Goal: Communication & Community: Answer question/provide support

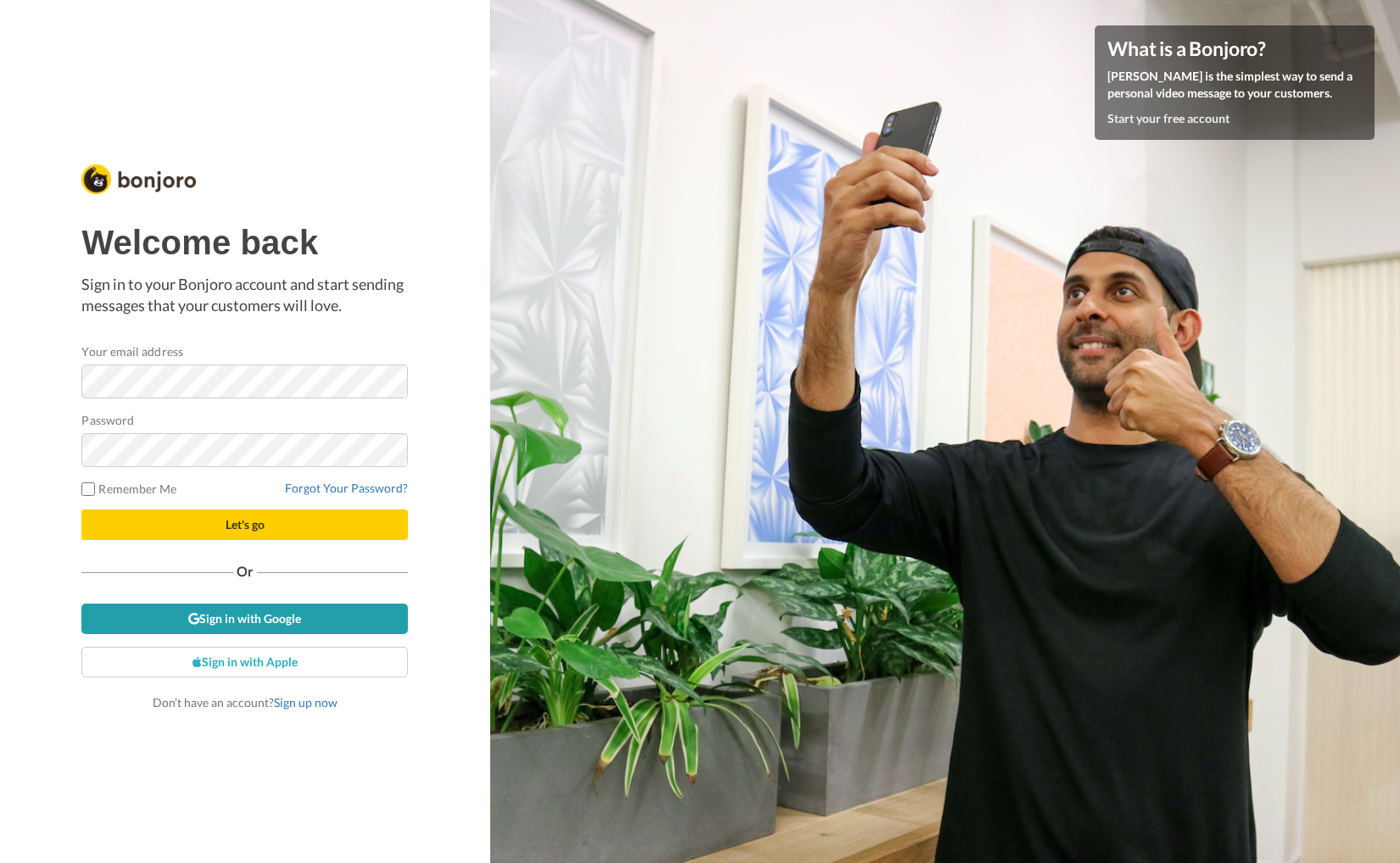
click at [295, 617] on link "Sign in with Google" at bounding box center [245, 619] width 327 height 31
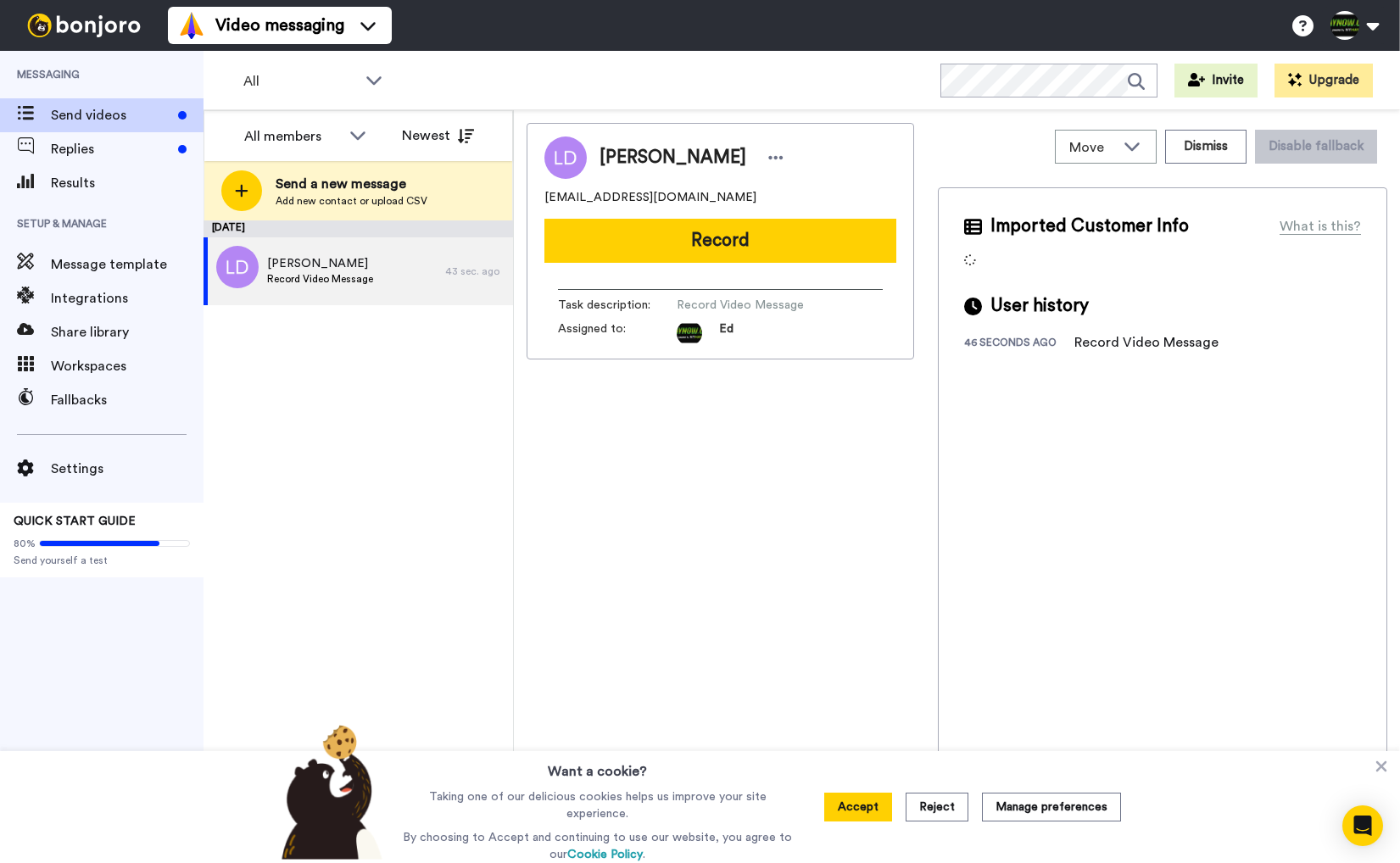
click at [99, 145] on span "Replies" at bounding box center [111, 149] width 121 height 20
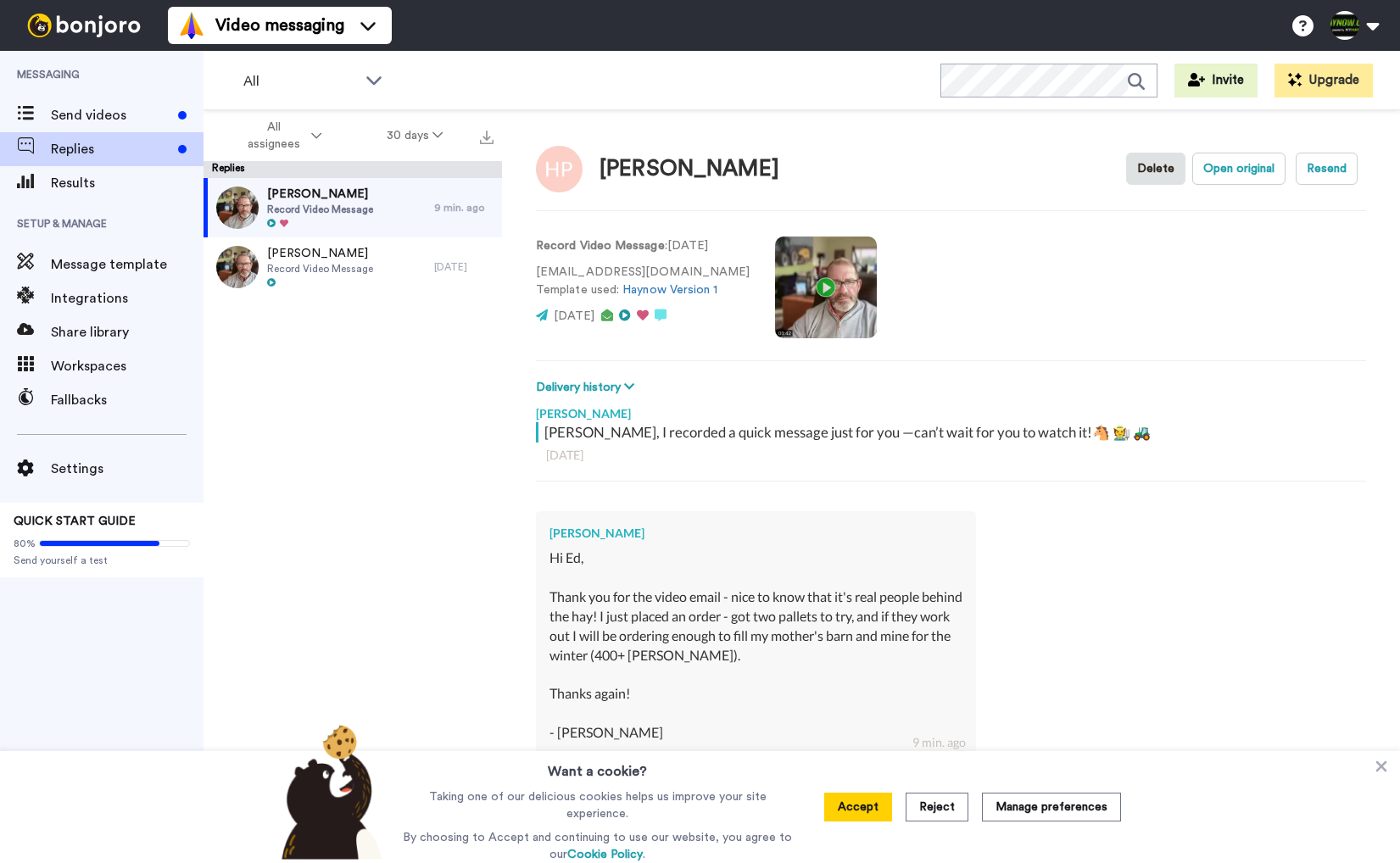
click at [373, 212] on span "Record Video Message" at bounding box center [320, 209] width 106 height 14
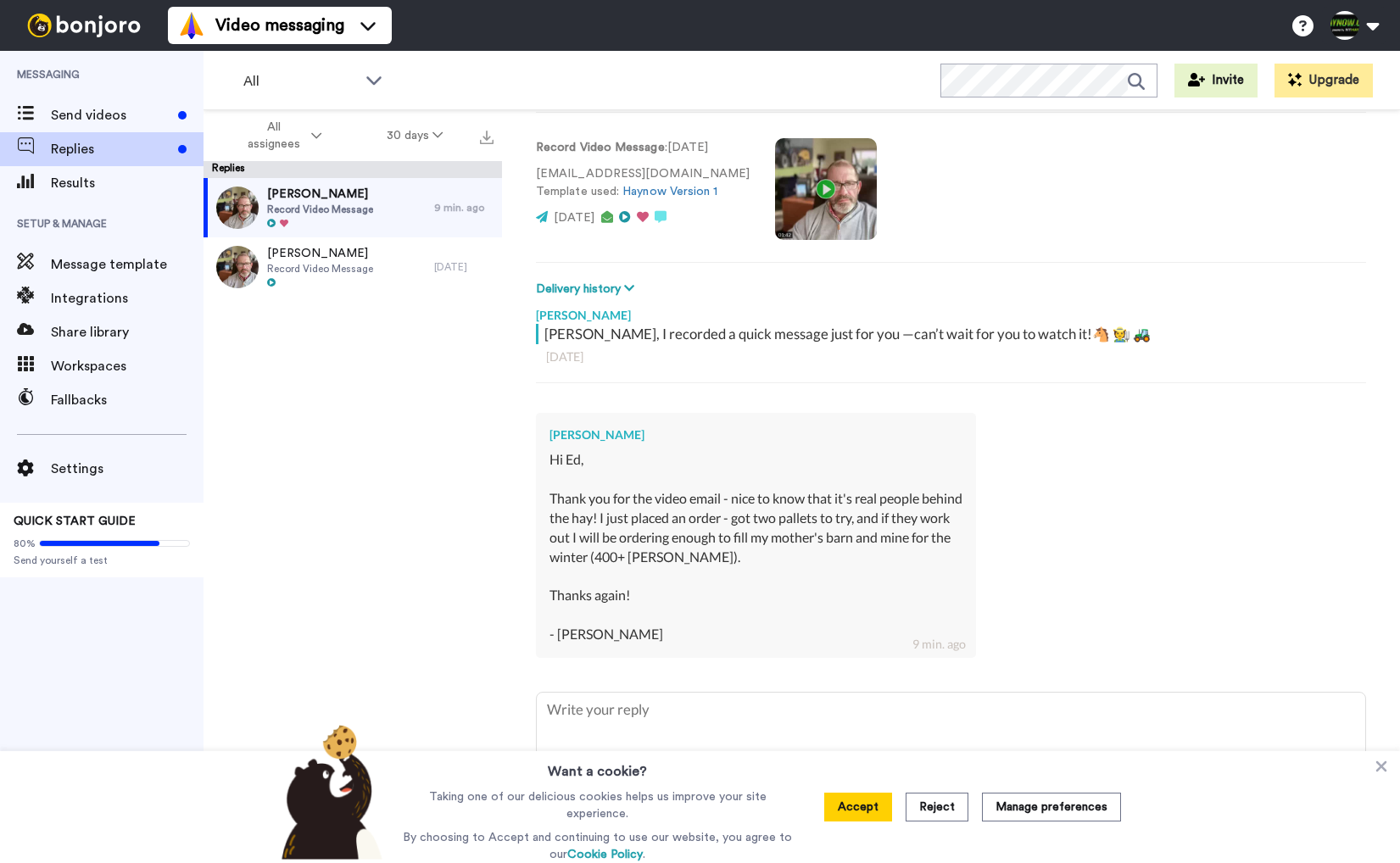
scroll to position [97, 0]
click at [703, 736] on textarea at bounding box center [951, 745] width 829 height 104
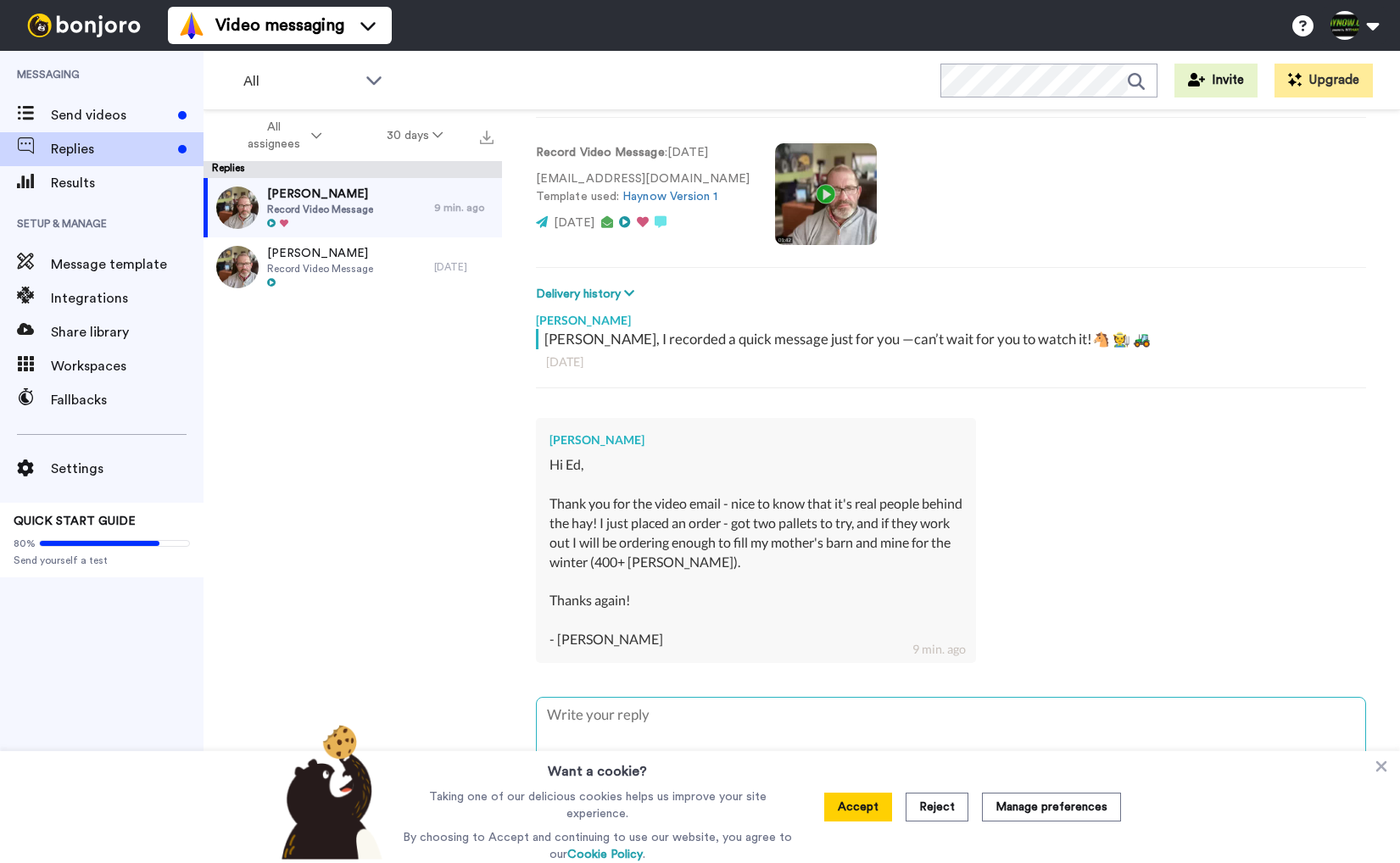
type textarea "x"
type textarea "S"
type textarea "x"
type textarea "So"
type textarea "x"
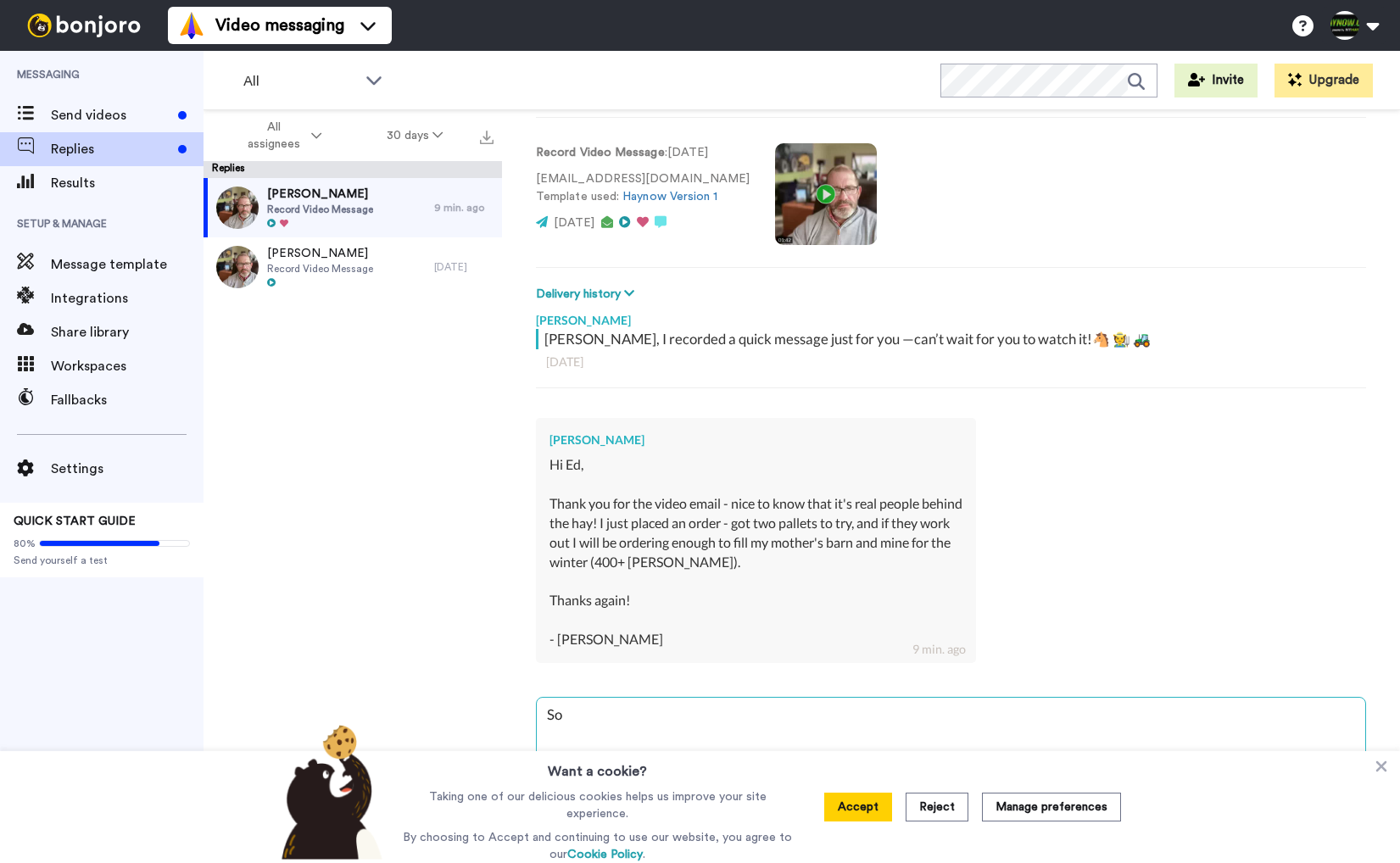
type textarea "Sou"
type textarea "x"
type textarea "Soun"
type textarea "x"
type textarea "Sound"
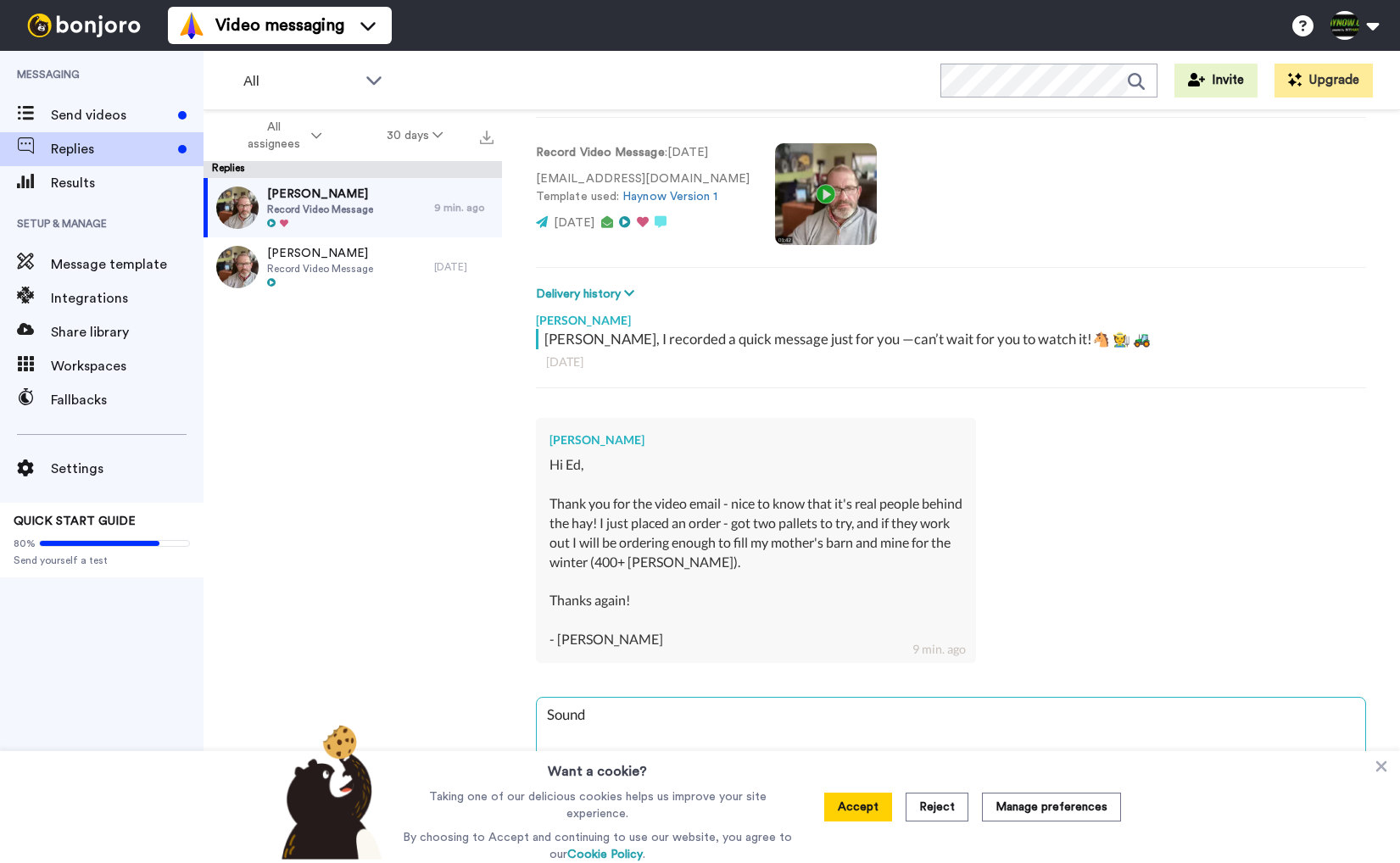
type textarea "x"
type textarea "Sounds"
type textarea "x"
type textarea "Sounds"
type textarea "x"
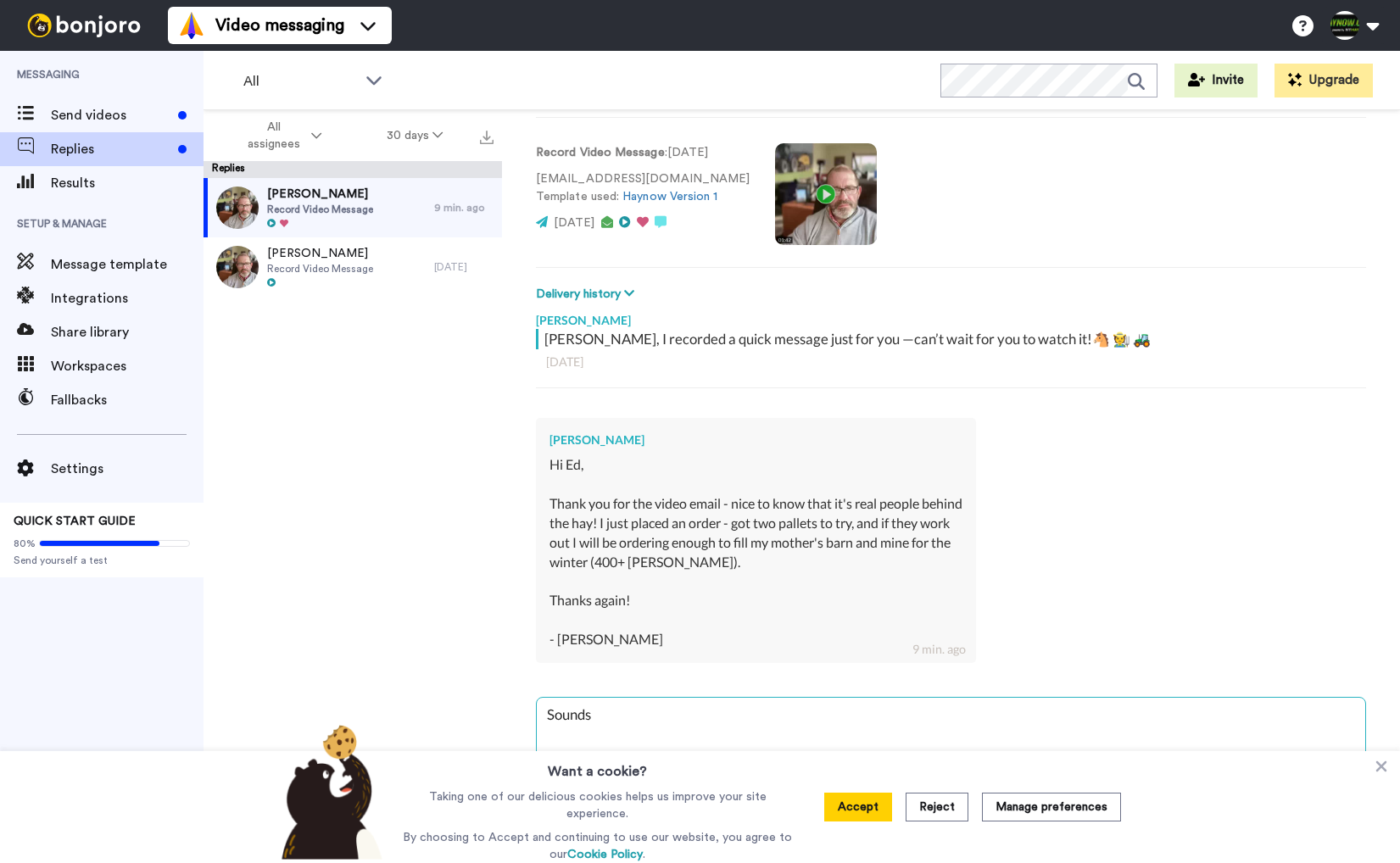
type textarea "Sounds g"
type textarea "x"
type textarea "Sounds go"
type textarea "x"
type textarea "Sounds goo"
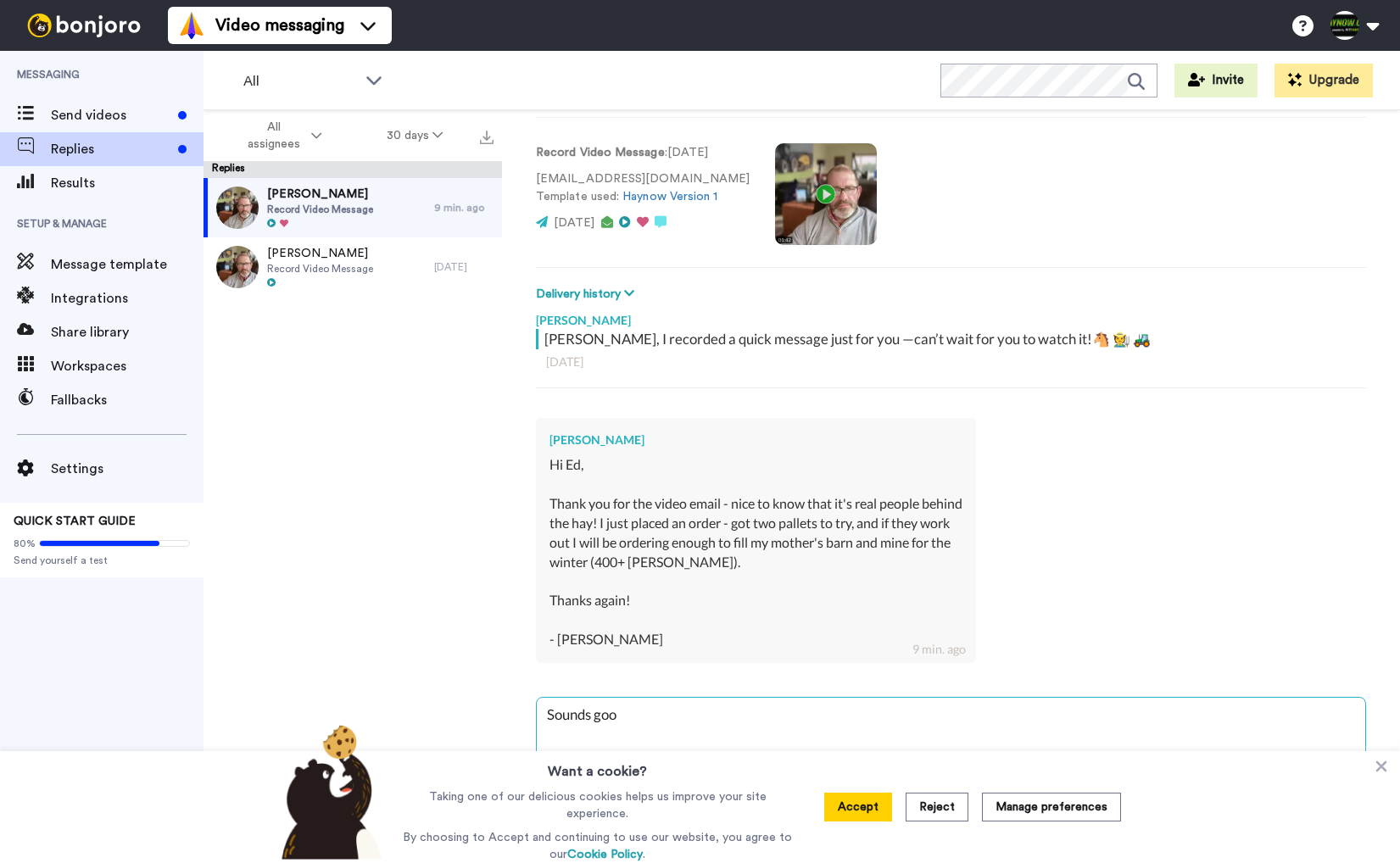
type textarea "x"
type textarea "Sounds good"
type textarea "x"
type textarea "Sounds good"
type textarea "x"
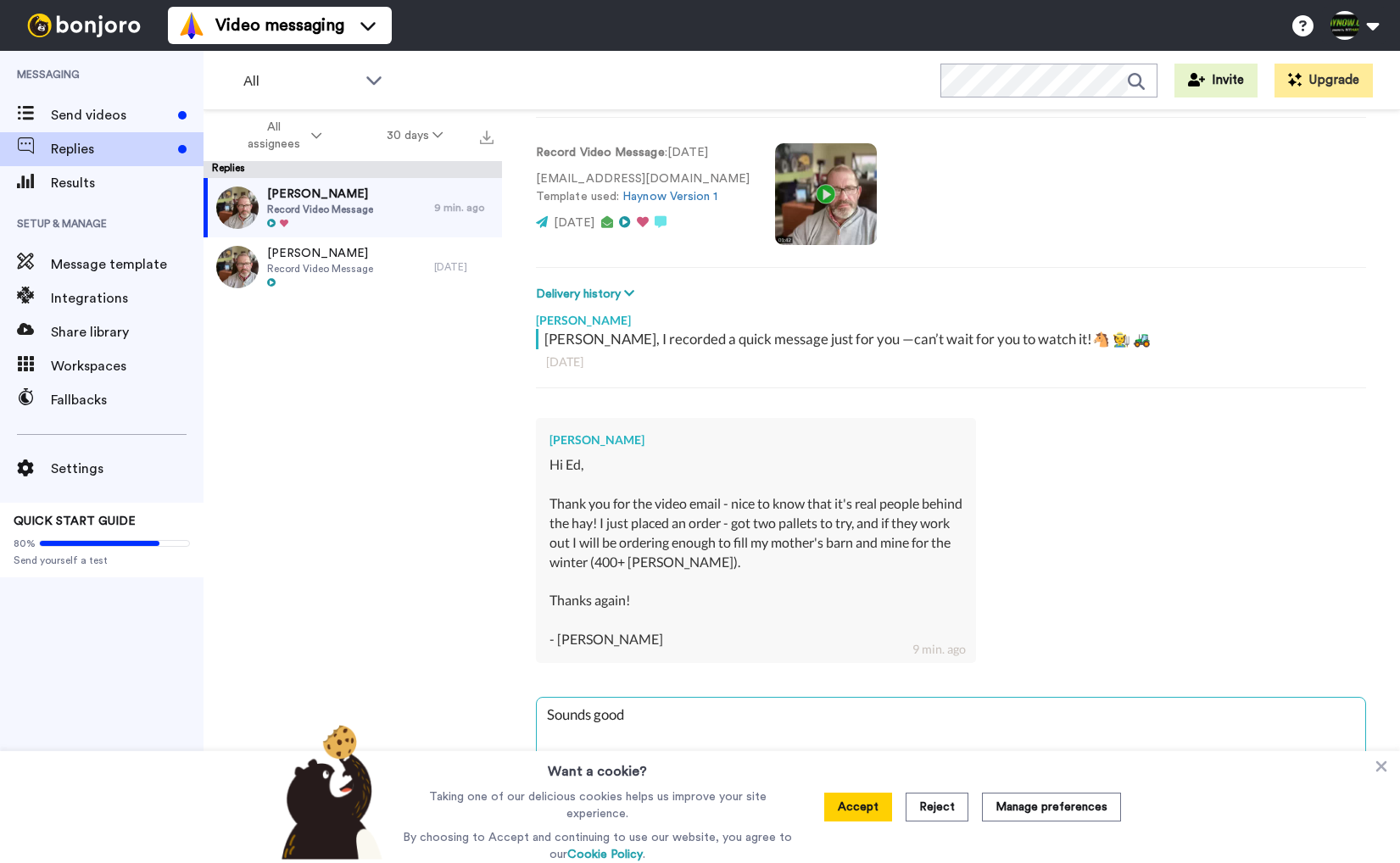
type textarea "Sounds good H"
type textarea "x"
type textarea "Sounds good Ha"
type textarea "x"
type textarea "Sounds good Hay"
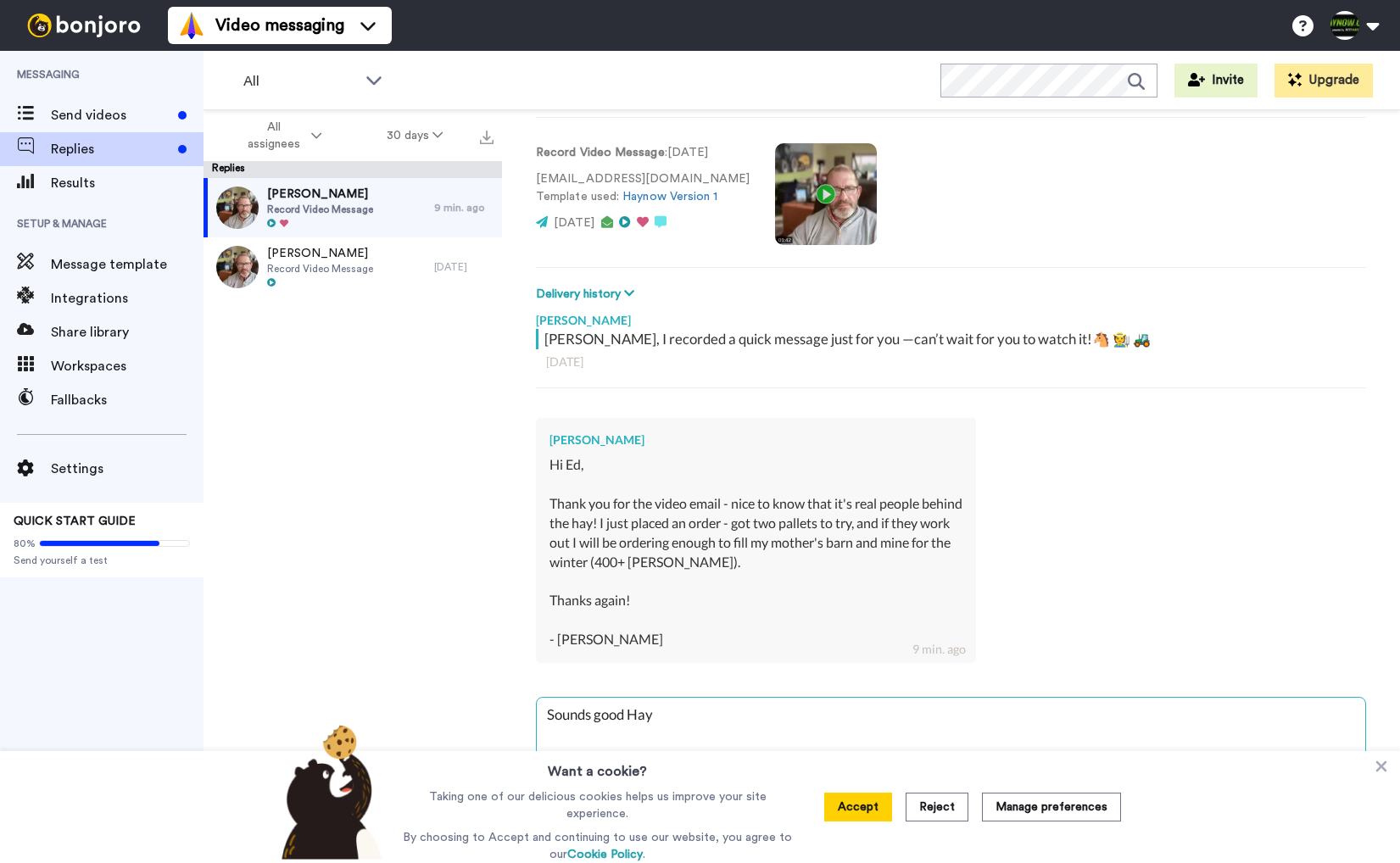
type textarea "x"
type textarea "Sounds good Hayl"
type textarea "x"
type textarea "Sounds good Hayle"
type textarea "x"
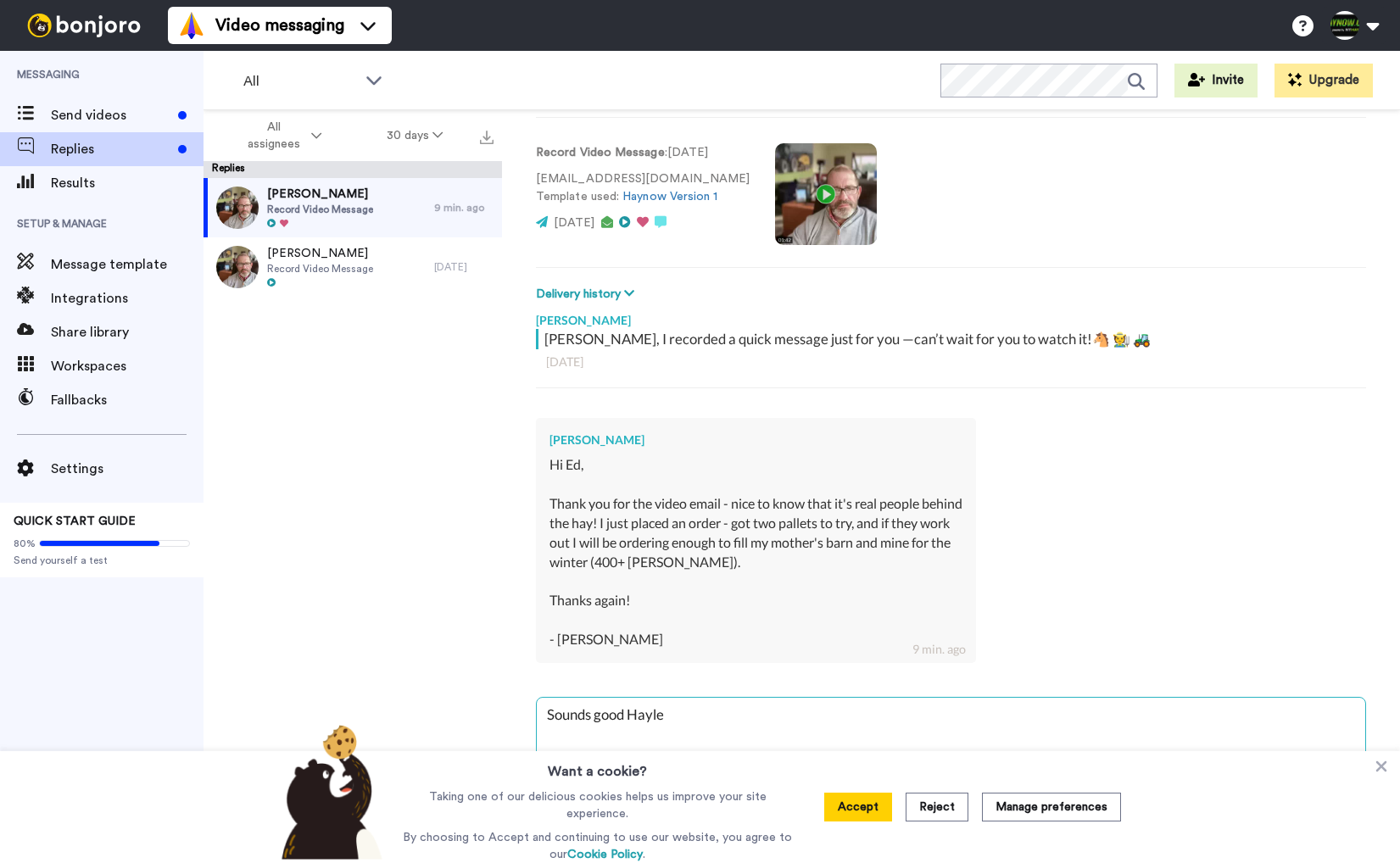
type textarea "Sounds good Hayley"
type textarea "x"
type textarea "Sounds good Hayley"
type textarea "x"
type textarea "Sounds good Hayley -"
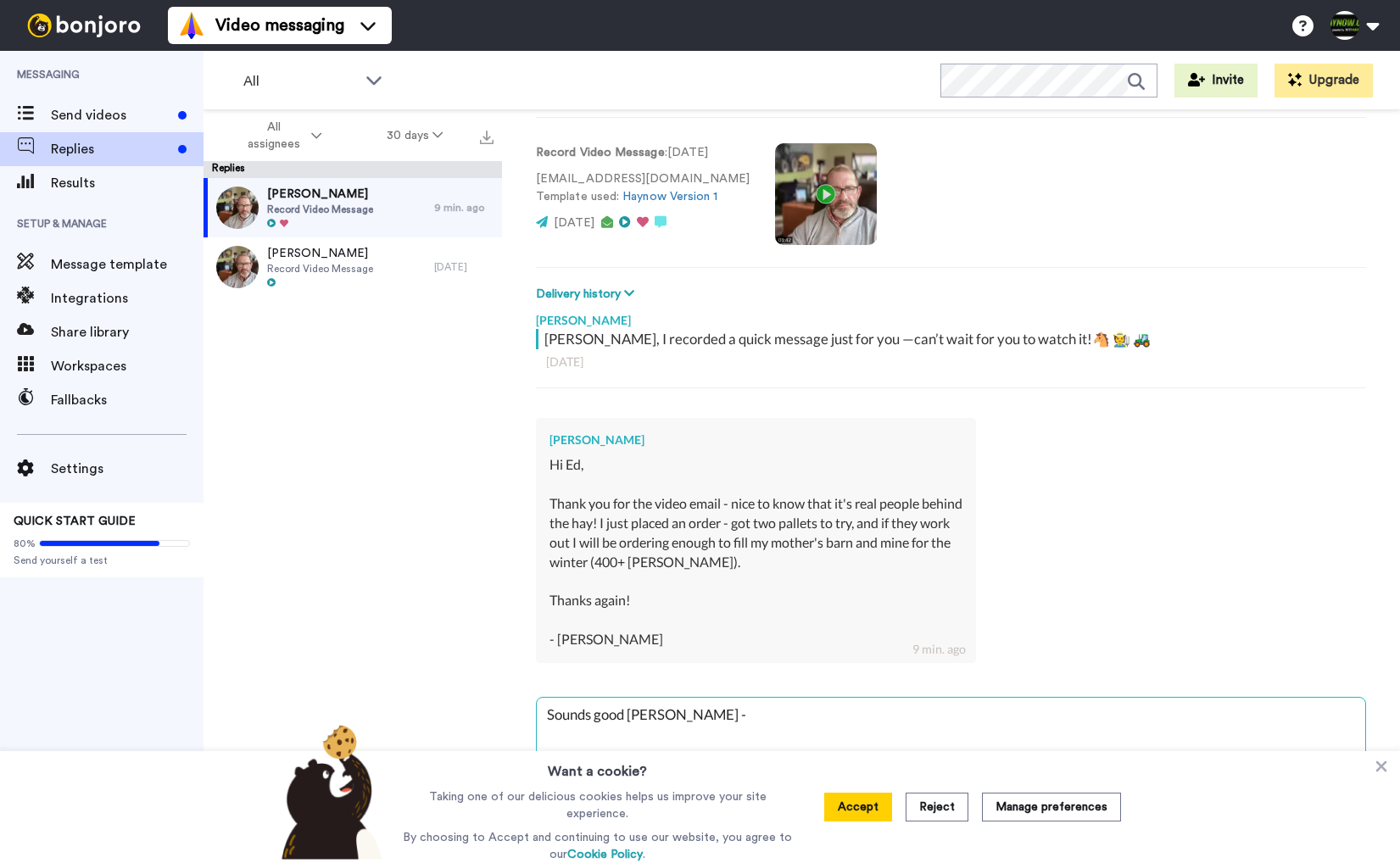
type textarea "x"
type textarea "Sounds good Hayley -"
type textarea "x"
type textarea "Sounds good Hayley - I"
type textarea "x"
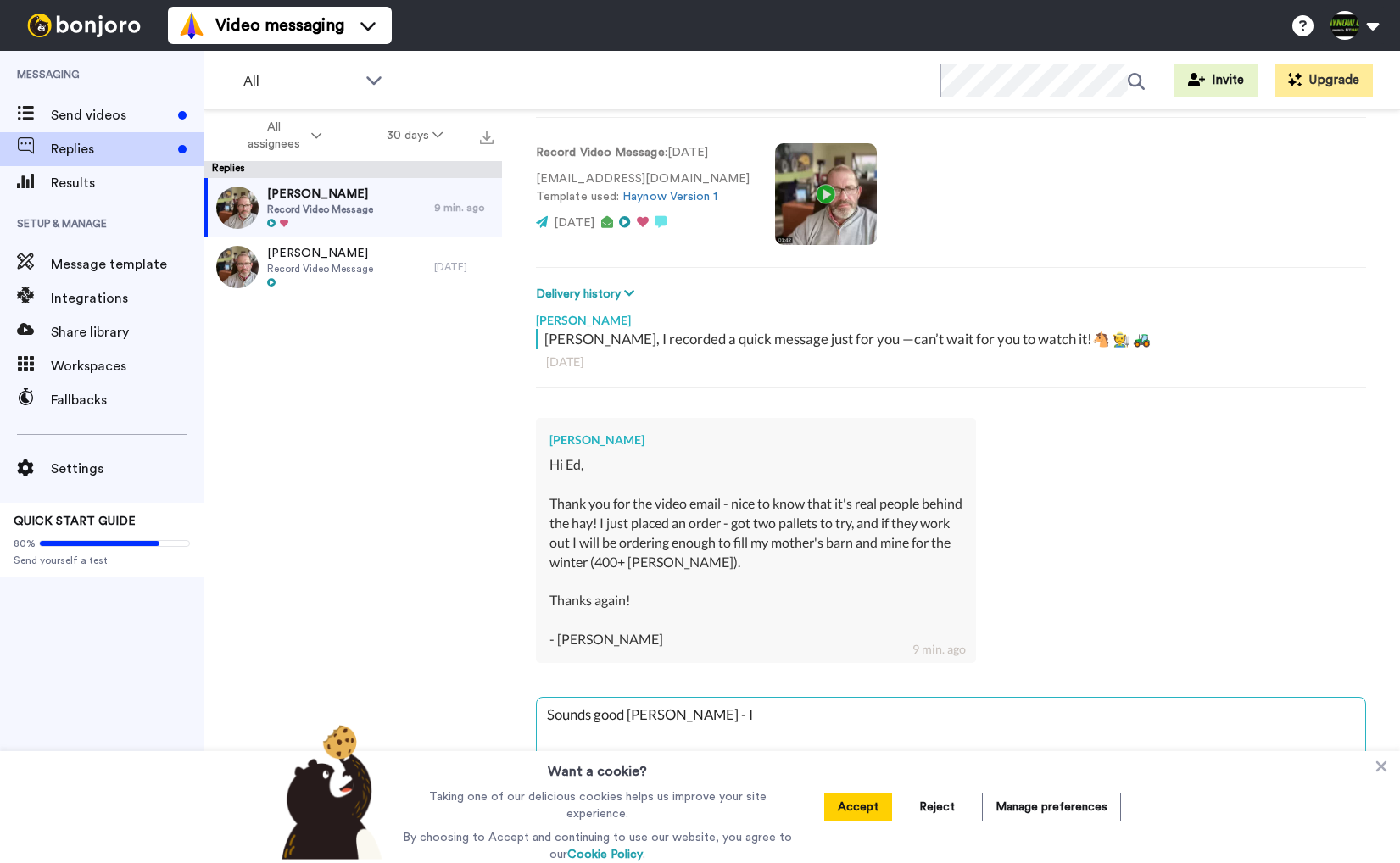
type textarea "Sounds good Hayley - I"
type textarea "x"
type textarea "Sounds good Hayley - I s"
type textarea "x"
type textarea "Sounds good Hayley - I se"
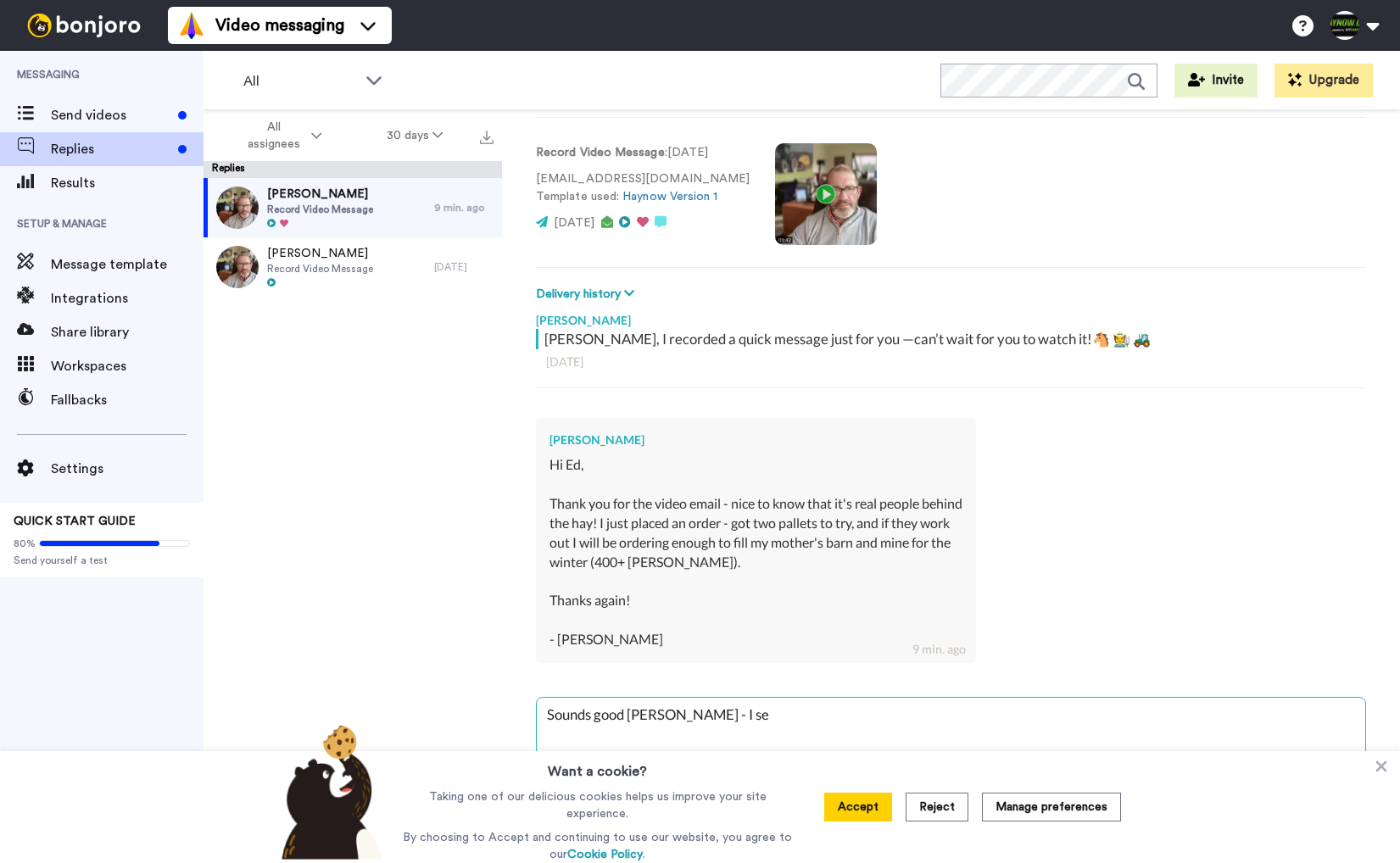
type textarea "x"
type textarea "Sounds good Hayley - I see"
type textarea "x"
type textarea "Sounds good Hayley - I seen"
type textarea "x"
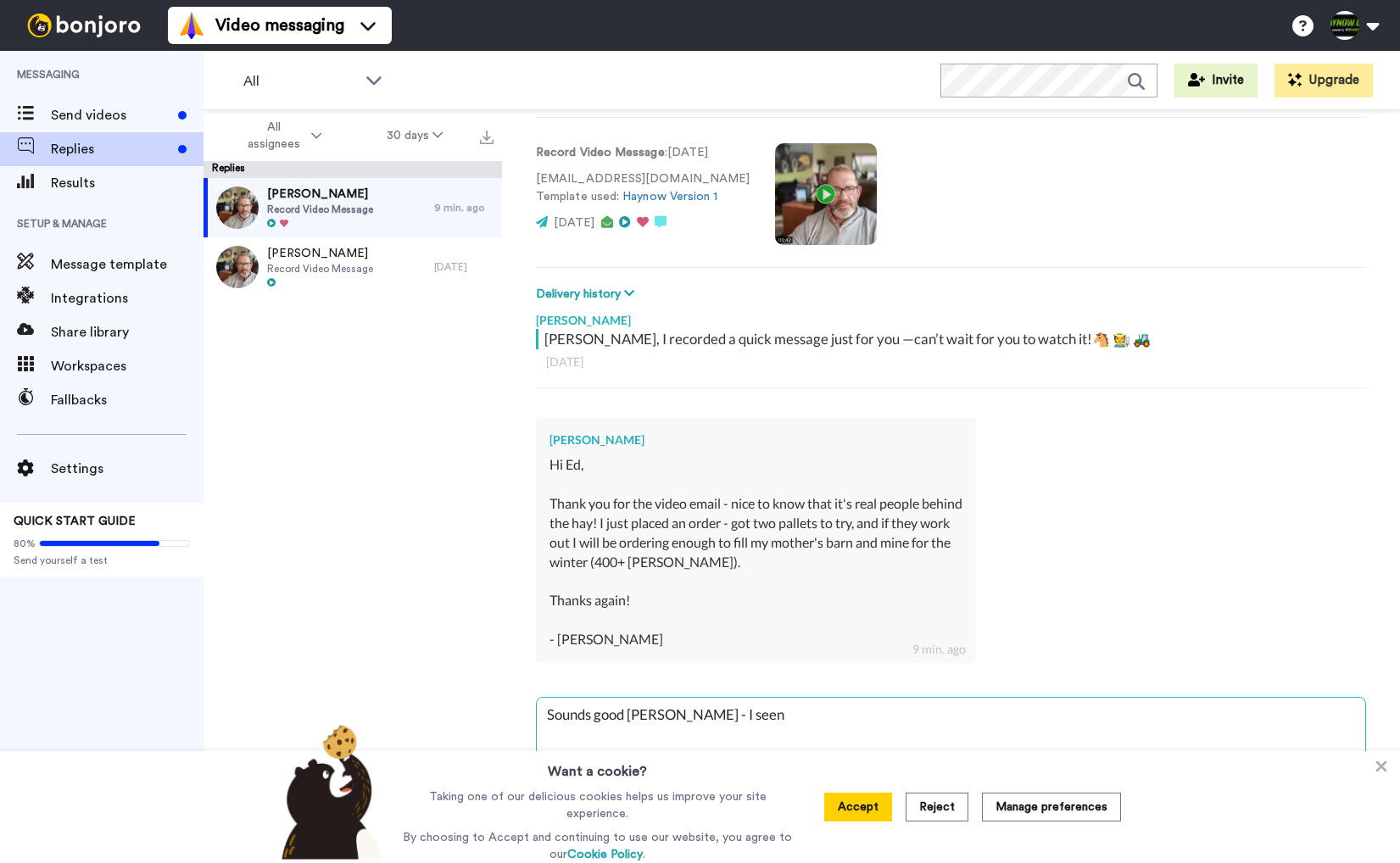
type textarea "Sounds good Hayley - I seen"
type textarea "x"
type textarea "Sounds good Hayley - I seen t"
type textarea "x"
type textarea "Sounds good Hayley - I seen th"
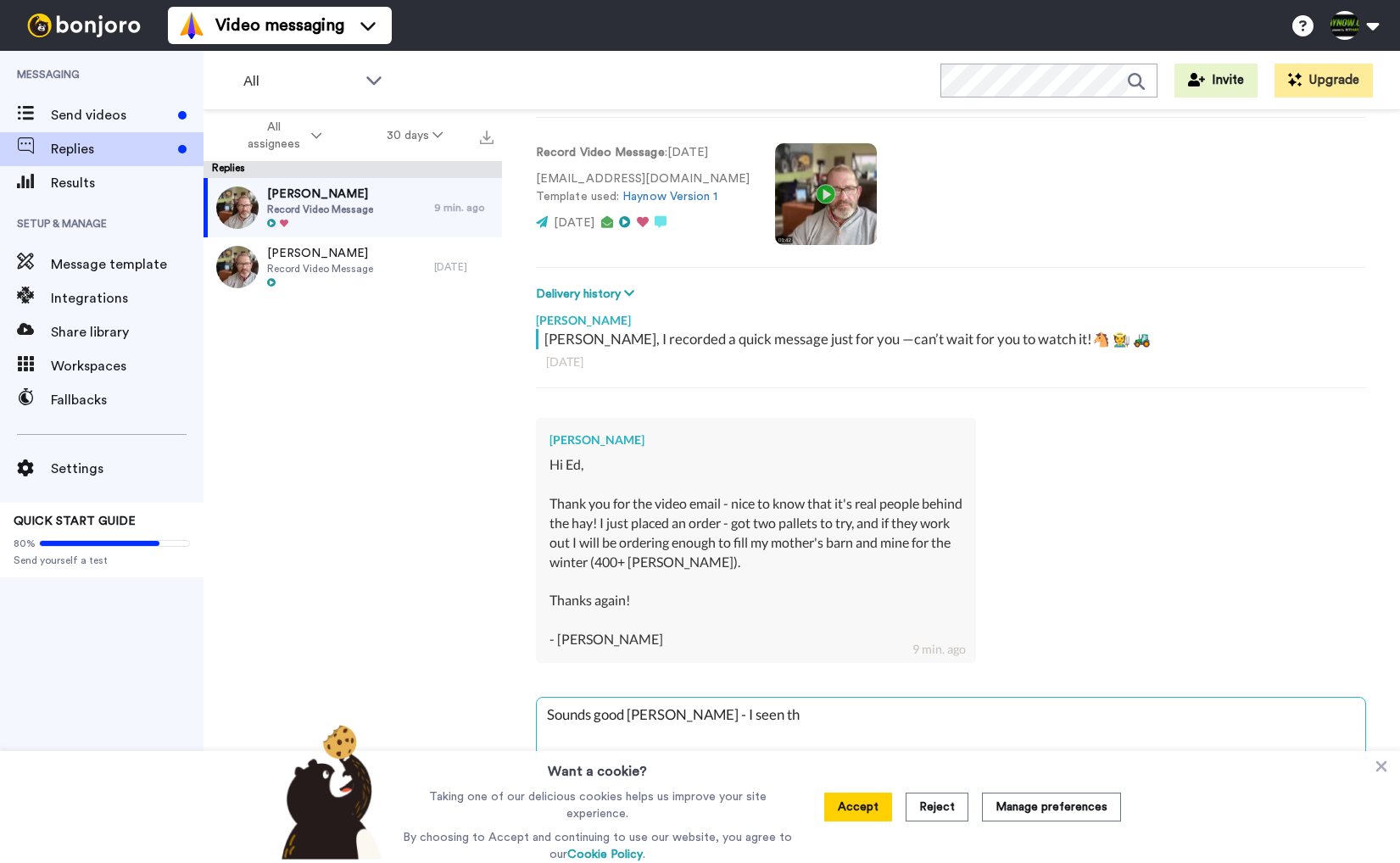
type textarea "x"
type textarea "Sounds good Hayley - I seen the"
type textarea "x"
type textarea "Sounds good Hayley - I seen the"
type textarea "x"
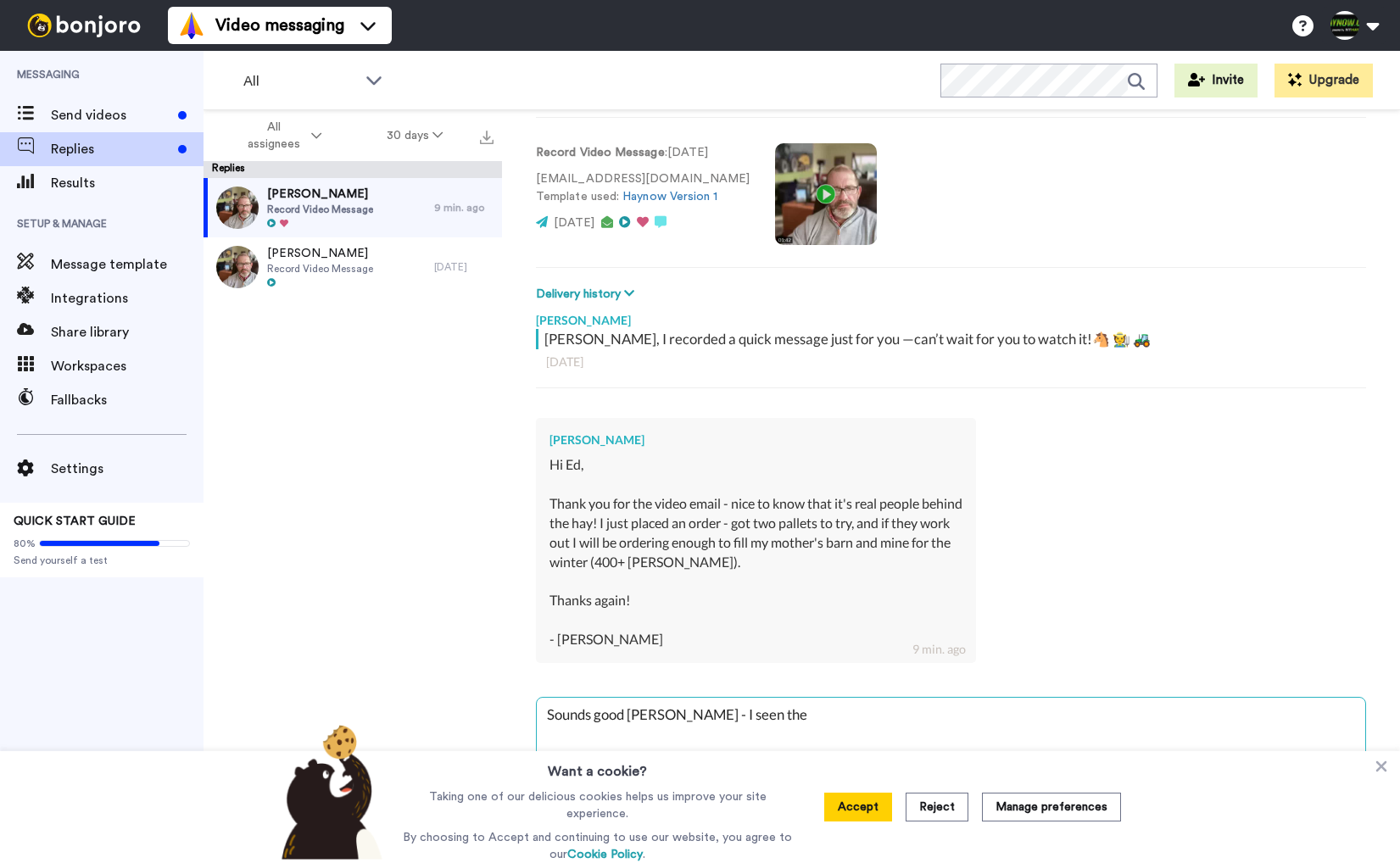
type textarea "Sounds good Hayley - I seen the o"
type textarea "x"
type textarea "Sounds good Hayley - I seen the or"
type textarea "x"
type textarea "Sounds good Hayley - I seen the ord"
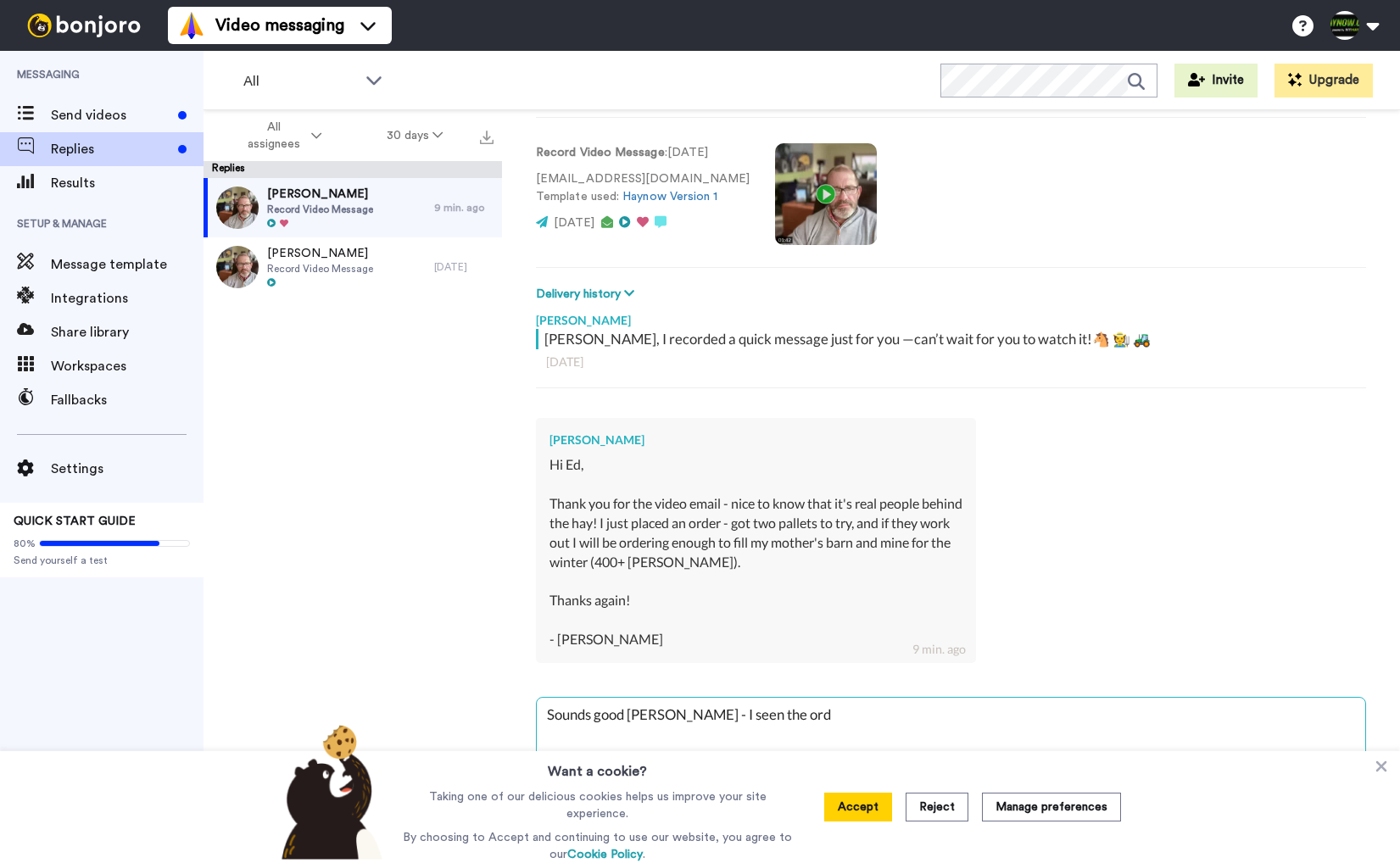
type textarea "x"
type textarea "Sounds good Hayley - I seen the orde"
type textarea "x"
type textarea "Sounds good Hayley - I seen the order"
type textarea "x"
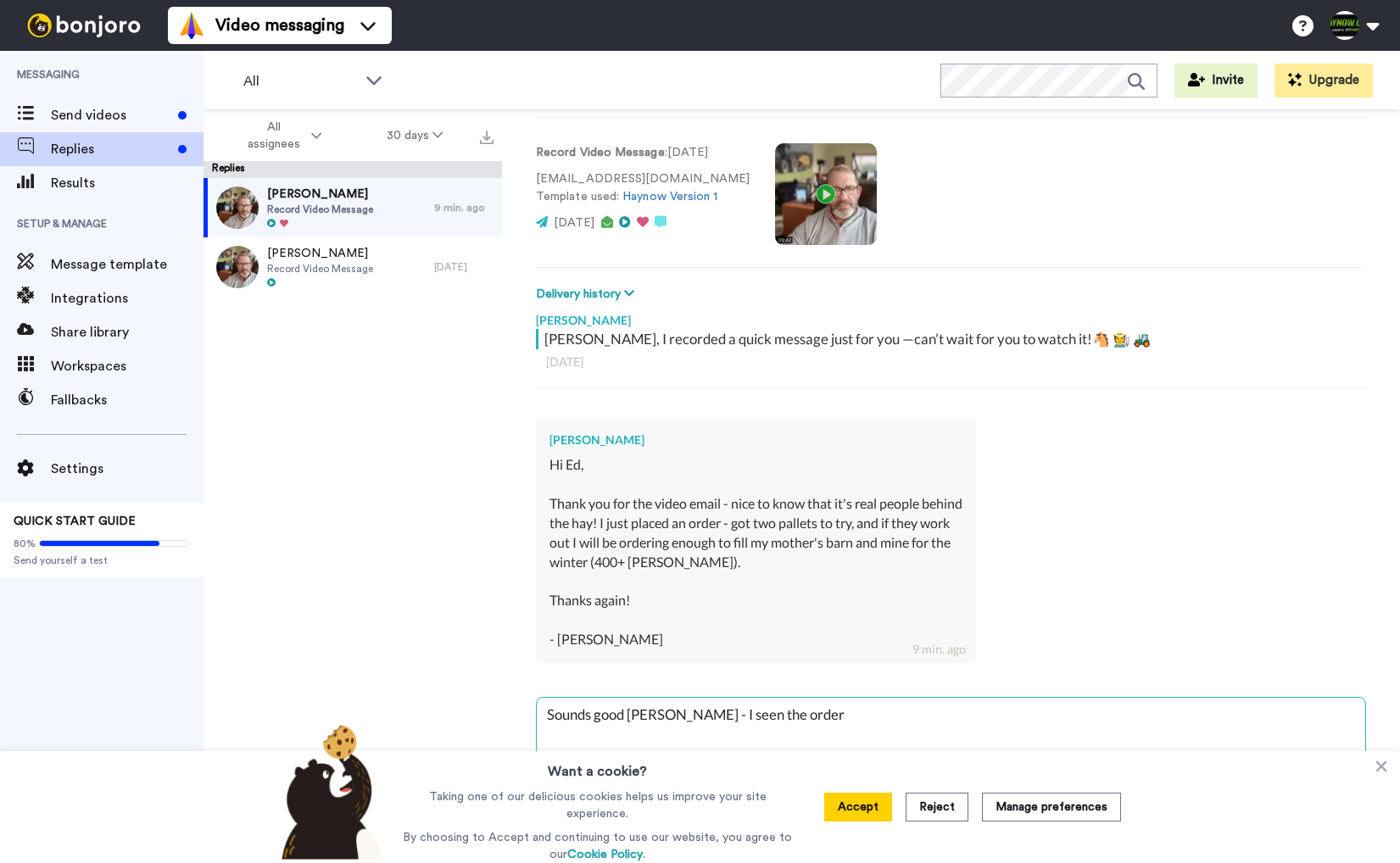
type textarea "Sounds good Hayley - I seen the order"
type textarea "x"
type textarea "Sounds good Hayley - I seen the order c"
type textarea "x"
type textarea "Sounds good Hayley - I seen the order co"
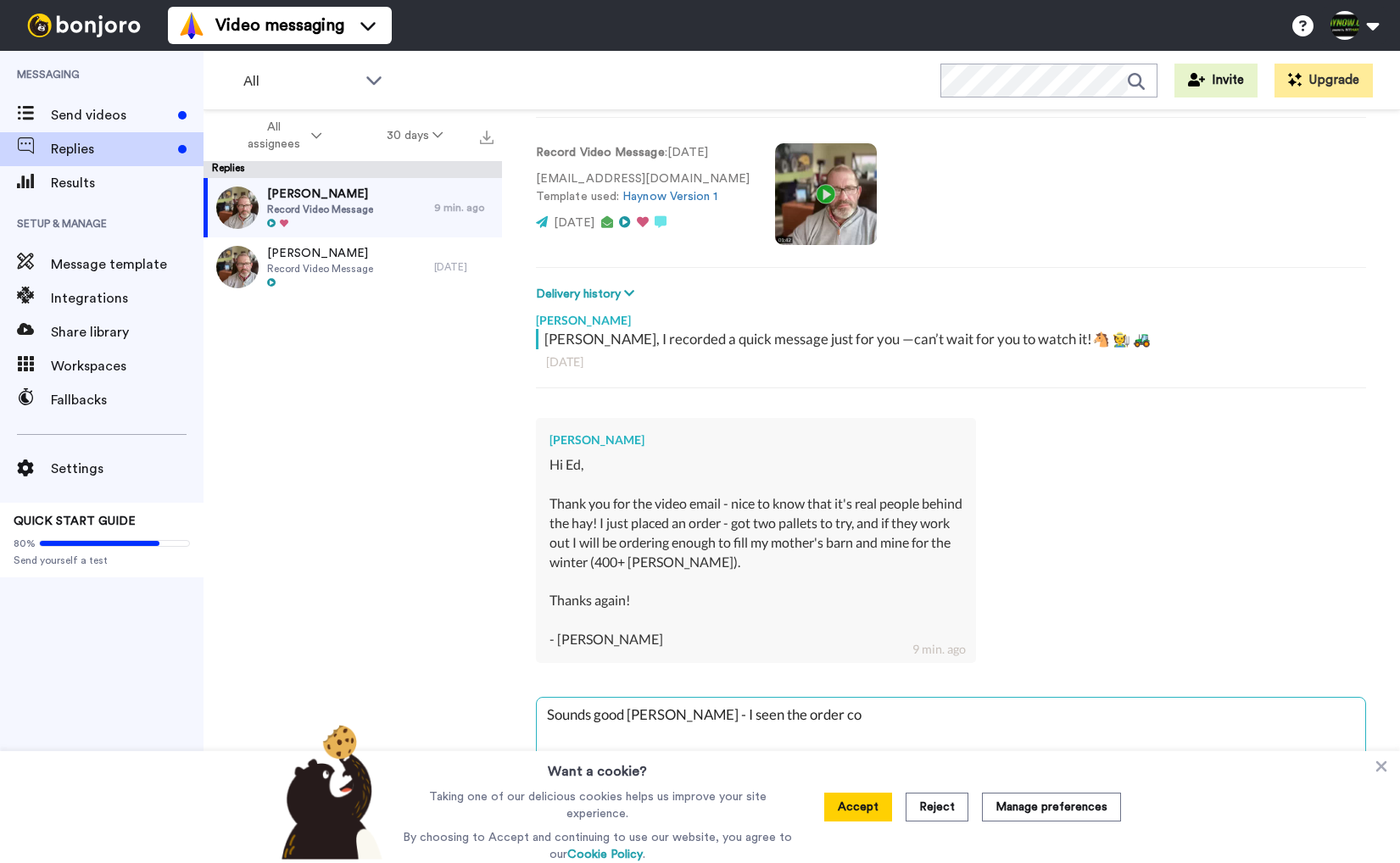
type textarea "x"
type textarea "Sounds good Hayley - I seen the order com"
type textarea "x"
type textarea "Sounds good Hayley - I seen the order come"
type textarea "x"
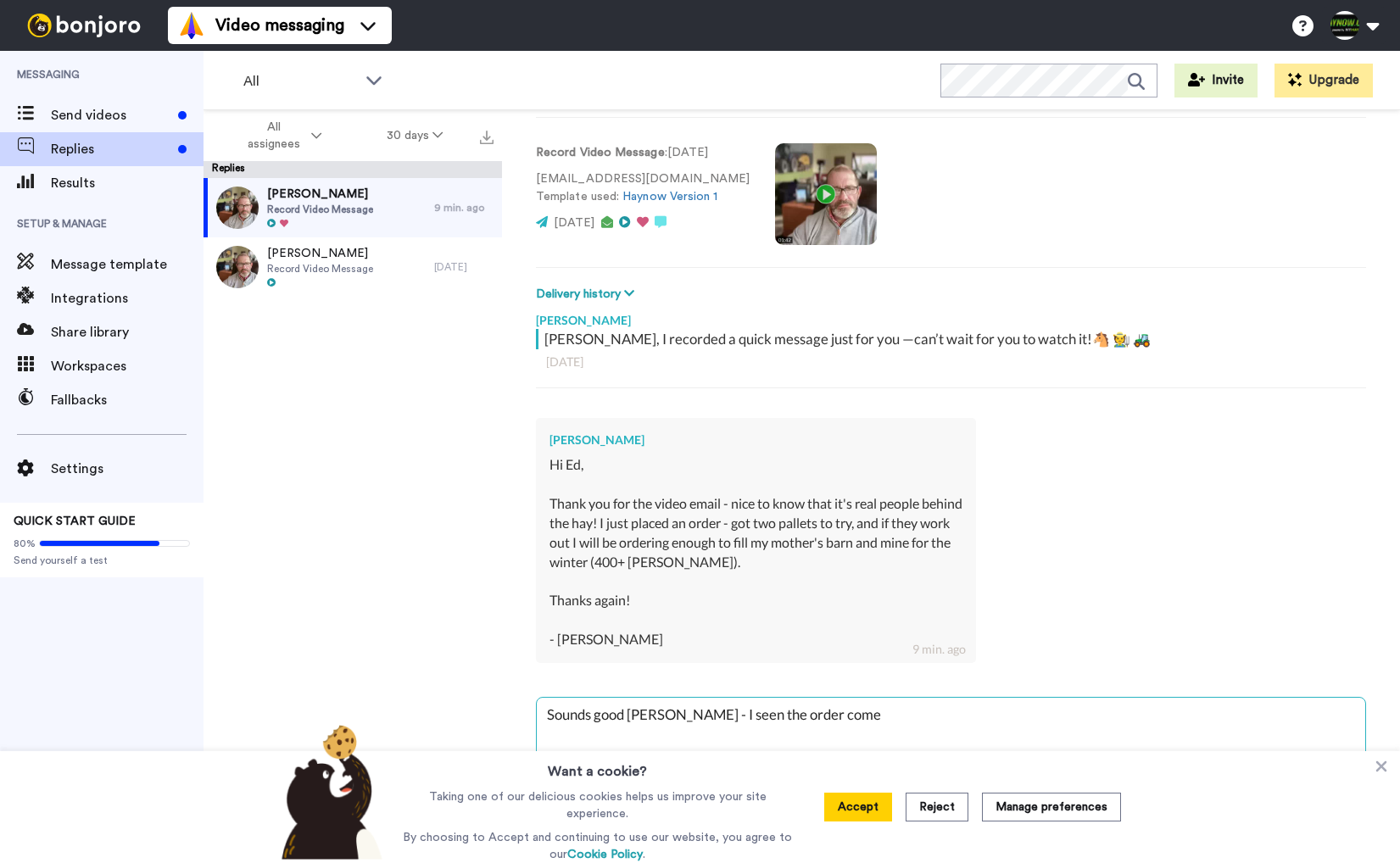
type textarea "Sounds good Hayley - I seen the order come"
type textarea "x"
type textarea "Sounds good Hayley - I seen the order come i"
type textarea "x"
type textarea "Sounds good Hayley - I seen the order come in"
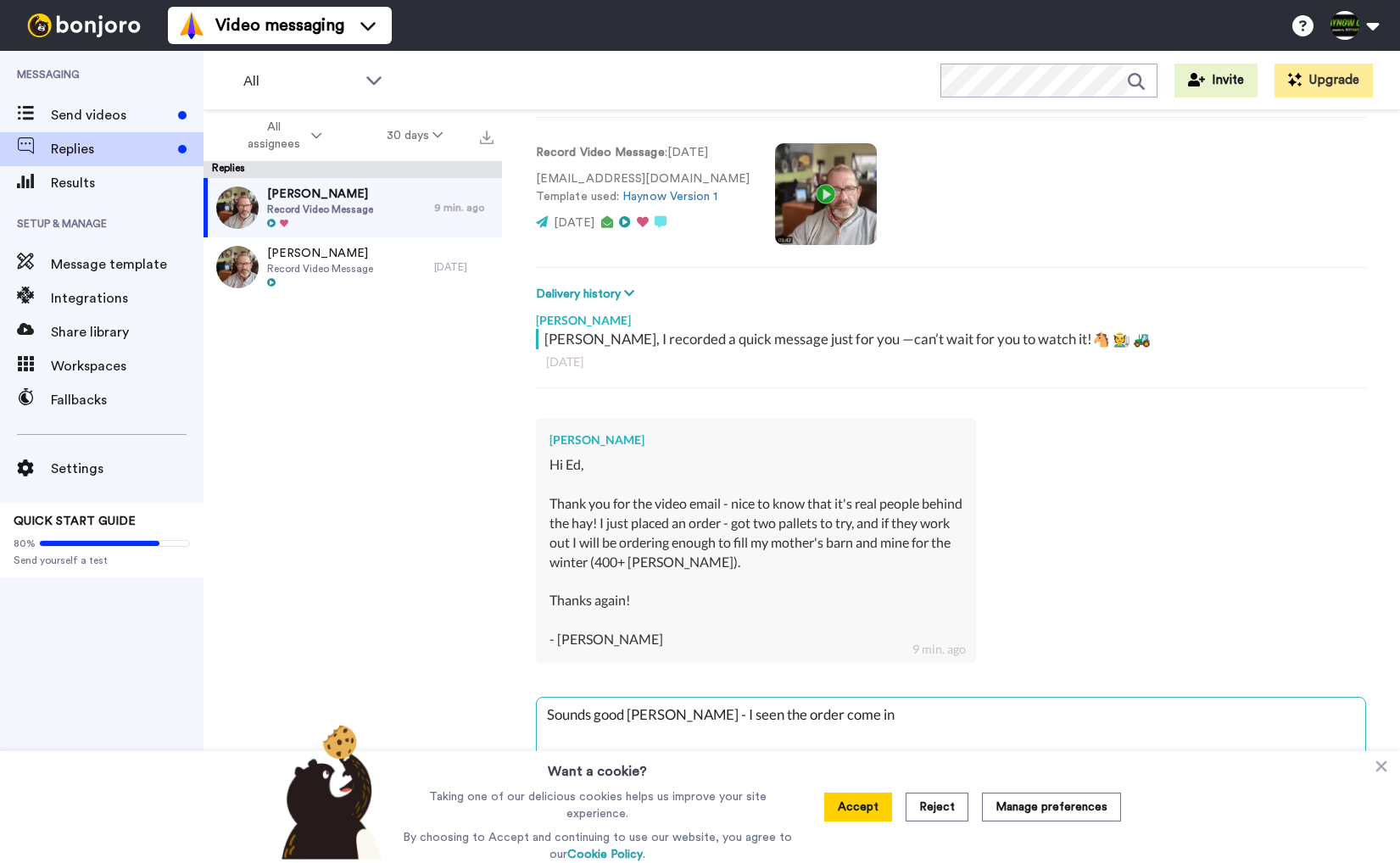
type textarea "x"
type textarea "Sounds good Hayley - I seen the order come in!"
type textarea "x"
type textarea "Sounds good Hayley - I seen the order come in!"
type textarea "x"
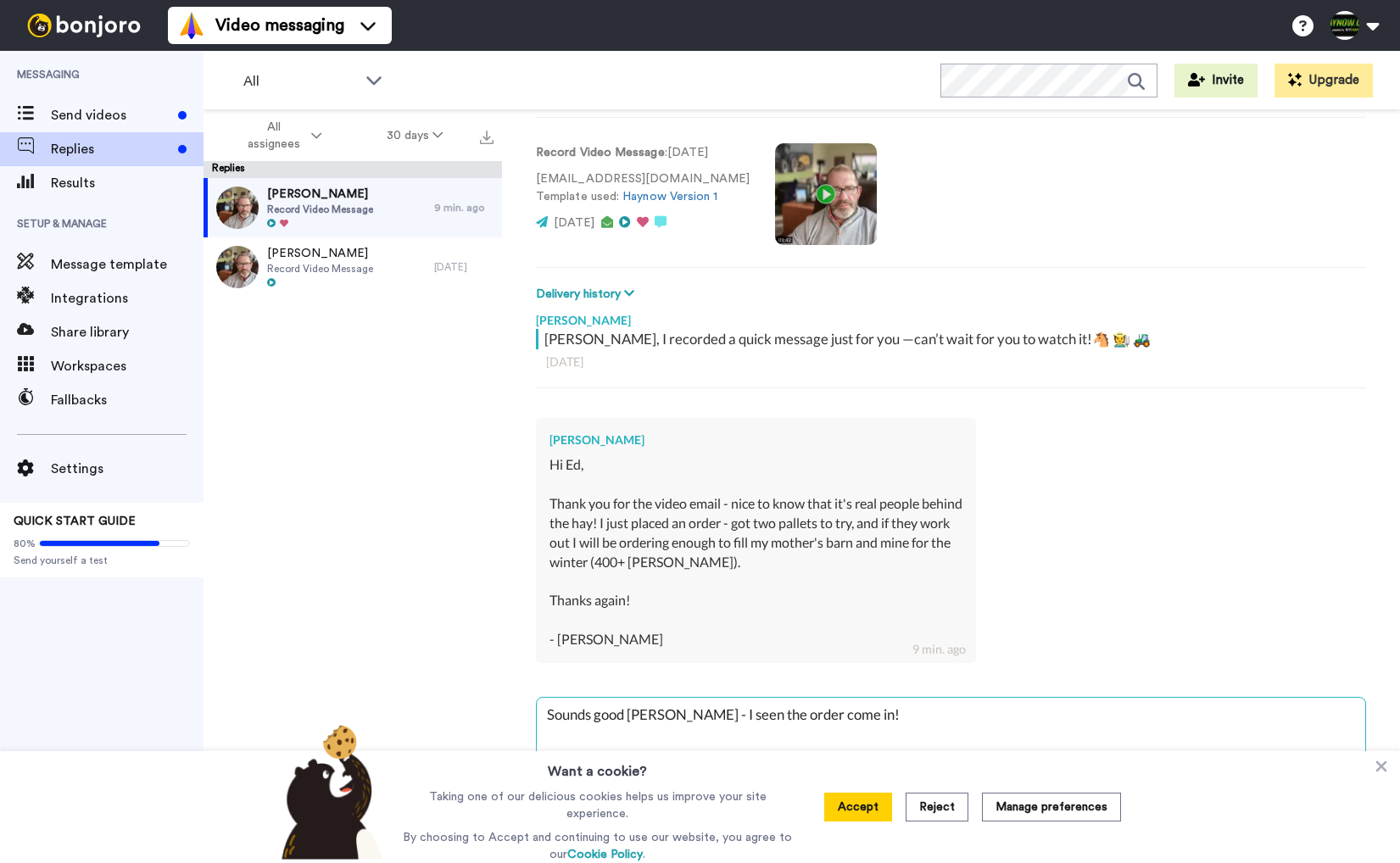
type textarea "Sounds good Hayley - I seen the order come in! T"
type textarea "x"
type textarea "Sounds good Hayley - I seen the order come in! Th"
type textarea "x"
type textarea "Sounds good Hayley - I seen the order come in! Tha"
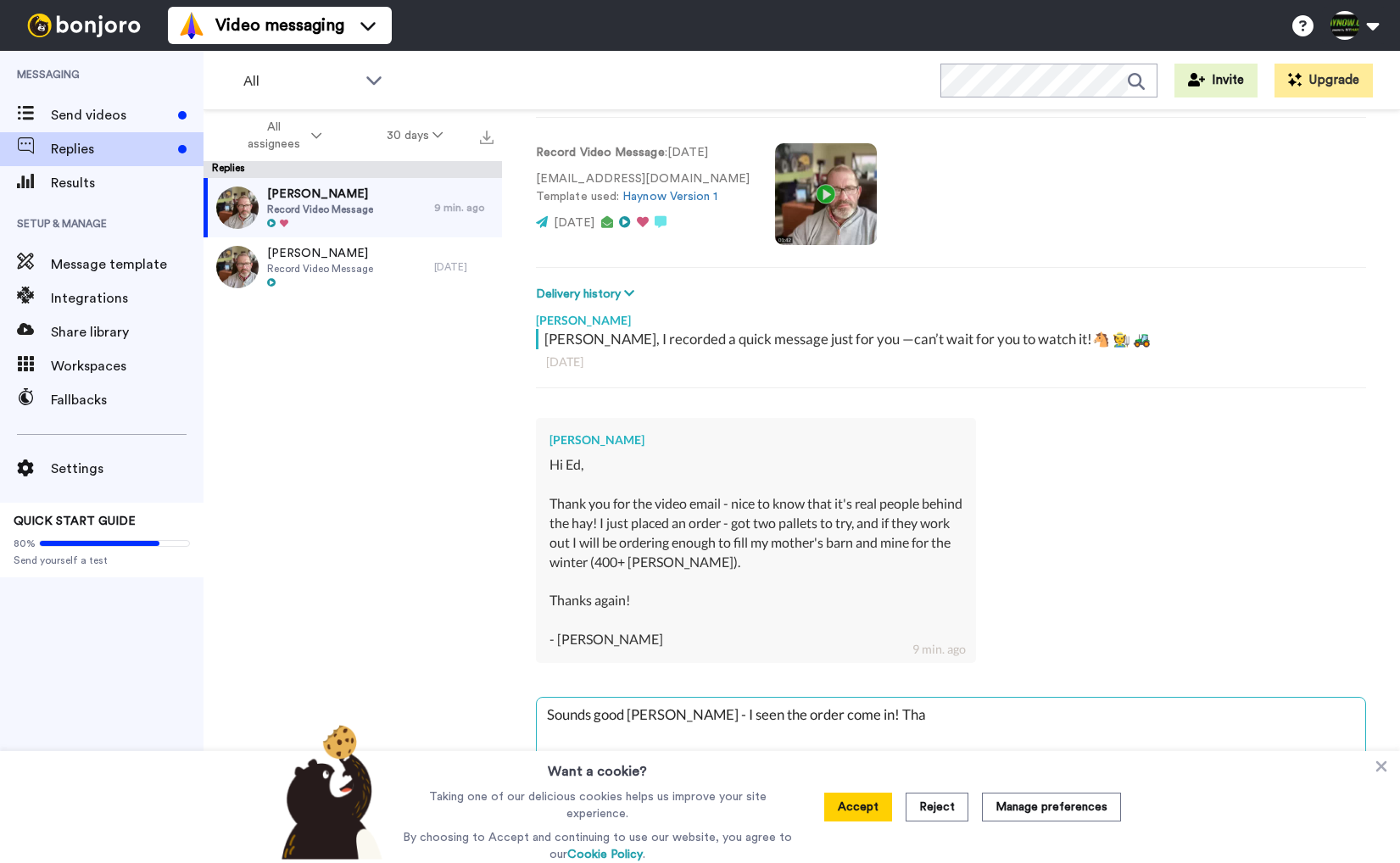
type textarea "x"
type textarea "Sounds good Hayley - I seen the order come in! Than"
type textarea "x"
type textarea "Sounds good Hayley - I seen the order come in! Thank"
type textarea "x"
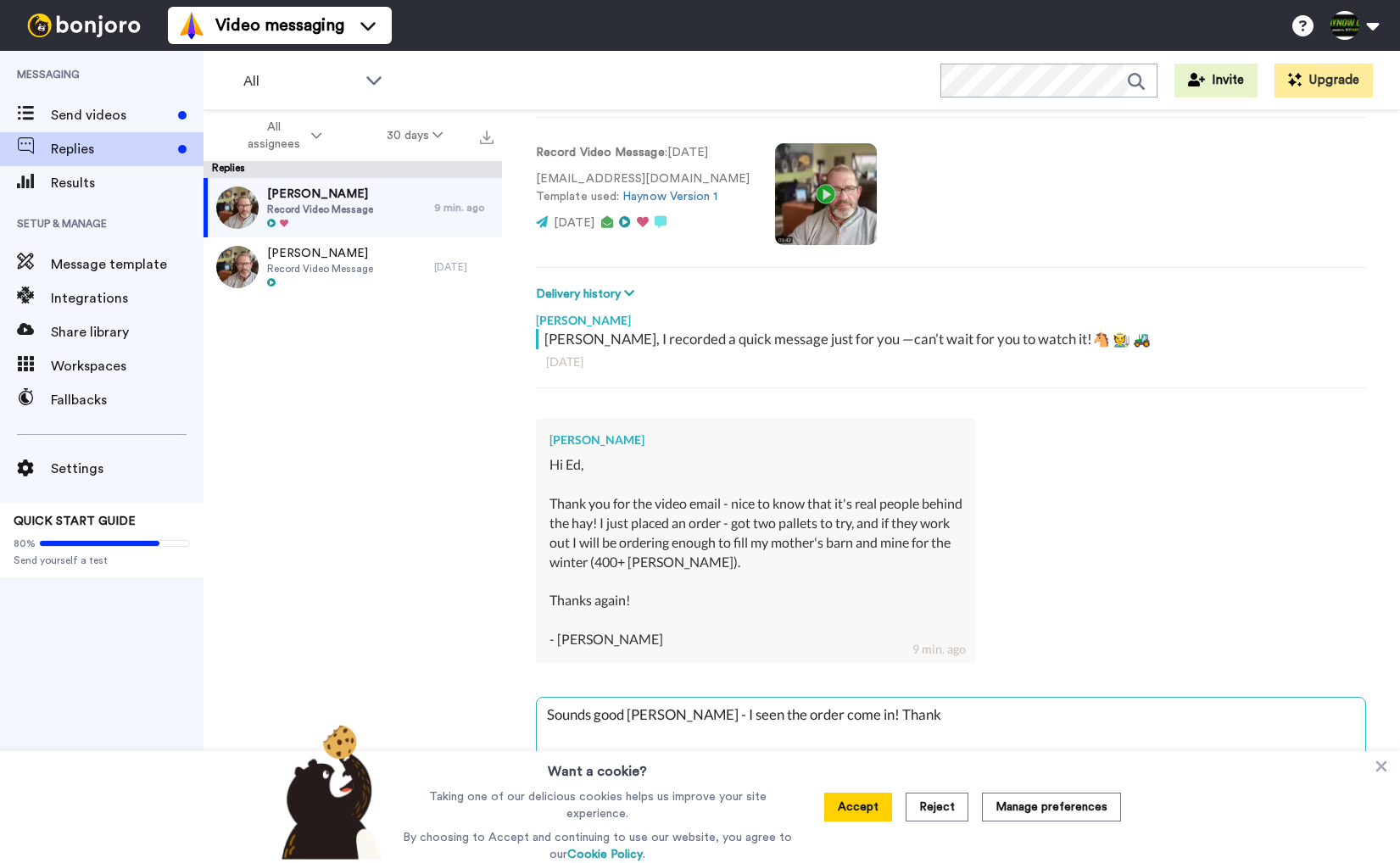
type textarea "Sounds good Hayley - I seen the order come in! Thank"
type textarea "x"
type textarea "Sounds good Hayley - I seen the order come in! Thank y"
type textarea "x"
type textarea "Sounds good Hayley - I seen the order come in! Thank yo"
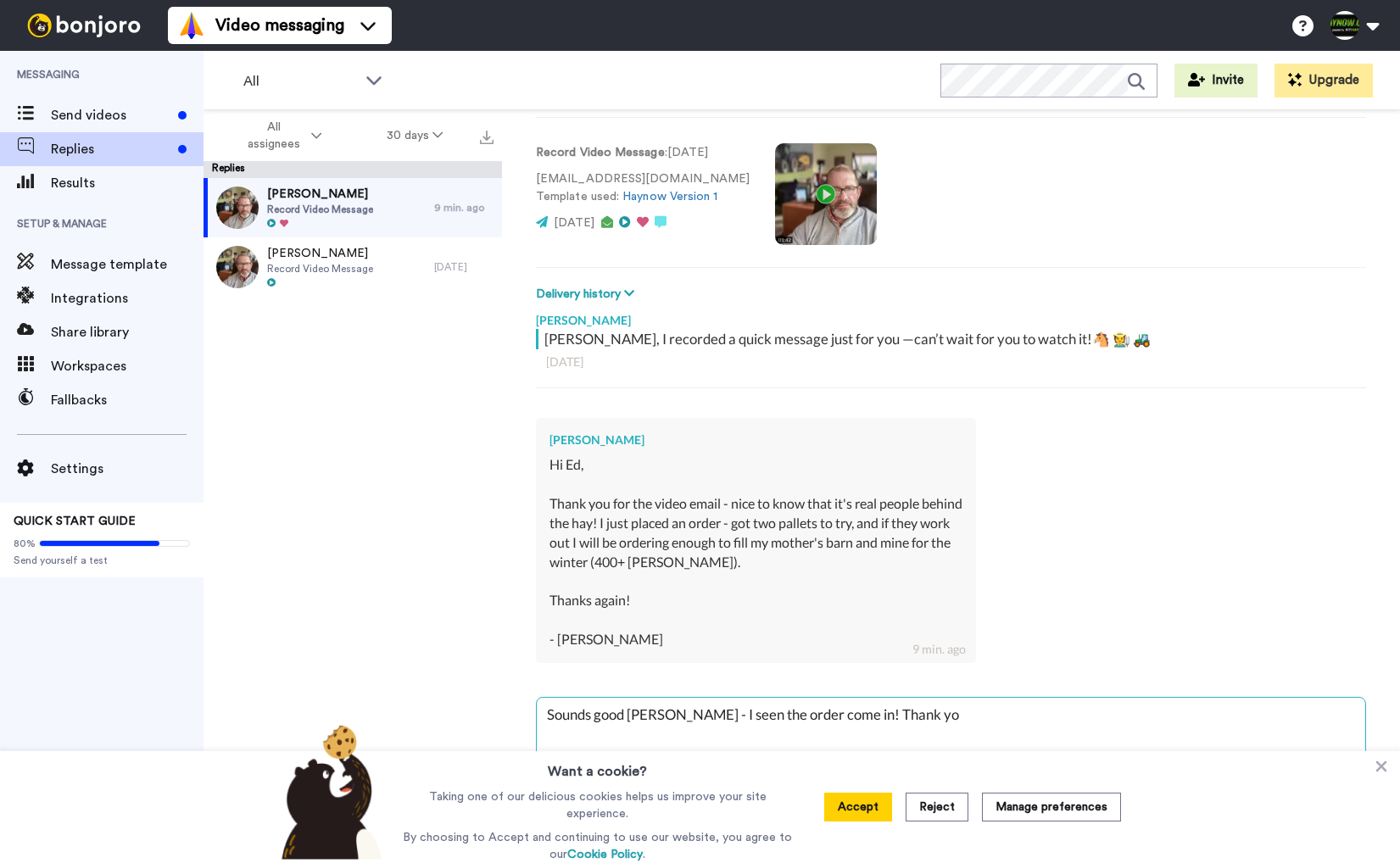
type textarea "x"
type textarea "Sounds good Hayley - I seen the order come in! Thank you"
type textarea "x"
type textarea "Sounds good Hayley - I seen the order come in! Thank you"
type textarea "x"
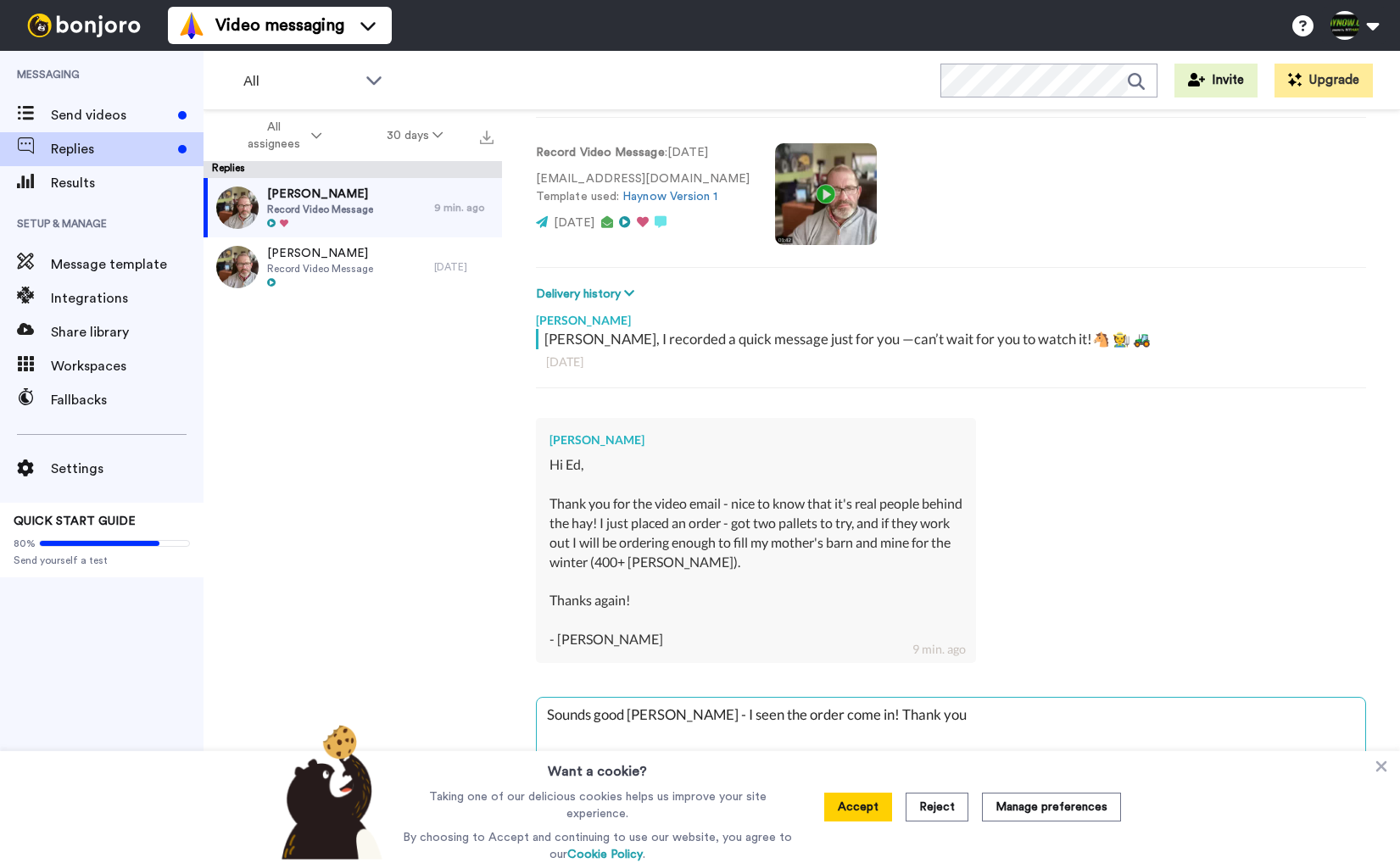
type textarea "Sounds good Hayley - I seen the order come in! Thank you a"
type textarea "x"
type textarea "Sounds good Hayley - I seen the order come in! Thank you an"
type textarea "x"
type textarea "Sounds good Hayley - I seen the order come in! Thank you and"
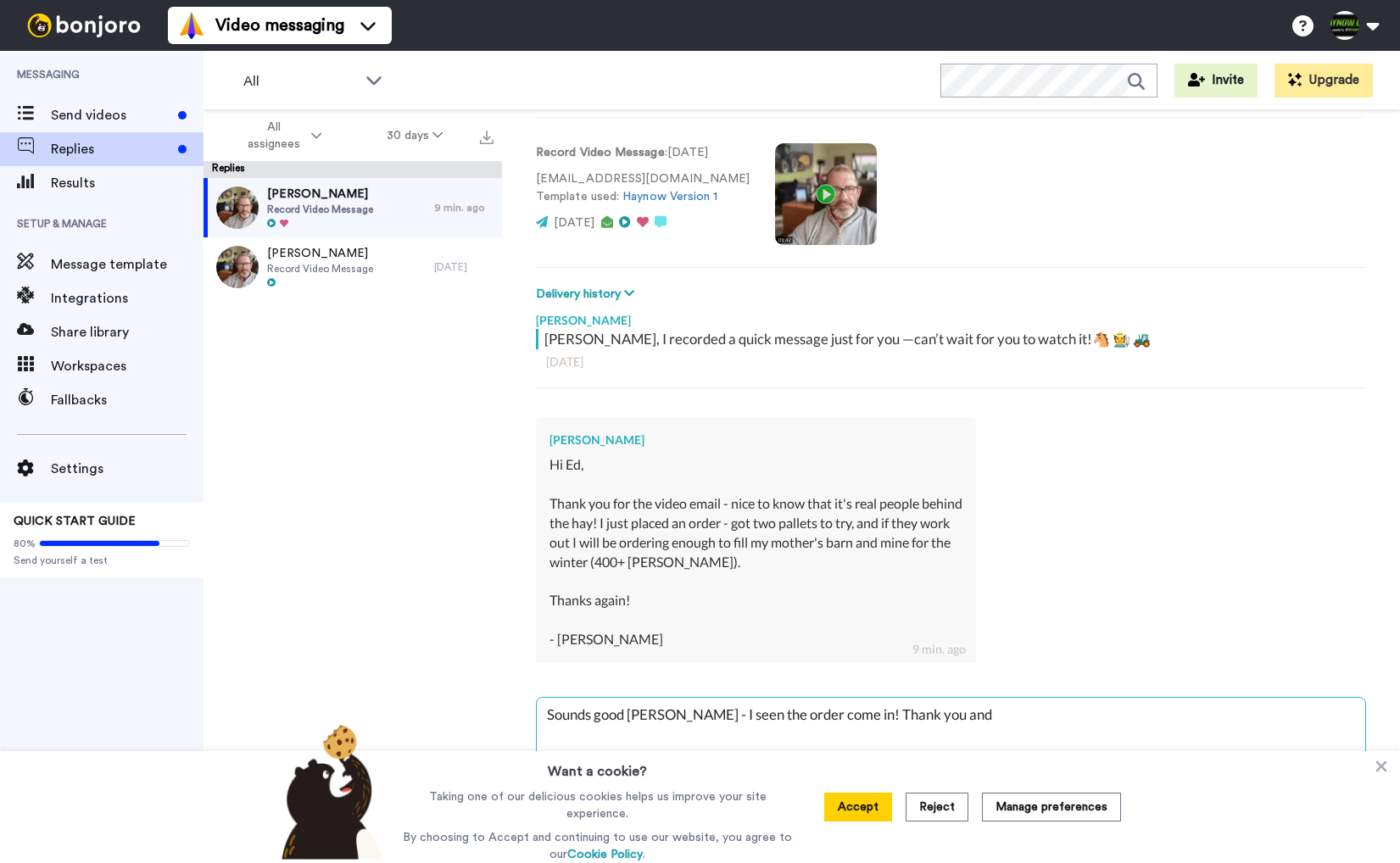
type textarea "x"
type textarea "Sounds good Hayley - I seen the order come in! Thank you and"
type textarea "x"
type textarea "Sounds good Hayley - I seen the order come in! Thank you and l"
type textarea "x"
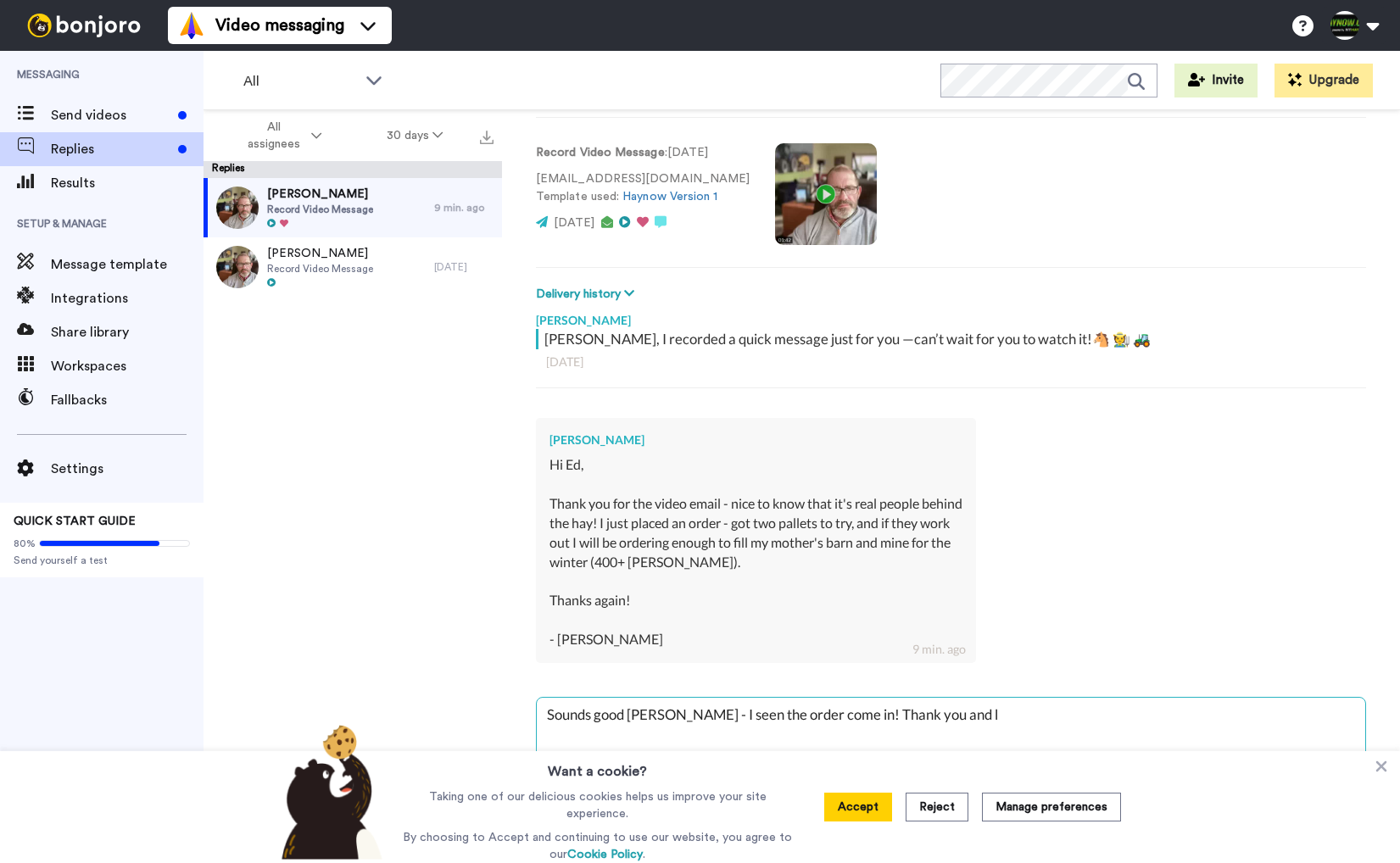
type textarea "Sounds good Hayley - I seen the order come in! Thank you and lo"
type textarea "x"
type textarea "Sounds good Hayley - I seen the order come in! Thank you and loo"
type textarea "x"
type textarea "Sounds good Hayley - I seen the order come in! Thank you and look"
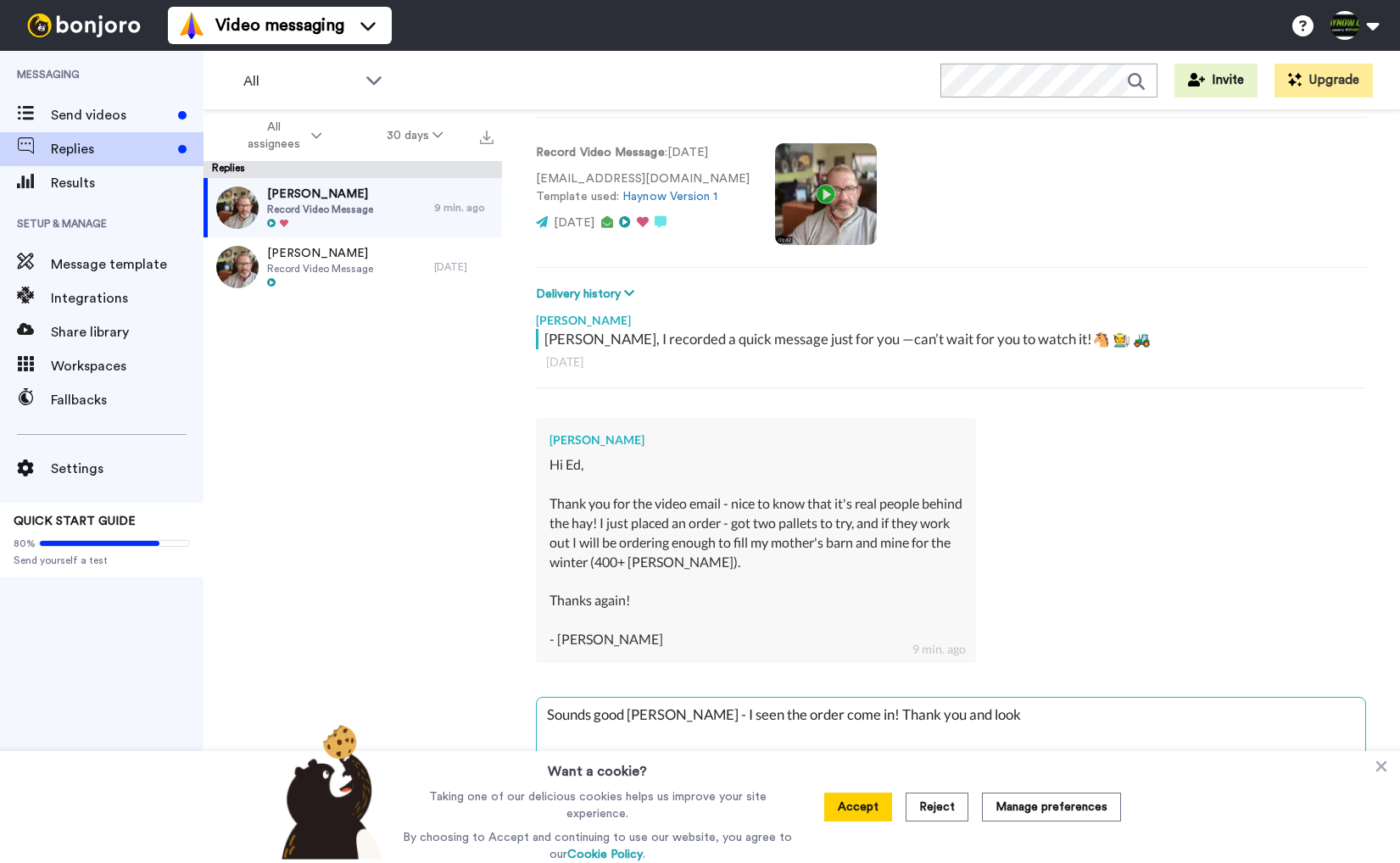
type textarea "x"
type textarea "Sounds good Hayley - I seen the order come in! Thank you and look"
type textarea "x"
type textarea "Sounds good Hayley - I seen the order come in! Thank you and look f"
type textarea "x"
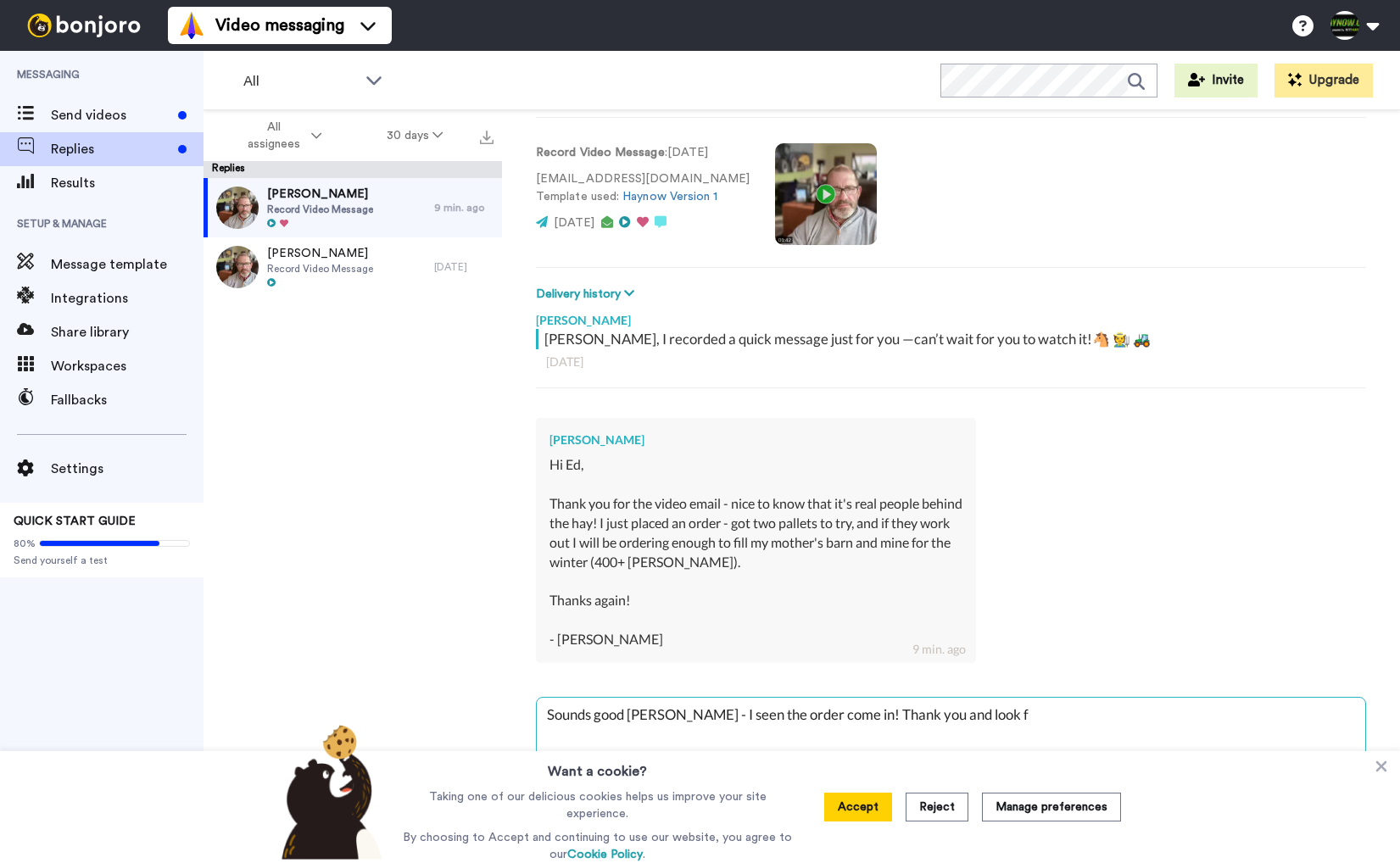
type textarea "Sounds good Hayley - I seen the order come in! Thank you and look fo"
type textarea "x"
type textarea "Sounds good Hayley - I seen the order come in! Thank you and look fow"
type textarea "x"
type textarea "Sounds good Hayley - I seen the order come in! Thank you and look fowa"
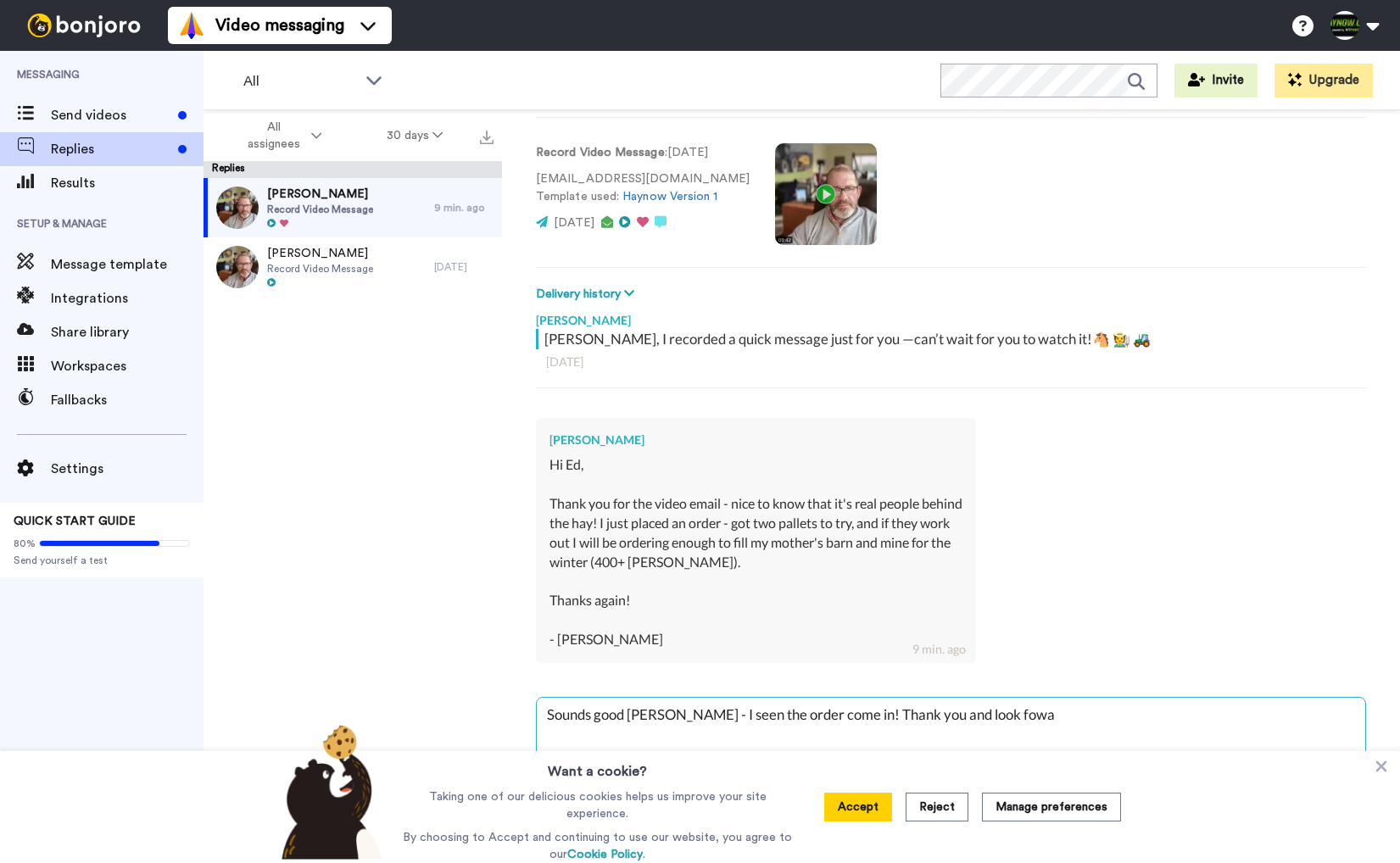
type textarea "x"
type textarea "Sounds good Hayley - I seen the order come in! Thank you and look fowar"
type textarea "x"
type textarea "Sounds good Hayley - I seen the order come in! Thank you and look foward"
type textarea "x"
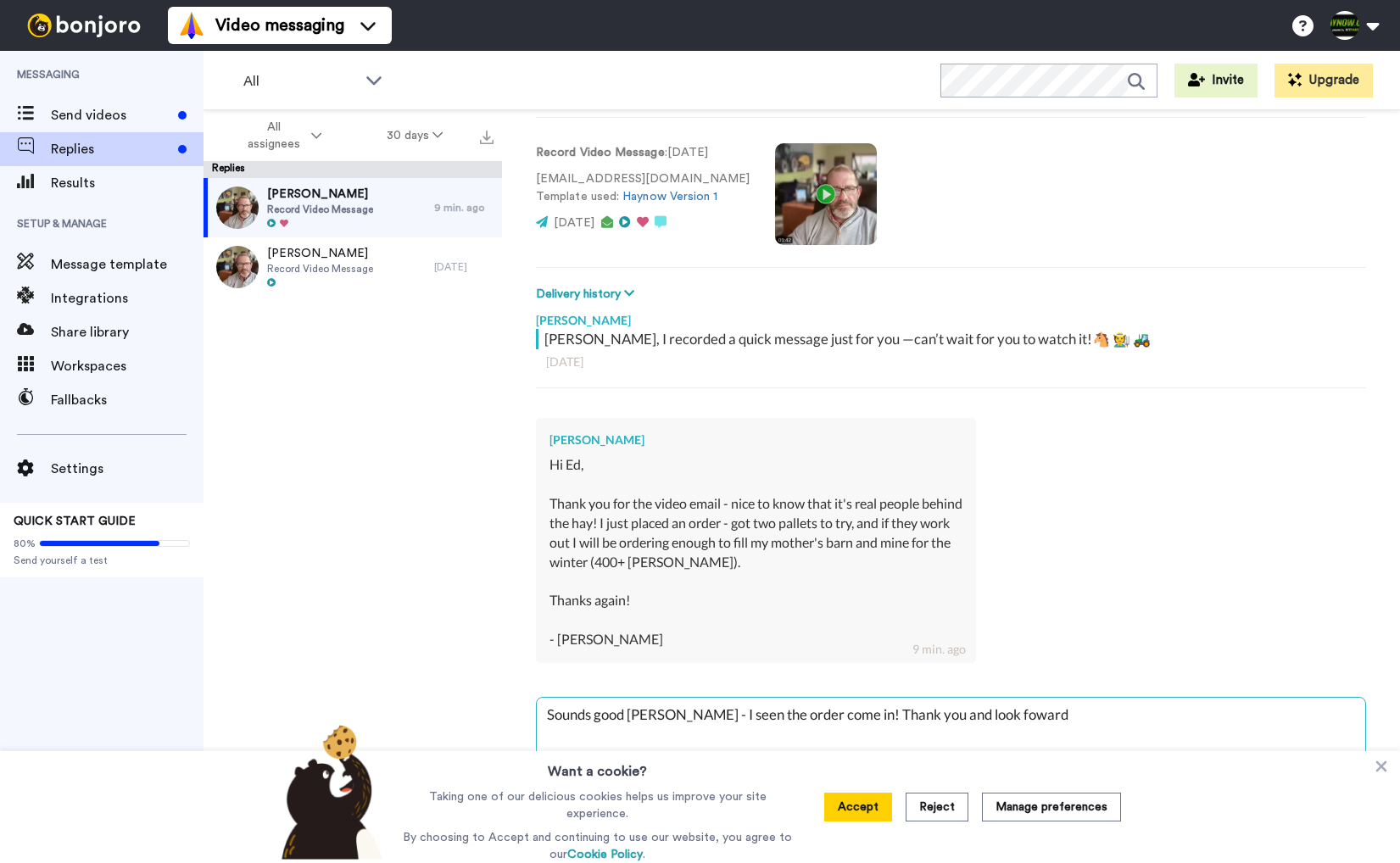
type textarea "Sounds good Hayley - I seen the order come in! Thank you and look forward"
type textarea "x"
type textarea "Sounds good Hayley - I seen the order come in! Thank you and look forward t"
type textarea "x"
type textarea "Sounds good Hayley - I seen the order come in! Thank you and look forward to"
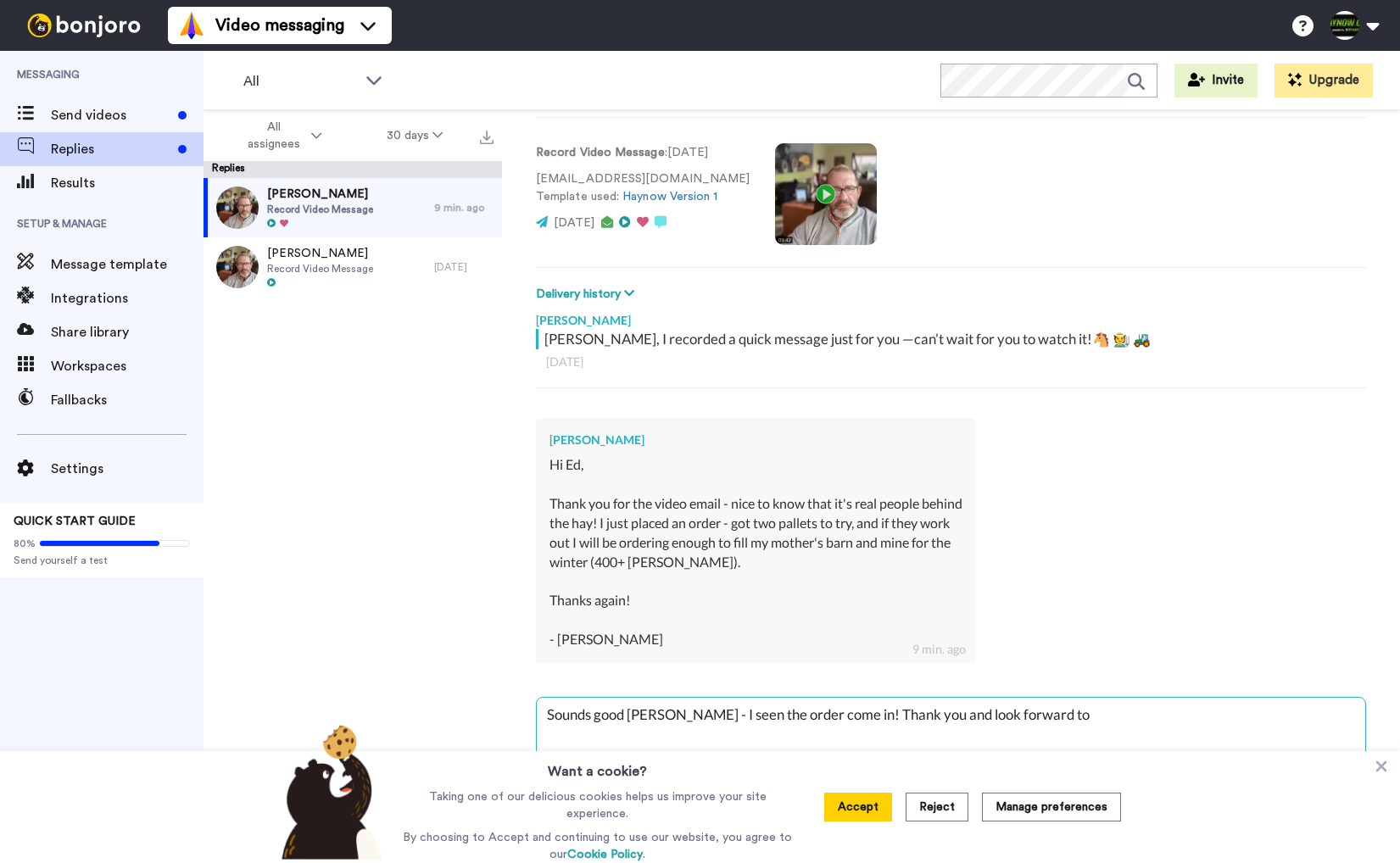
type textarea "x"
type textarea "Sounds good Hayley - I seen the order come in! Thank you and look forward to"
type textarea "x"
type textarea "Sounds good Hayley - I seen the order come in! Thank you and look forward to h"
type textarea "x"
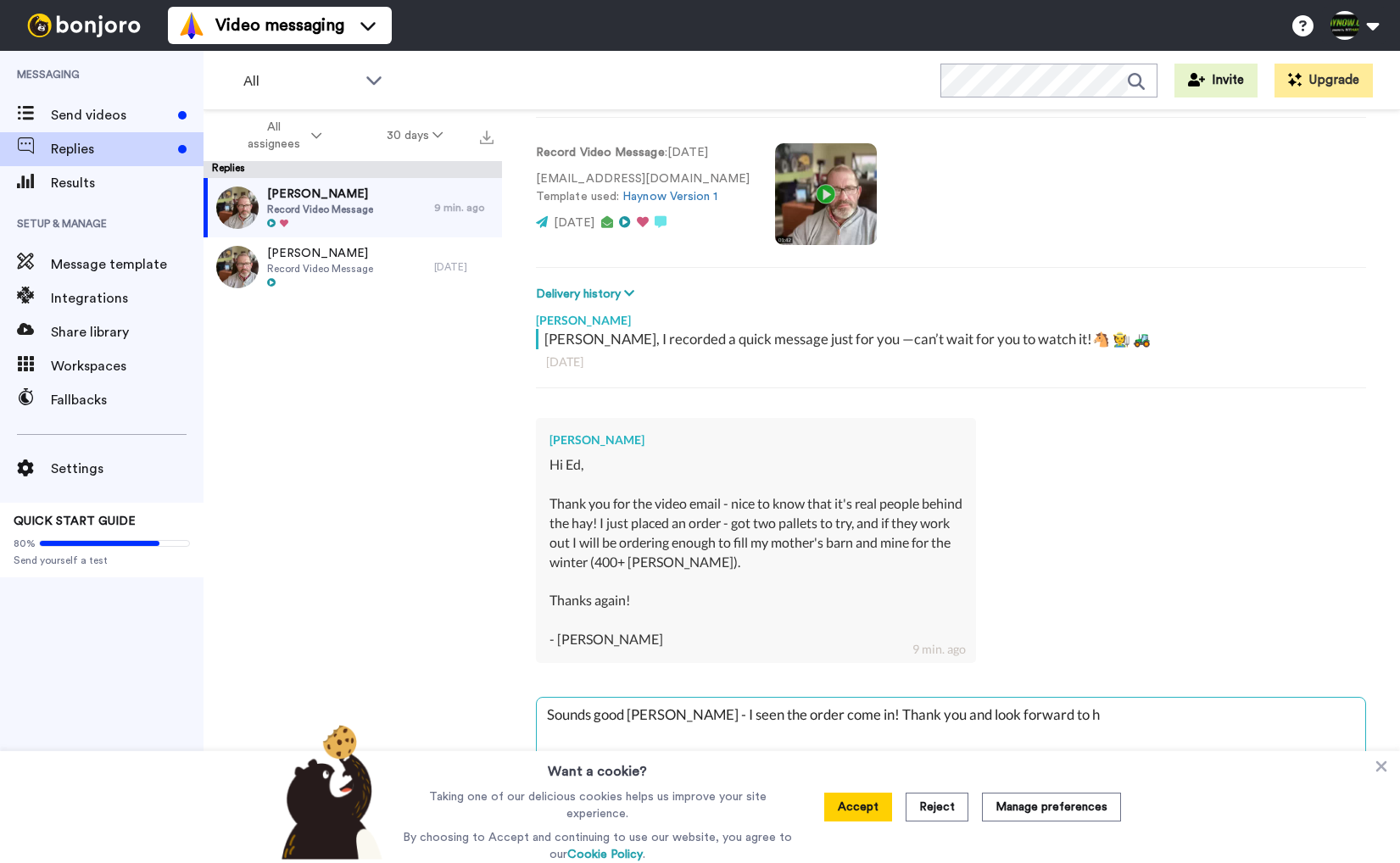
type textarea "Sounds good Hayley - I seen the order come in! Thank you and look forward to he"
type textarea "x"
type textarea "Sounds good Hayley - I seen the order come in! Thank you and look forward to hea"
type textarea "x"
type textarea "Sounds good Hayley - I seen the order come in! Thank you and look forward to he…"
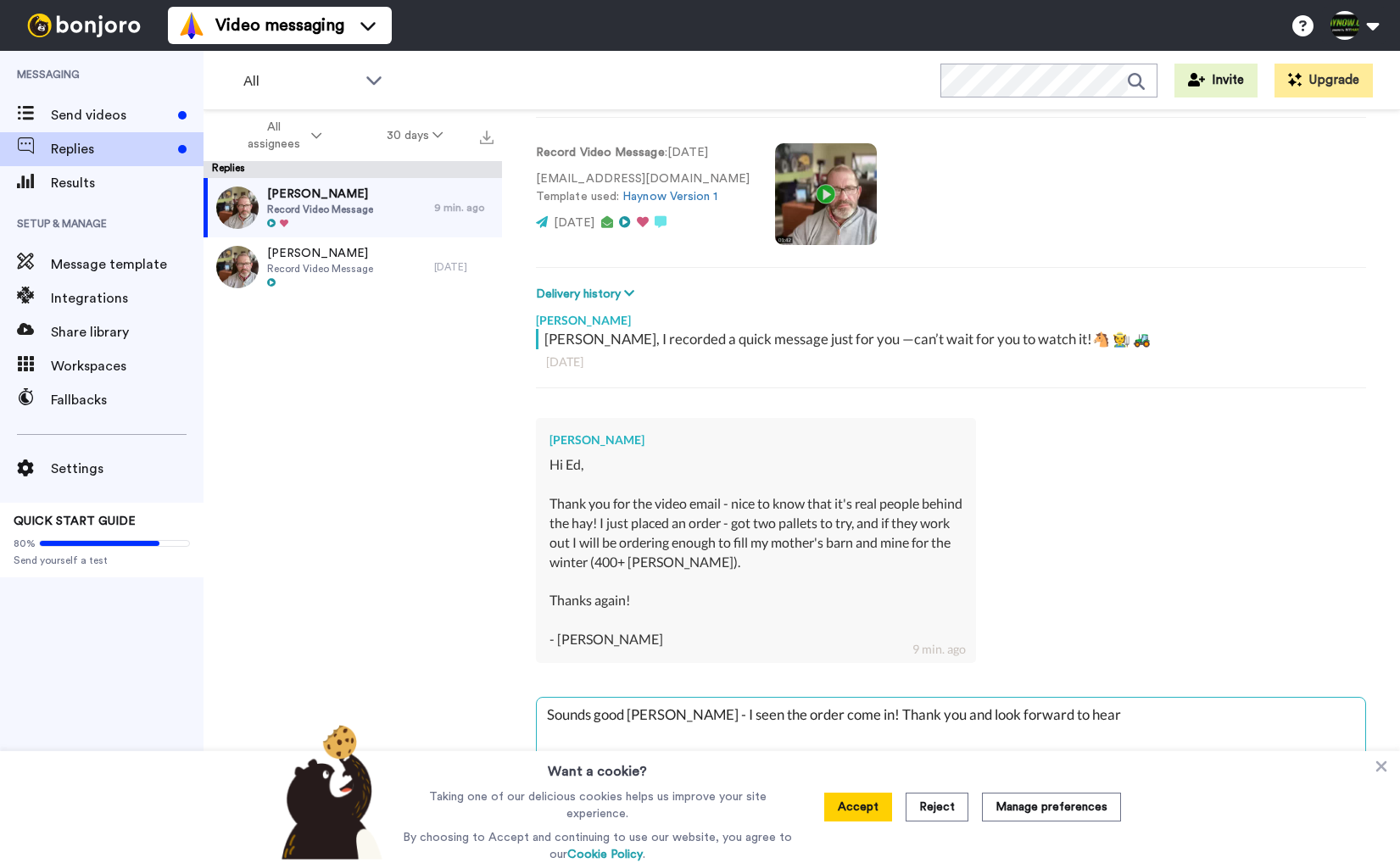
type textarea "x"
type textarea "Sounds good Hayley - I seen the order come in! Thank you and look forward to he…"
type textarea "x"
type textarea "Sounds good Hayley - I seen the order come in! Thank you and look forward to he…"
type textarea "x"
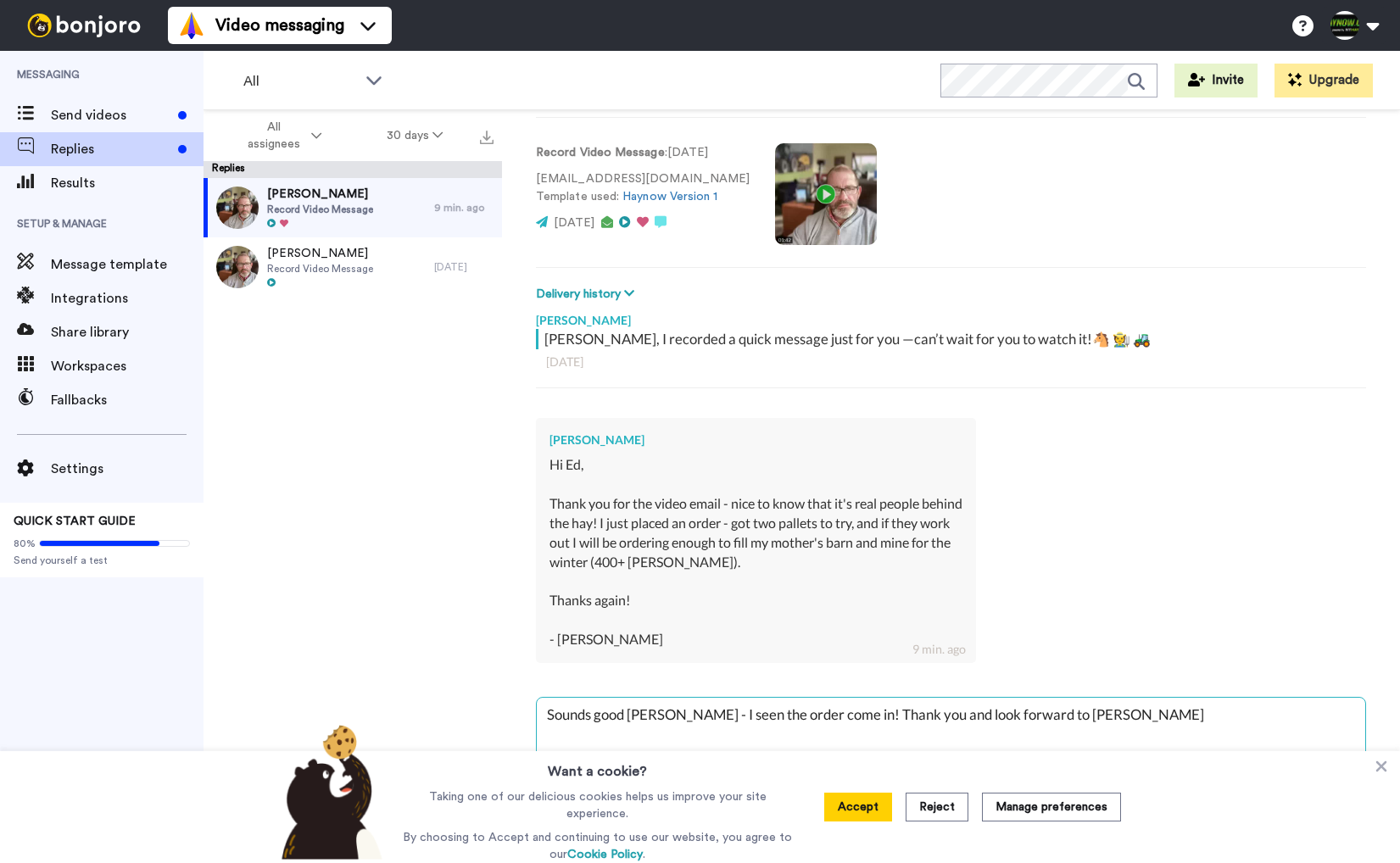
type textarea "Sounds good Hayley - I seen the order come in! Thank you and look forward to he…"
type textarea "x"
type textarea "Sounds good Hayley - I seen the order come in! Thank you and look forward to he…"
type textarea "x"
type textarea "Sounds good Hayley - I seen the order come in! Thank you and look forward to he…"
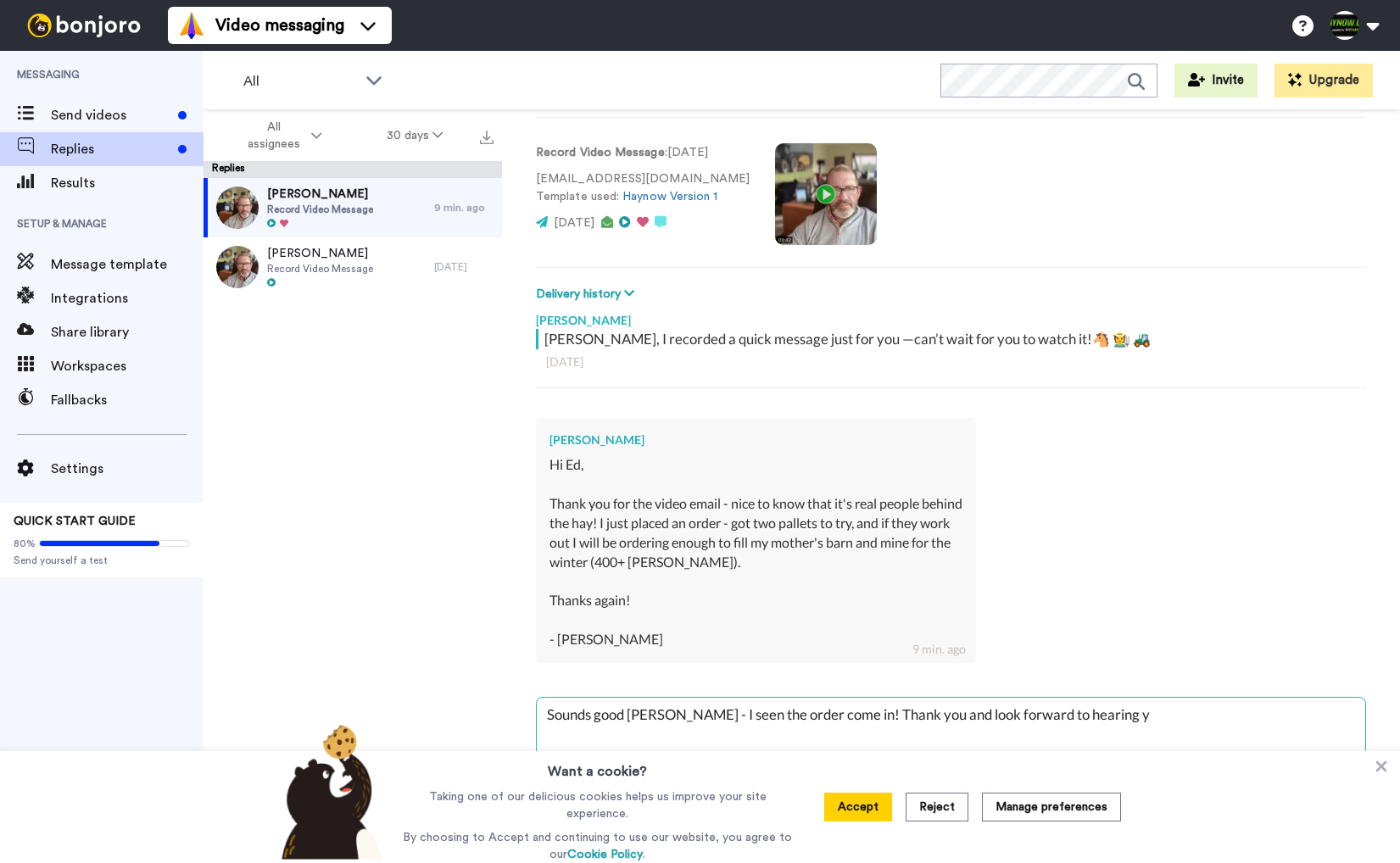
type textarea "x"
type textarea "Sounds good Hayley - I seen the order come in! Thank you and look forward to he…"
type textarea "x"
type textarea "Sounds good Hayley - I seen the order come in! Thank you and look forward to he…"
type textarea "x"
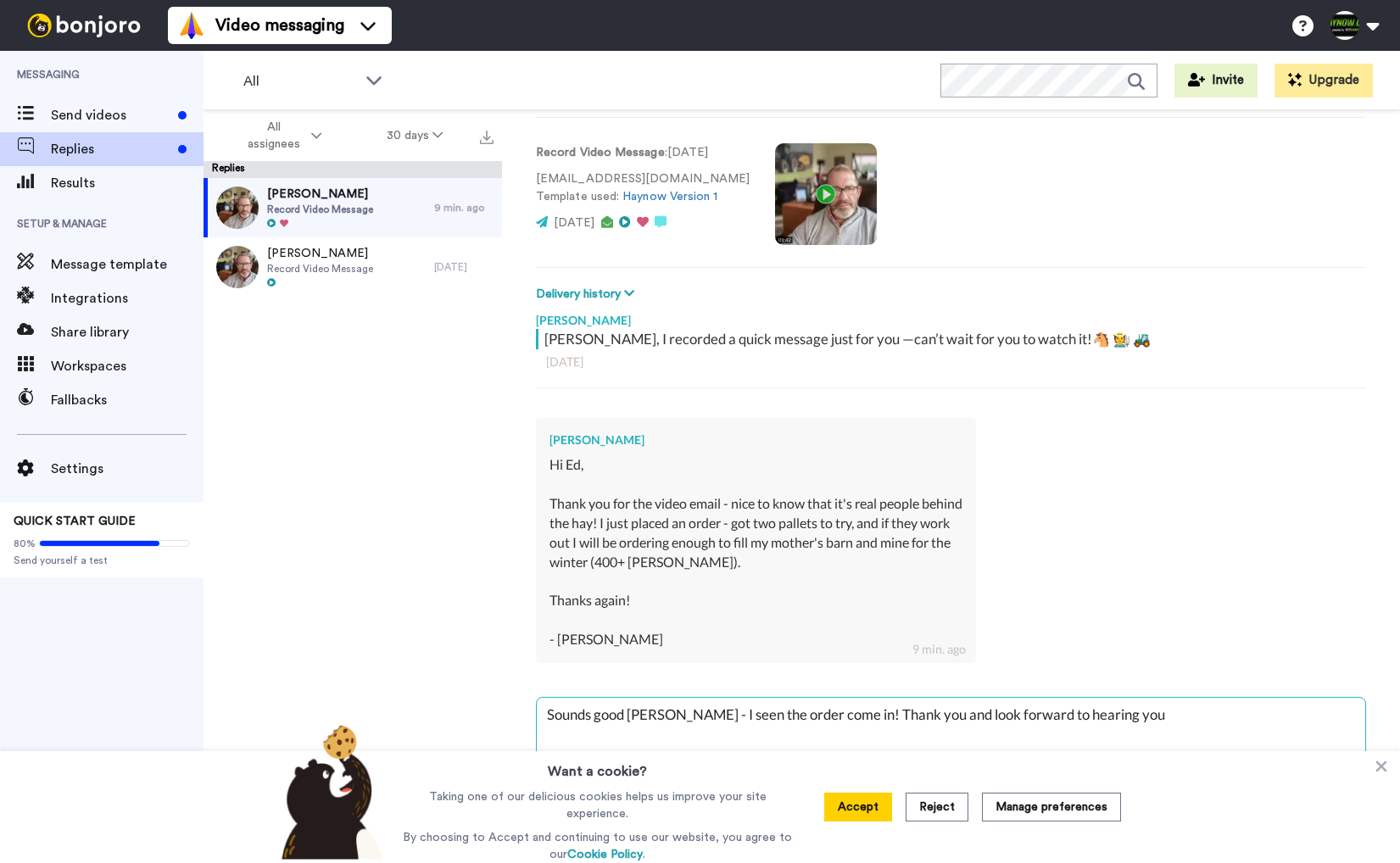
type textarea "Sounds good Hayley - I seen the order come in! Thank you and look forward to he…"
type textarea "x"
type textarea "Sounds good Hayley - I seen the order come in! Thank you and look forward to he…"
type textarea "x"
type textarea "Sounds good Hayley - I seen the order come in! Thank you and look forward to he…"
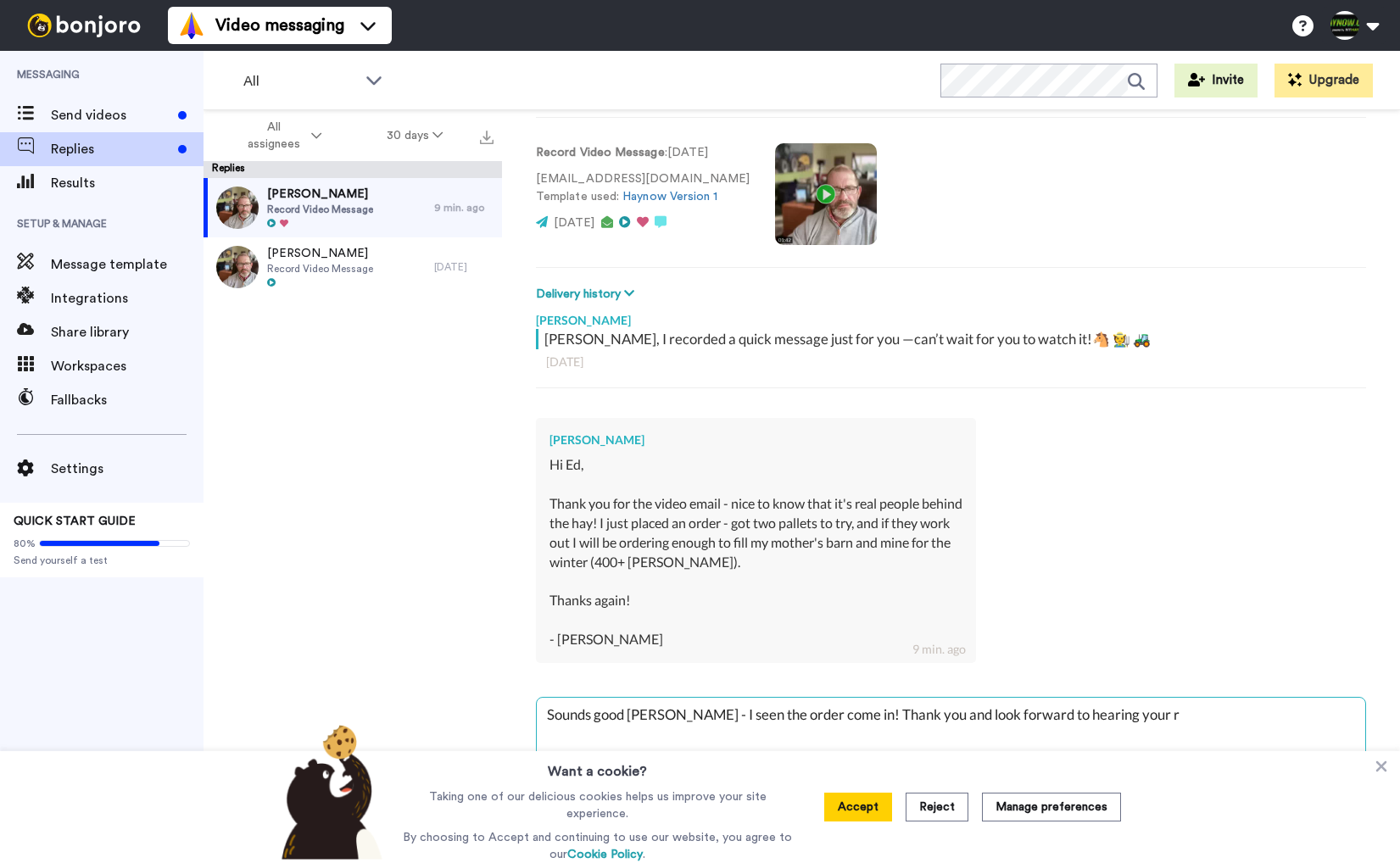
type textarea "x"
type textarea "Sounds good Hayley - I seen the order come in! Thank you and look forward to he…"
type textarea "x"
type textarea "Sounds good Hayley - I seen the order come in! Thank you and look forward to he…"
type textarea "x"
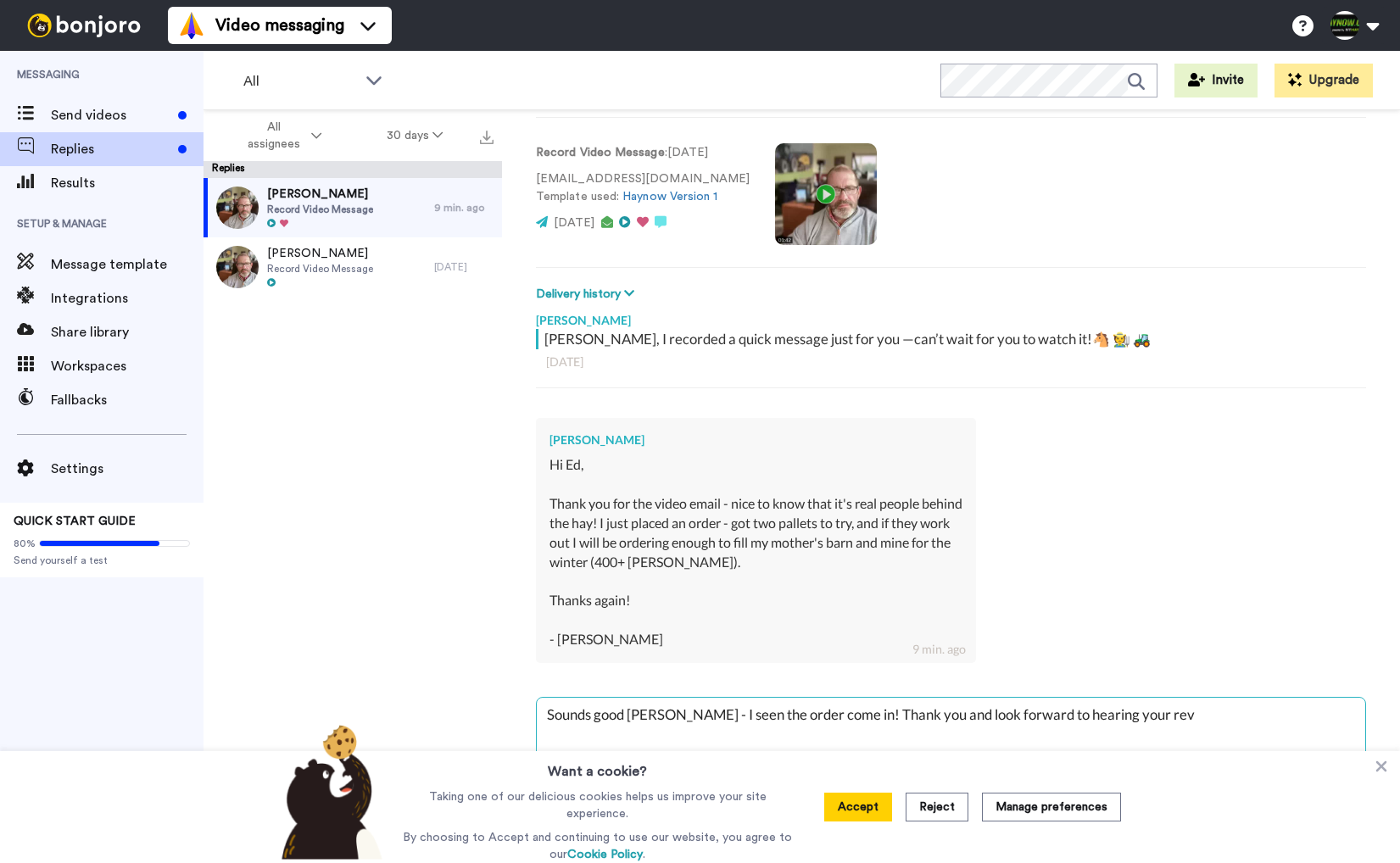
type textarea "Sounds good Hayley - I seen the order come in! Thank you and look forward to he…"
type textarea "x"
type textarea "Sounds good Hayley - I seen the order come in! Thank you and look forward to he…"
type textarea "x"
type textarea "Sounds good Hayley - I seen the order come in! Thank you and look forward to he…"
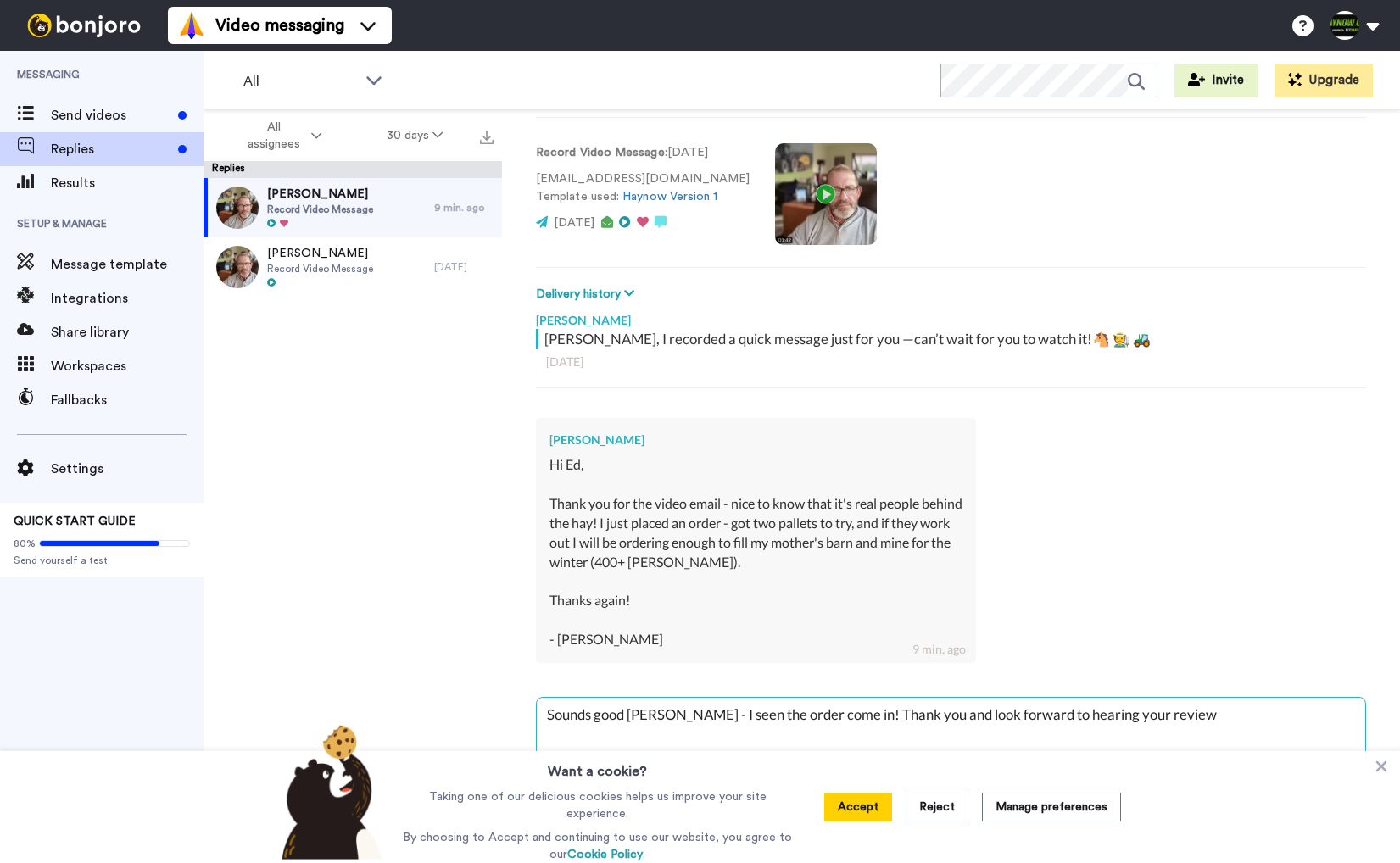
type textarea "x"
type textarea "Sounds good Hayley - I seen the order come in! Thank you and look forward to he…"
type textarea "x"
type textarea "Sounds good Hayley - I seen the order come in! Thank you and look forward to he…"
type textarea "x"
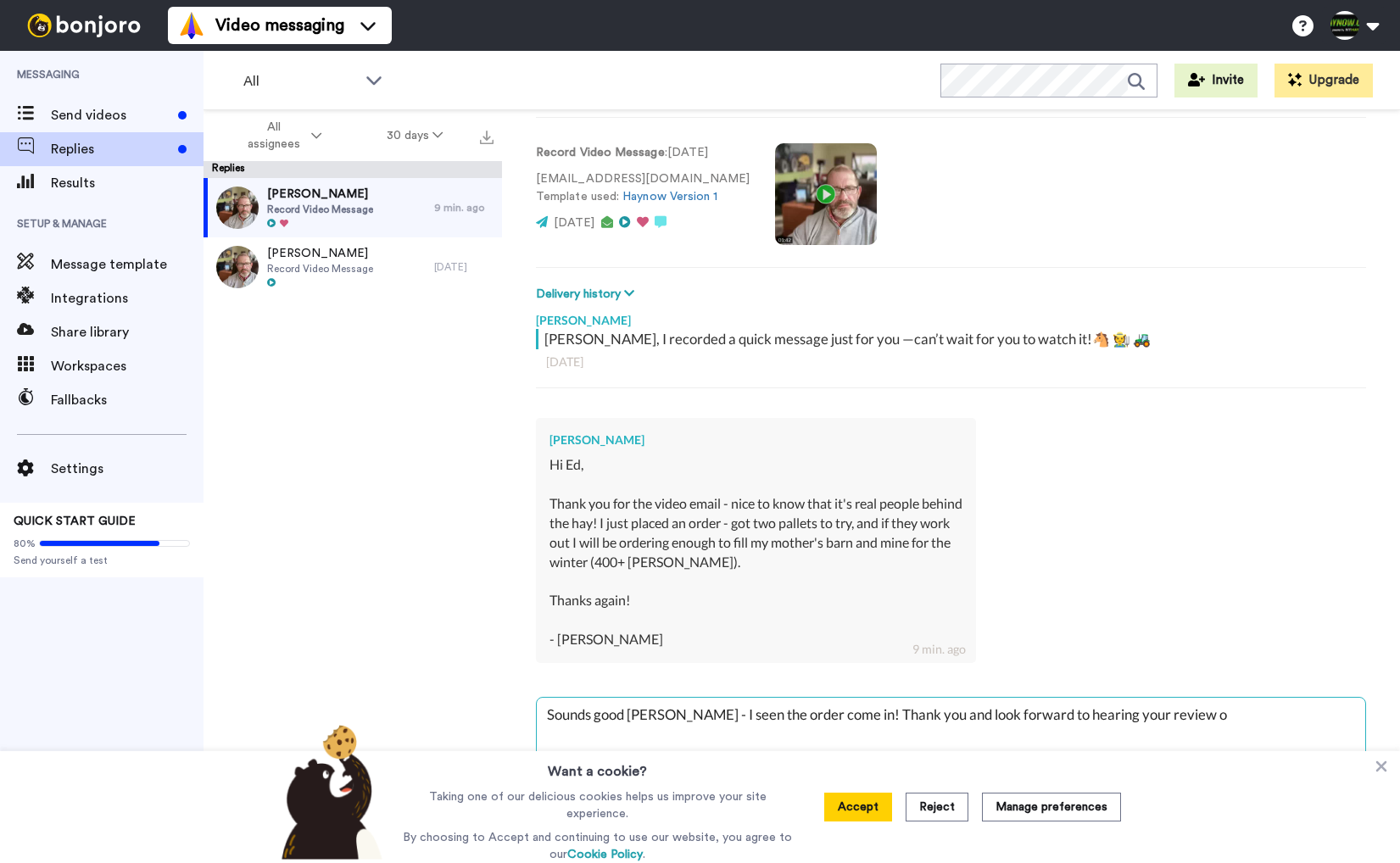
type textarea "Sounds good Hayley - I seen the order come in! Thank you and look forward to he…"
type textarea "x"
type textarea "Sounds good Hayley - I seen the order come in! Thank you and look forward to he…"
type textarea "x"
type textarea "Sounds good Hayley - I seen the order come in! Thank you and look forward to he…"
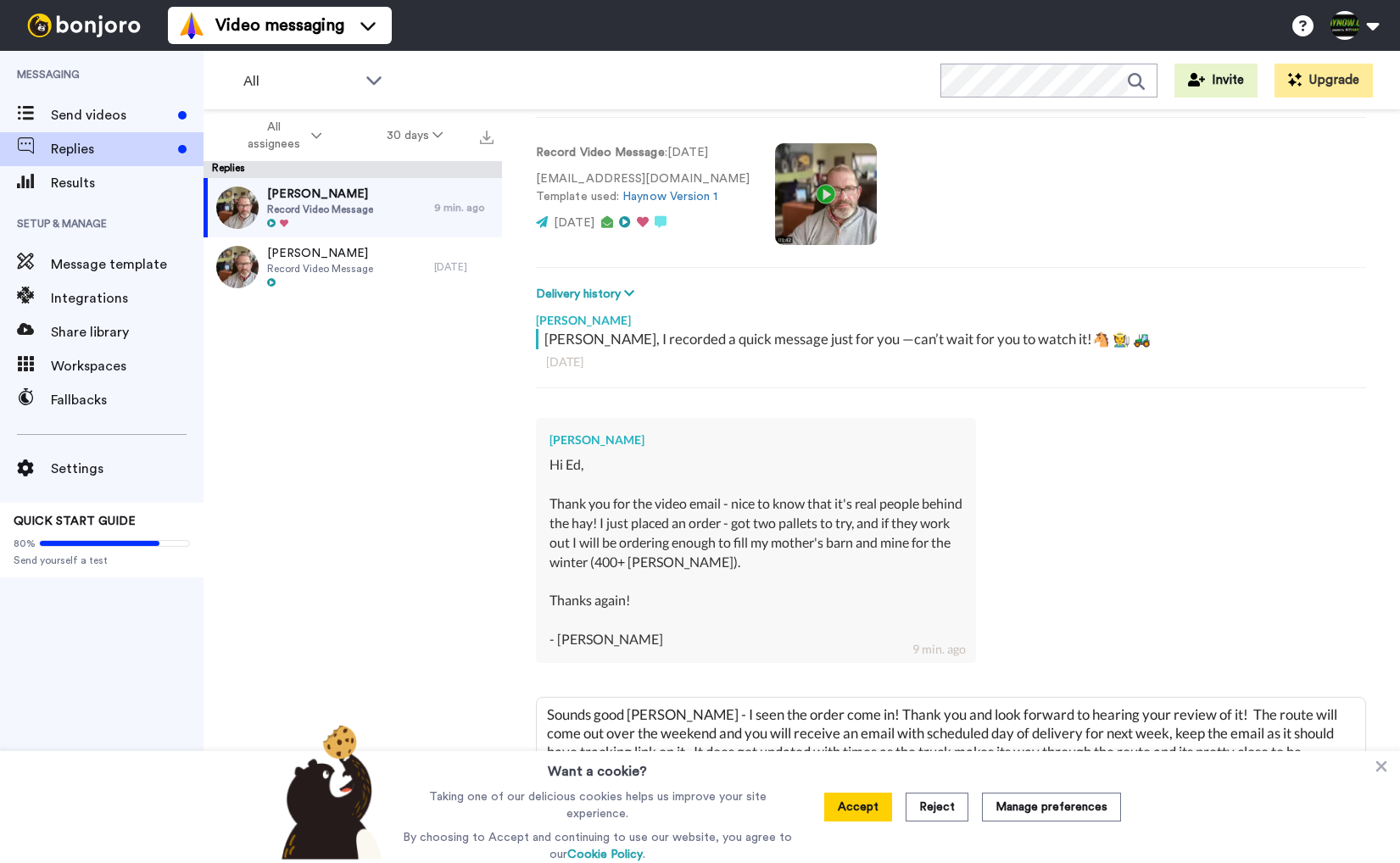
scroll to position [93, 0]
click at [846, 811] on button "Accept" at bounding box center [858, 807] width 68 height 29
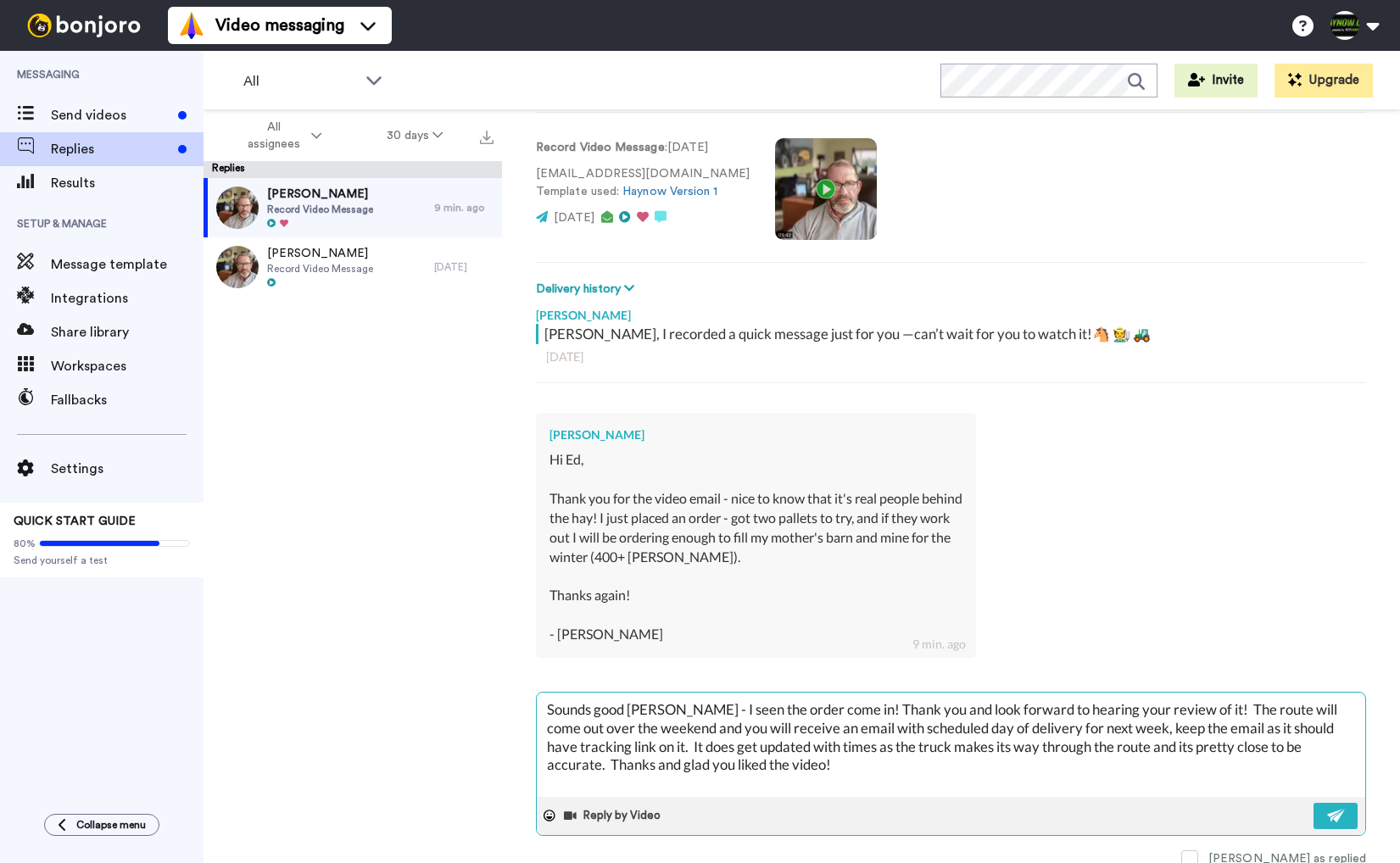
scroll to position [97, 0]
click at [794, 762] on textarea "Sounds good [PERSON_NAME] - I seen the order come in! Thank you and look forwar…" at bounding box center [951, 745] width 829 height 104
click at [1341, 811] on img at bounding box center [1336, 816] width 19 height 14
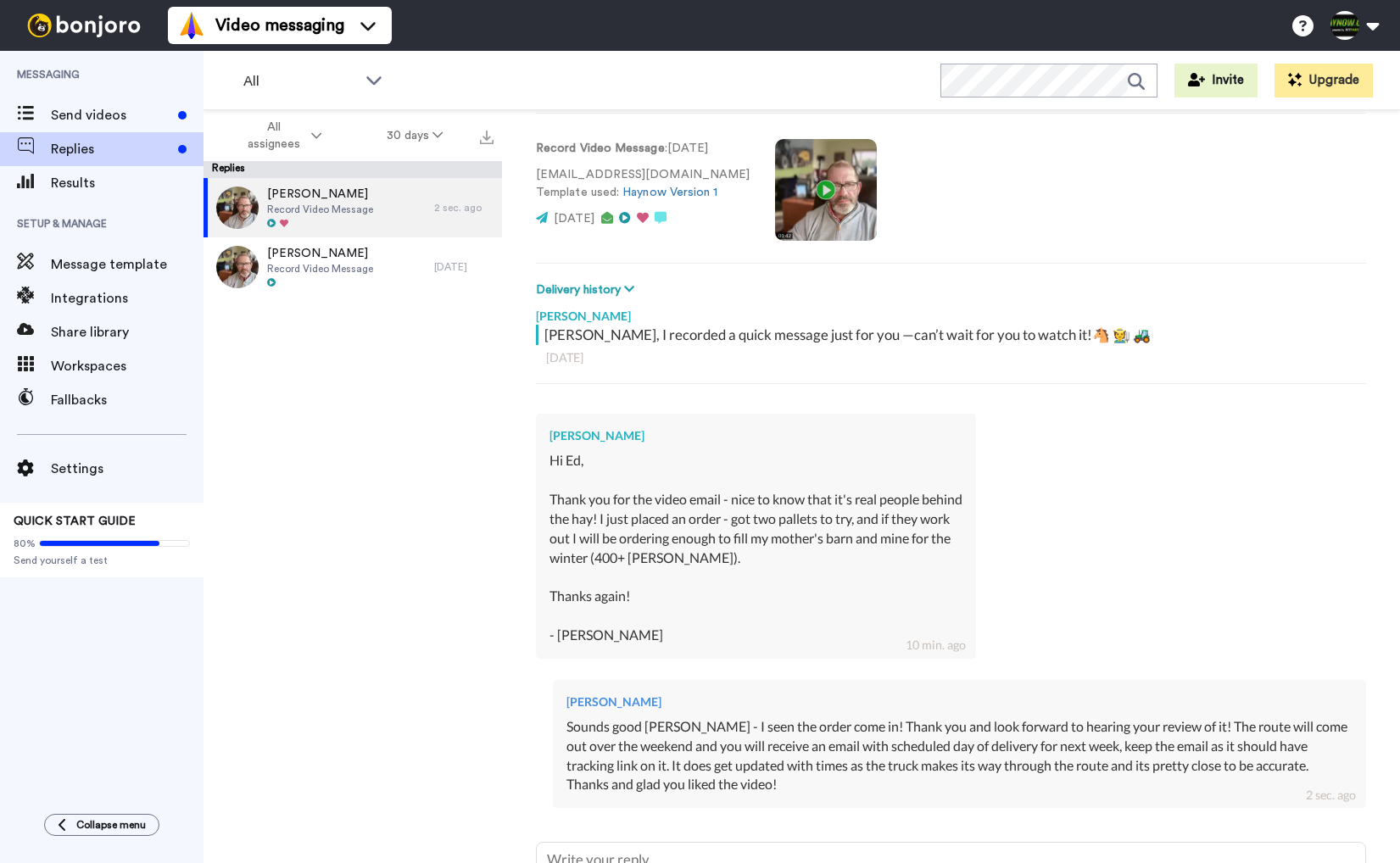
click at [810, 189] on video at bounding box center [826, 190] width 102 height 102
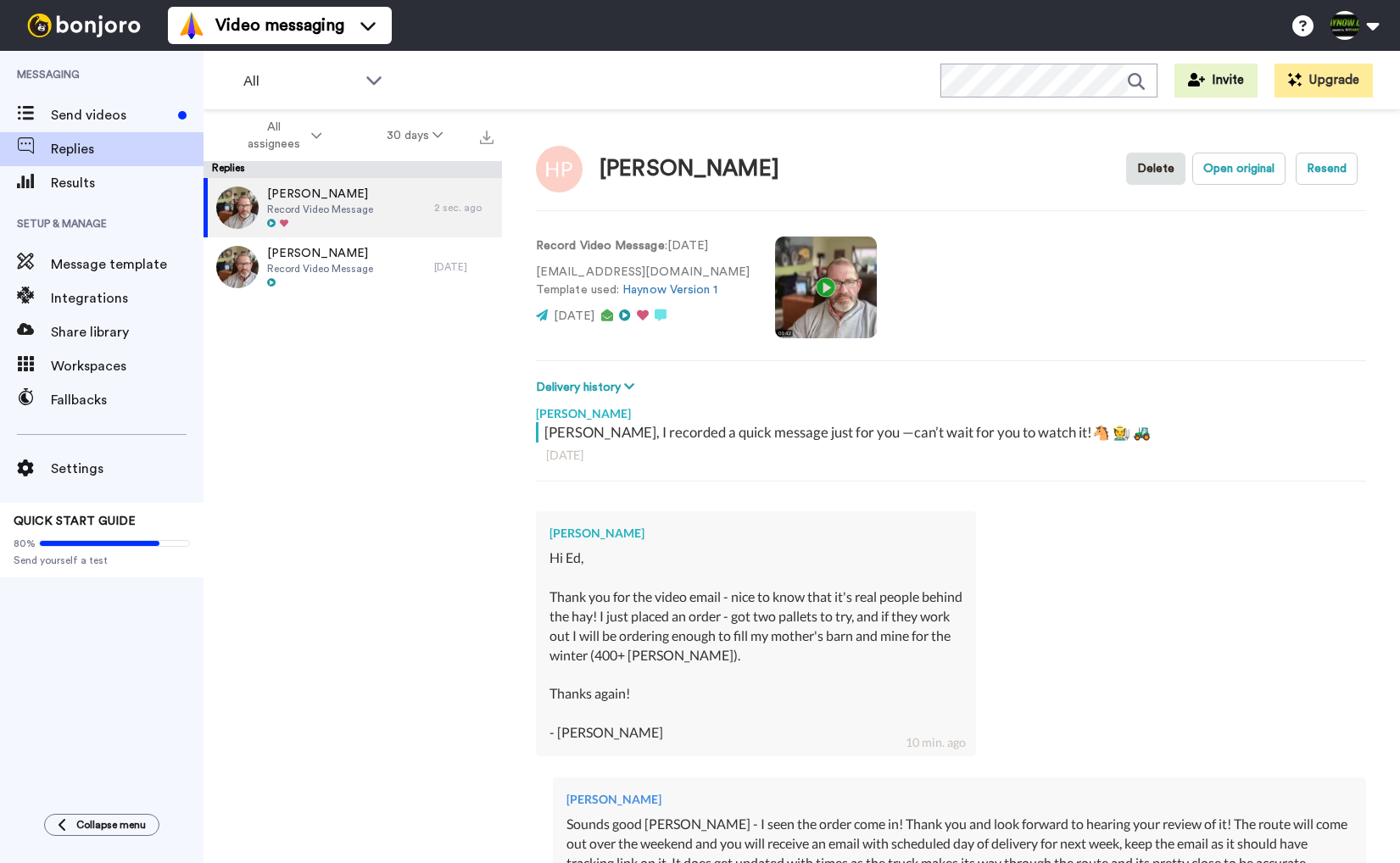
scroll to position [0, 0]
click at [375, 250] on div "Joy Haines Record Video Message" at bounding box center [319, 267] width 231 height 59
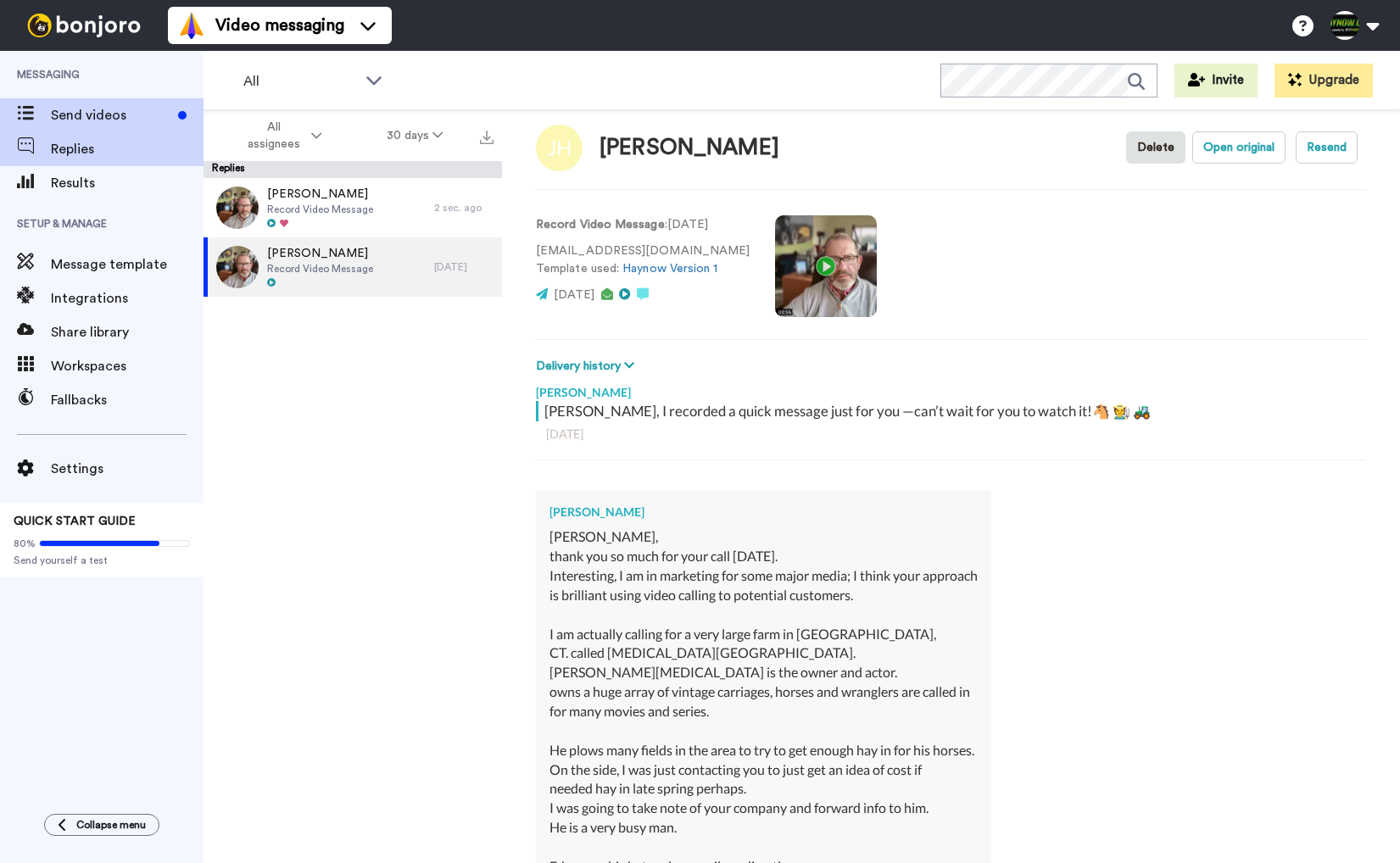
scroll to position [19, 0]
click at [73, 108] on span "Send videos" at bounding box center [111, 115] width 121 height 20
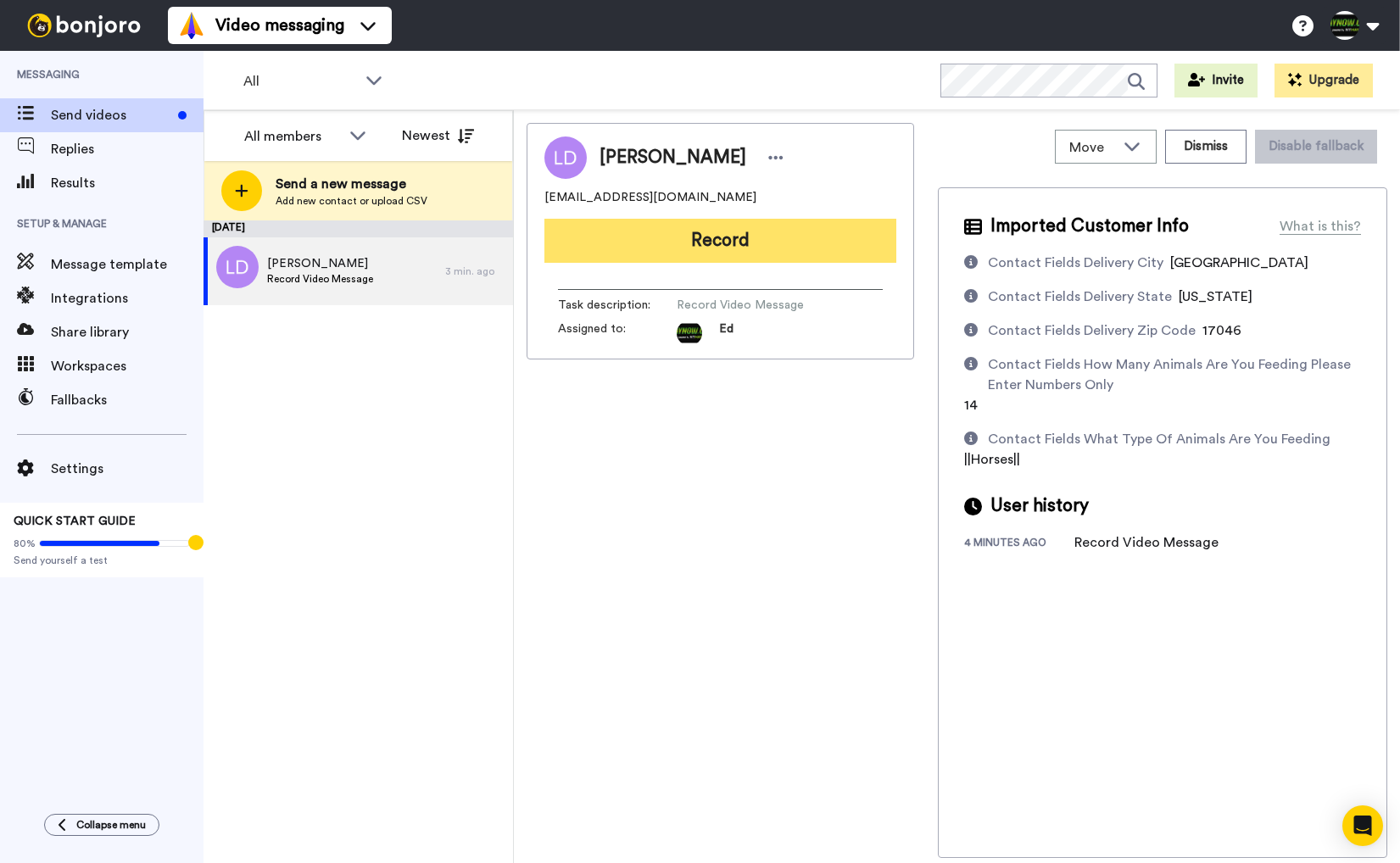
click at [636, 250] on button "Record" at bounding box center [721, 240] width 352 height 44
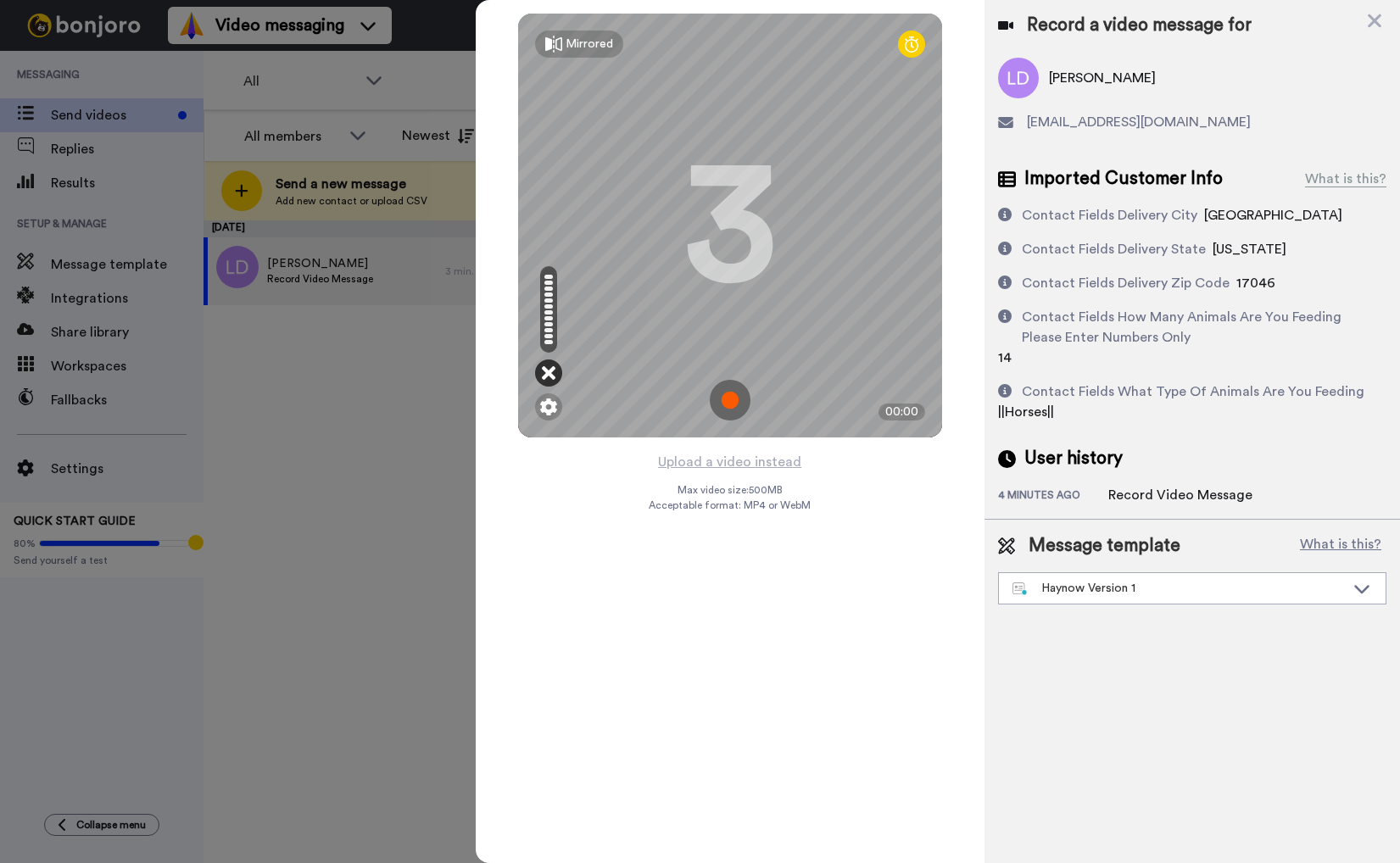
click at [553, 368] on icon at bounding box center [548, 373] width 14 height 17
click at [550, 403] on img at bounding box center [548, 407] width 17 height 17
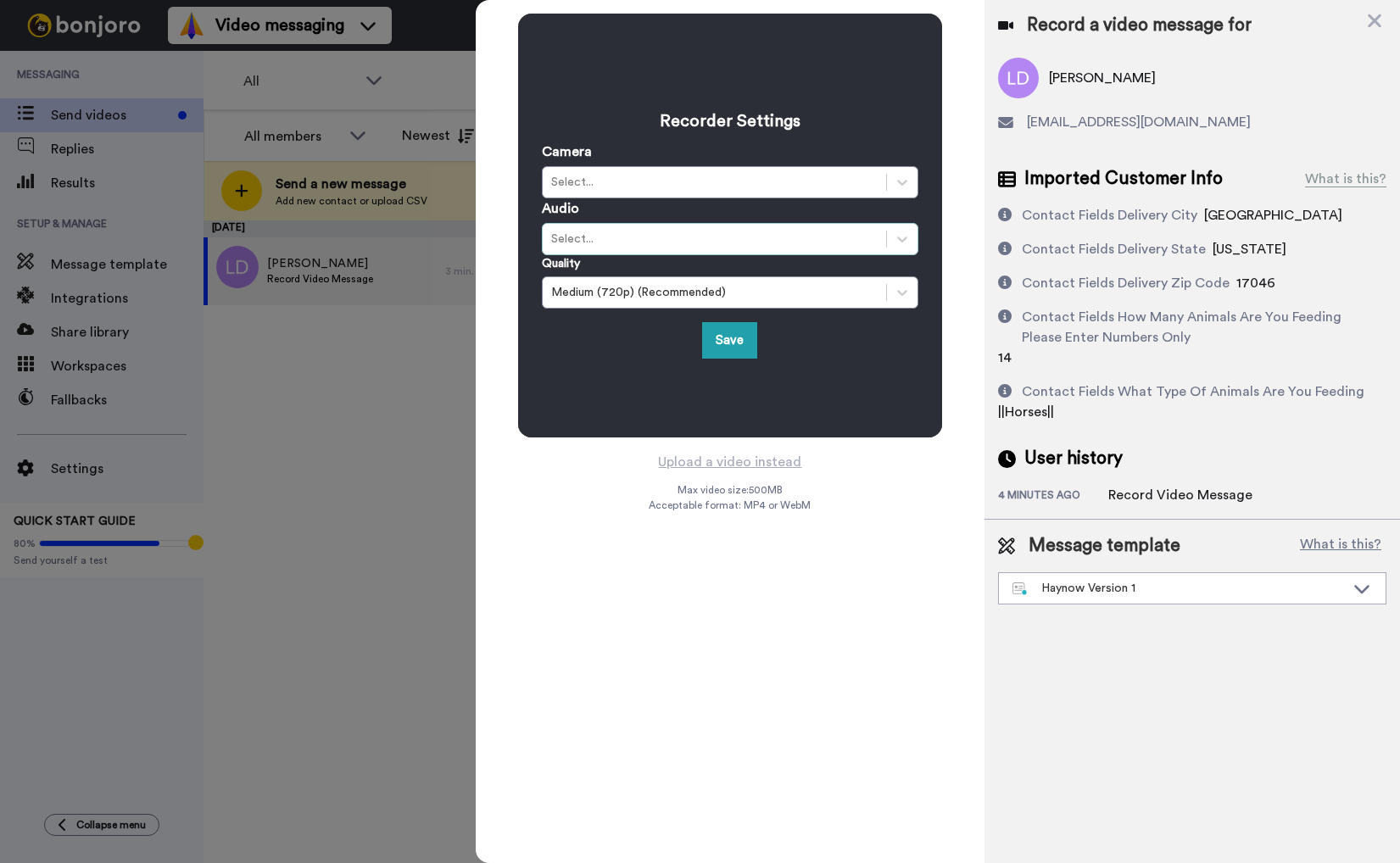
click at [609, 251] on div "Select..." at bounding box center [730, 239] width 377 height 32
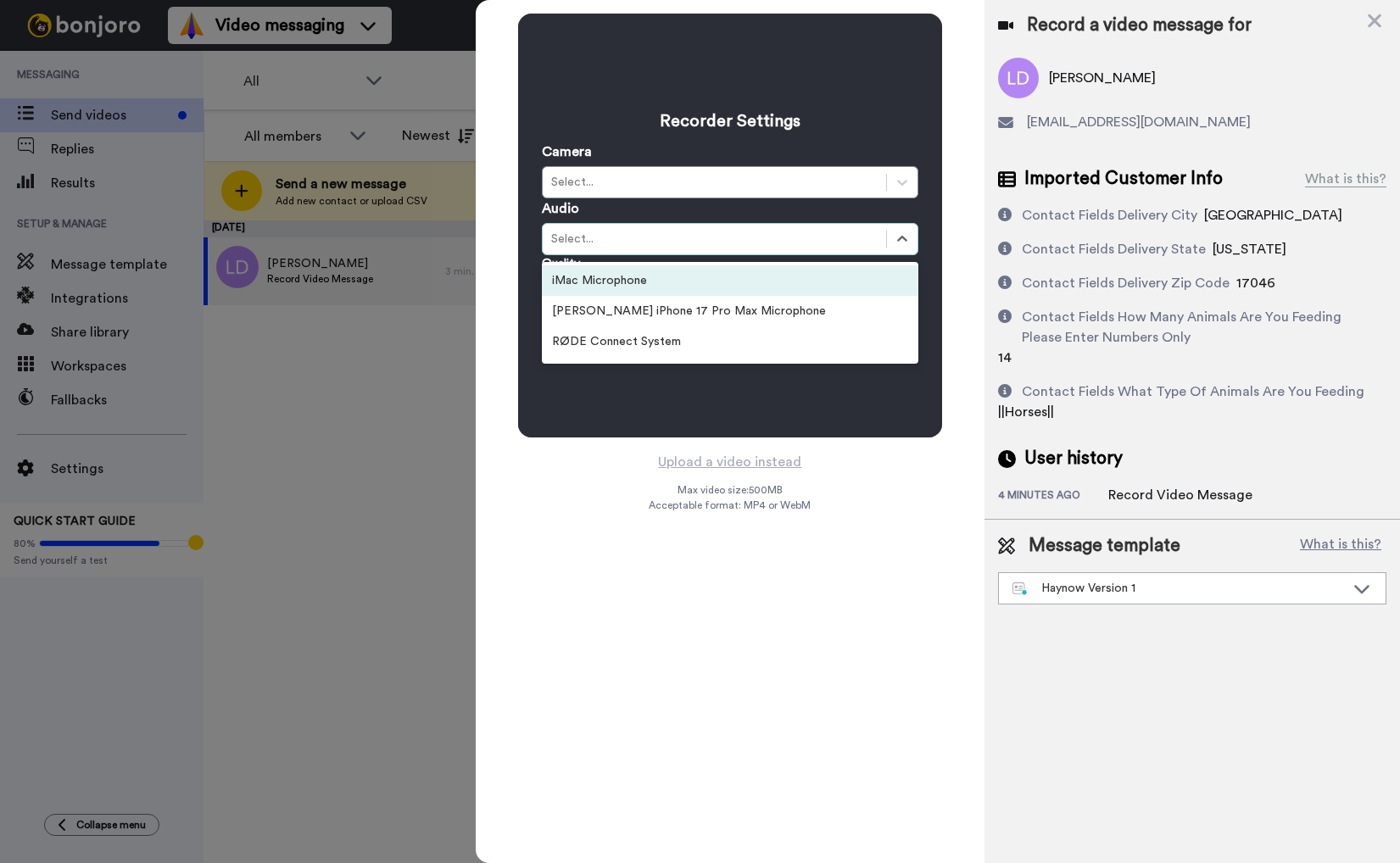
click at [612, 279] on div "iMac Microphone" at bounding box center [730, 280] width 377 height 31
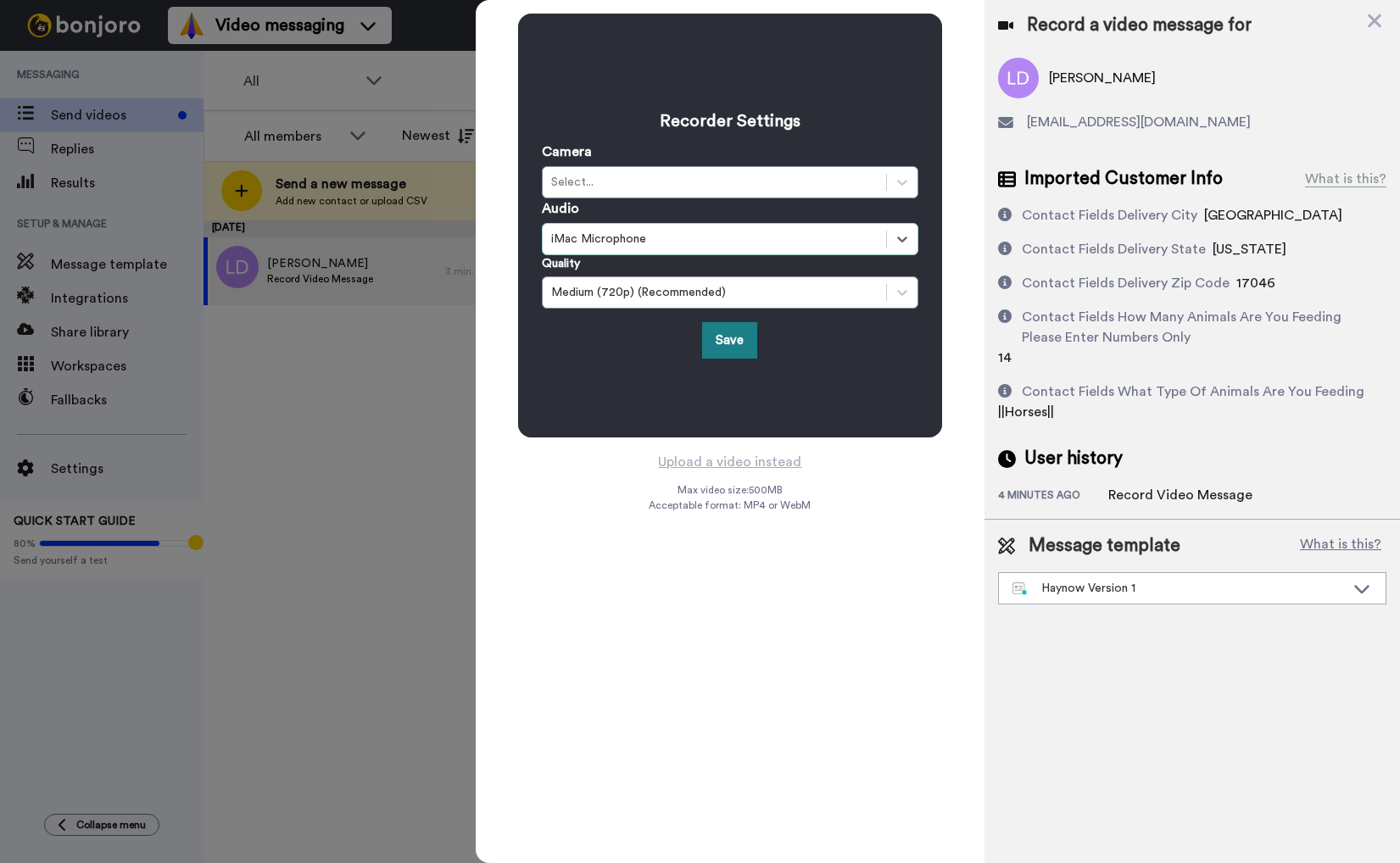
click at [743, 336] on button "Save" at bounding box center [729, 340] width 55 height 36
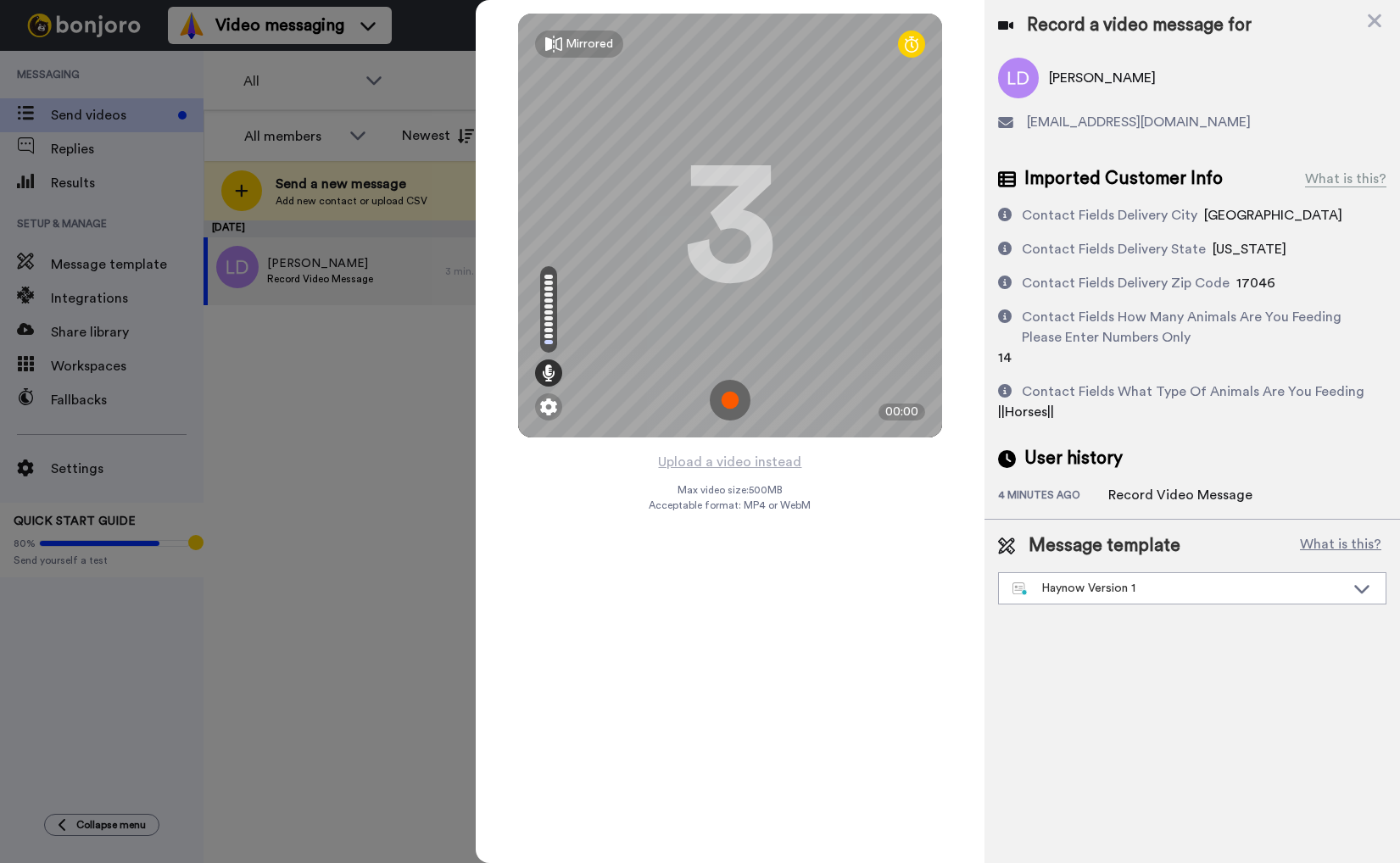
click at [723, 407] on img at bounding box center [730, 399] width 41 height 41
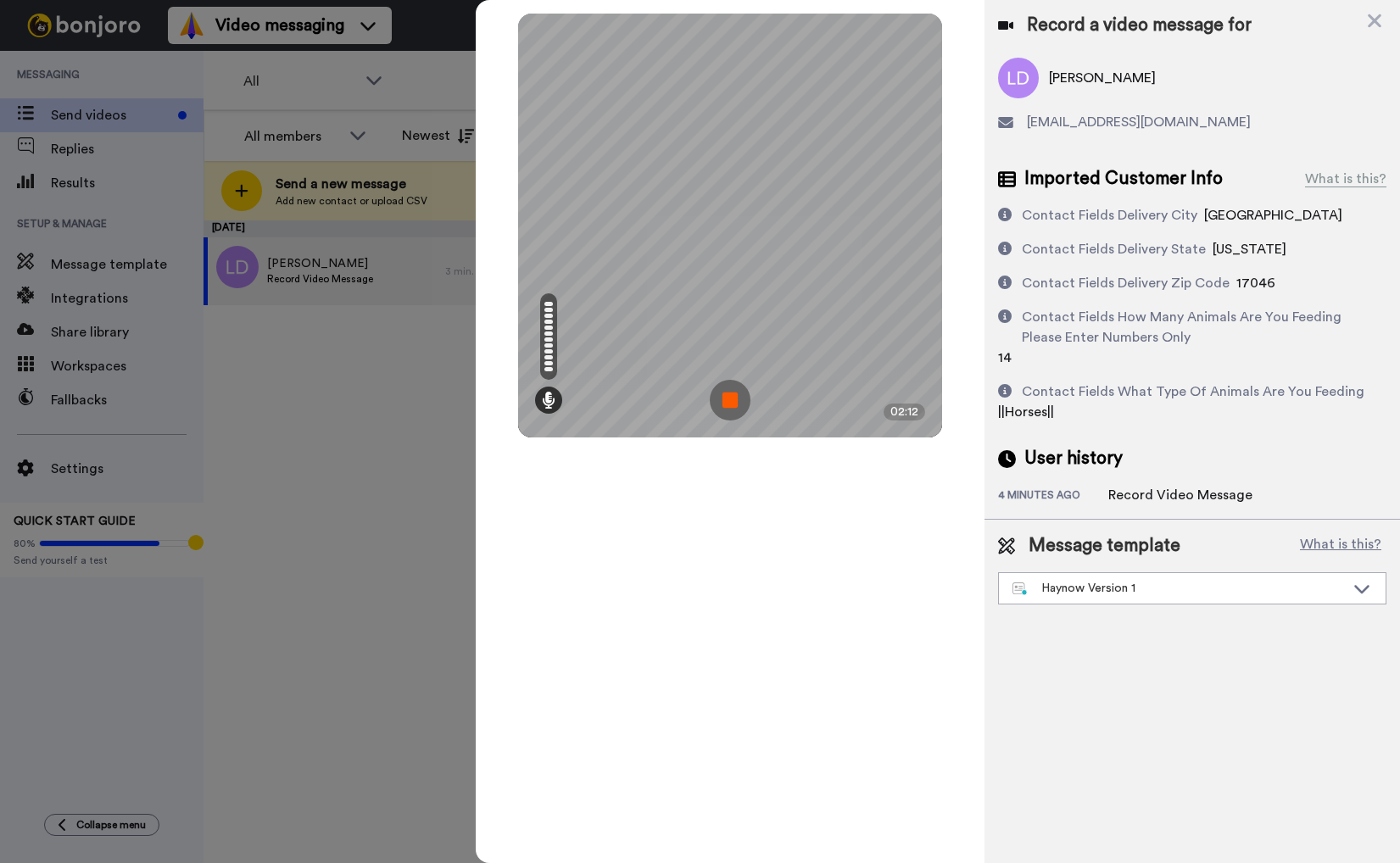
click at [727, 401] on img at bounding box center [730, 399] width 41 height 41
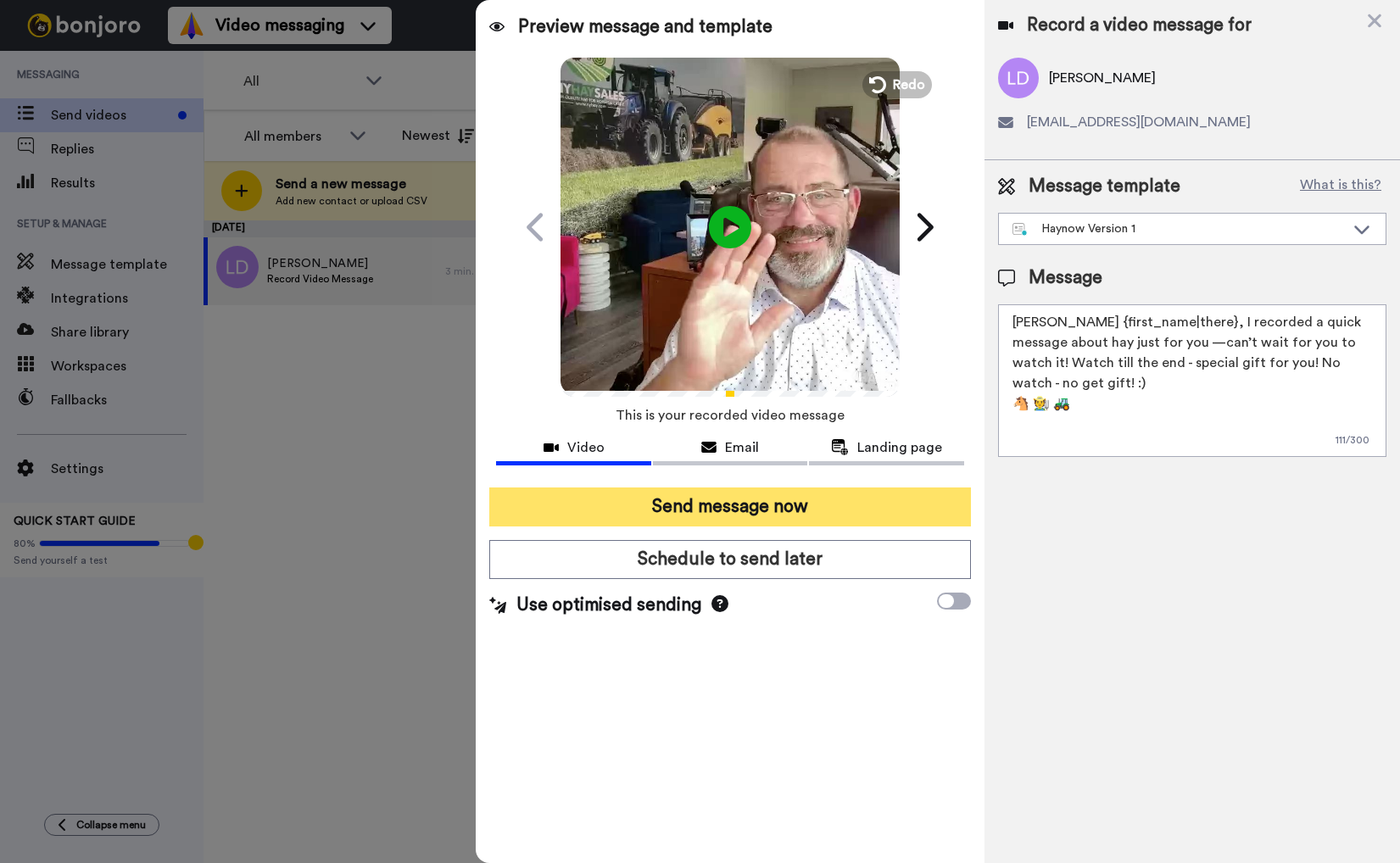
click at [811, 508] on button "Send message now" at bounding box center [730, 506] width 481 height 39
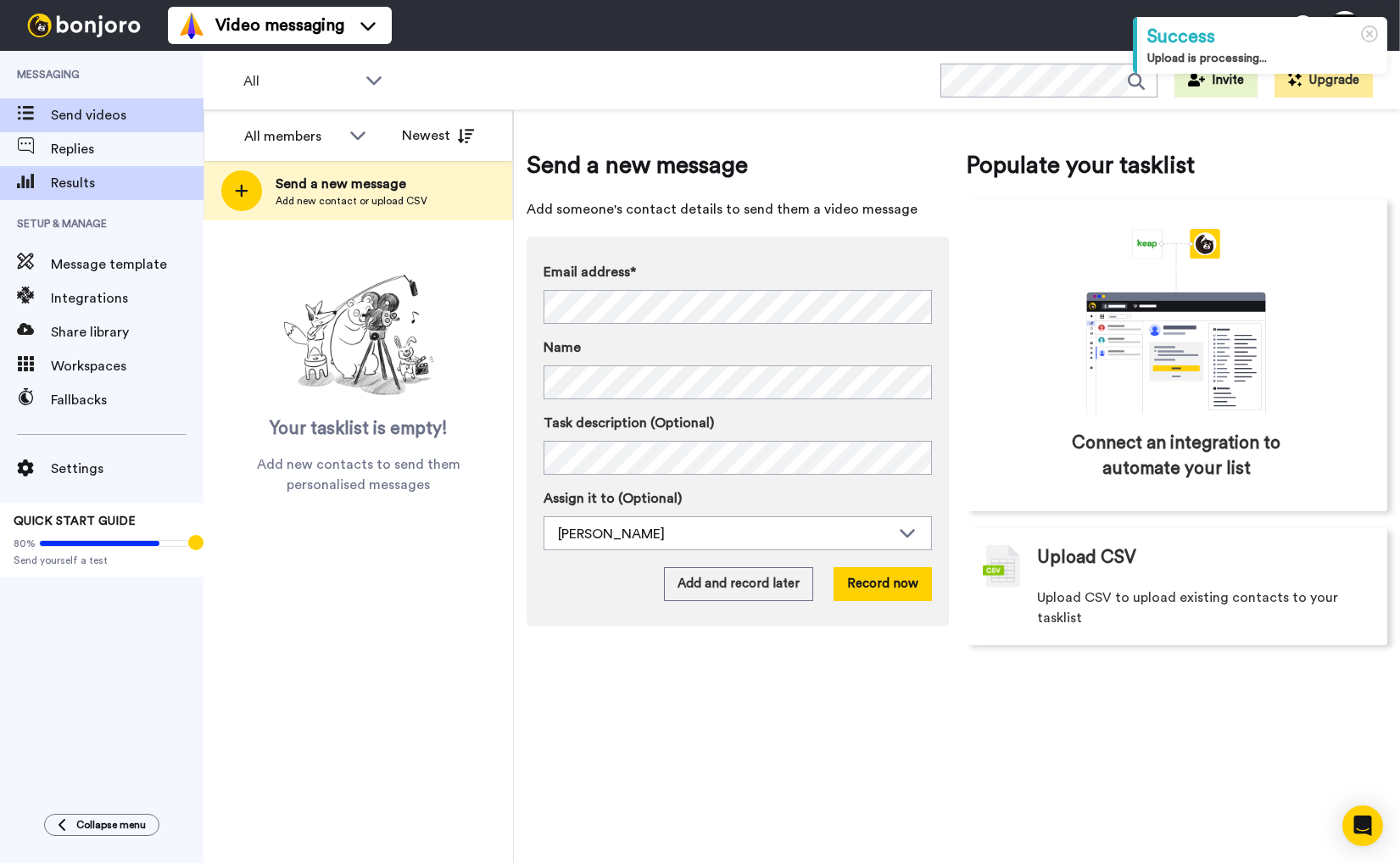
click at [119, 176] on span "Results" at bounding box center [127, 183] width 153 height 20
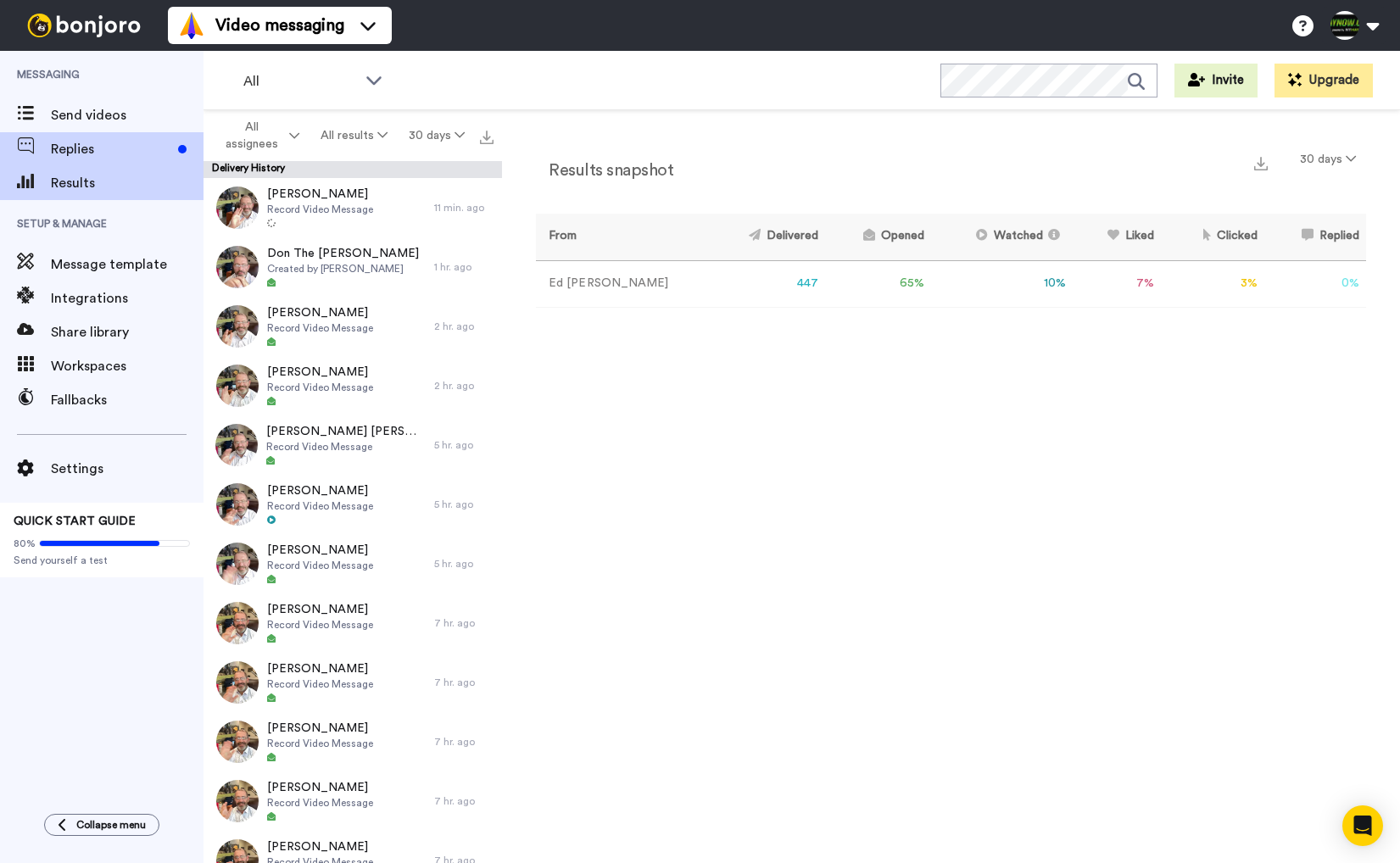
click at [107, 147] on span "Replies" at bounding box center [111, 149] width 121 height 20
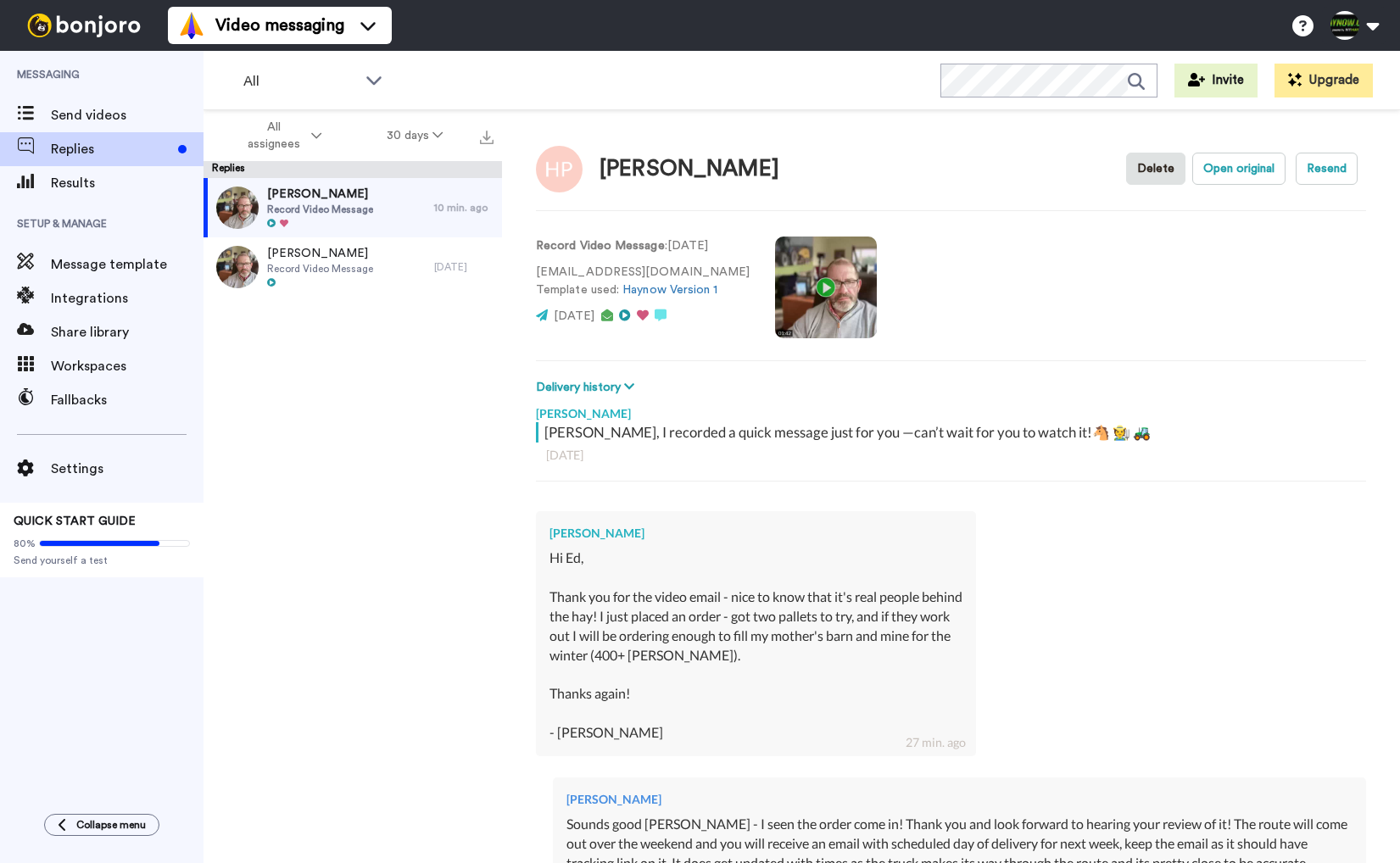
scroll to position [335, 0]
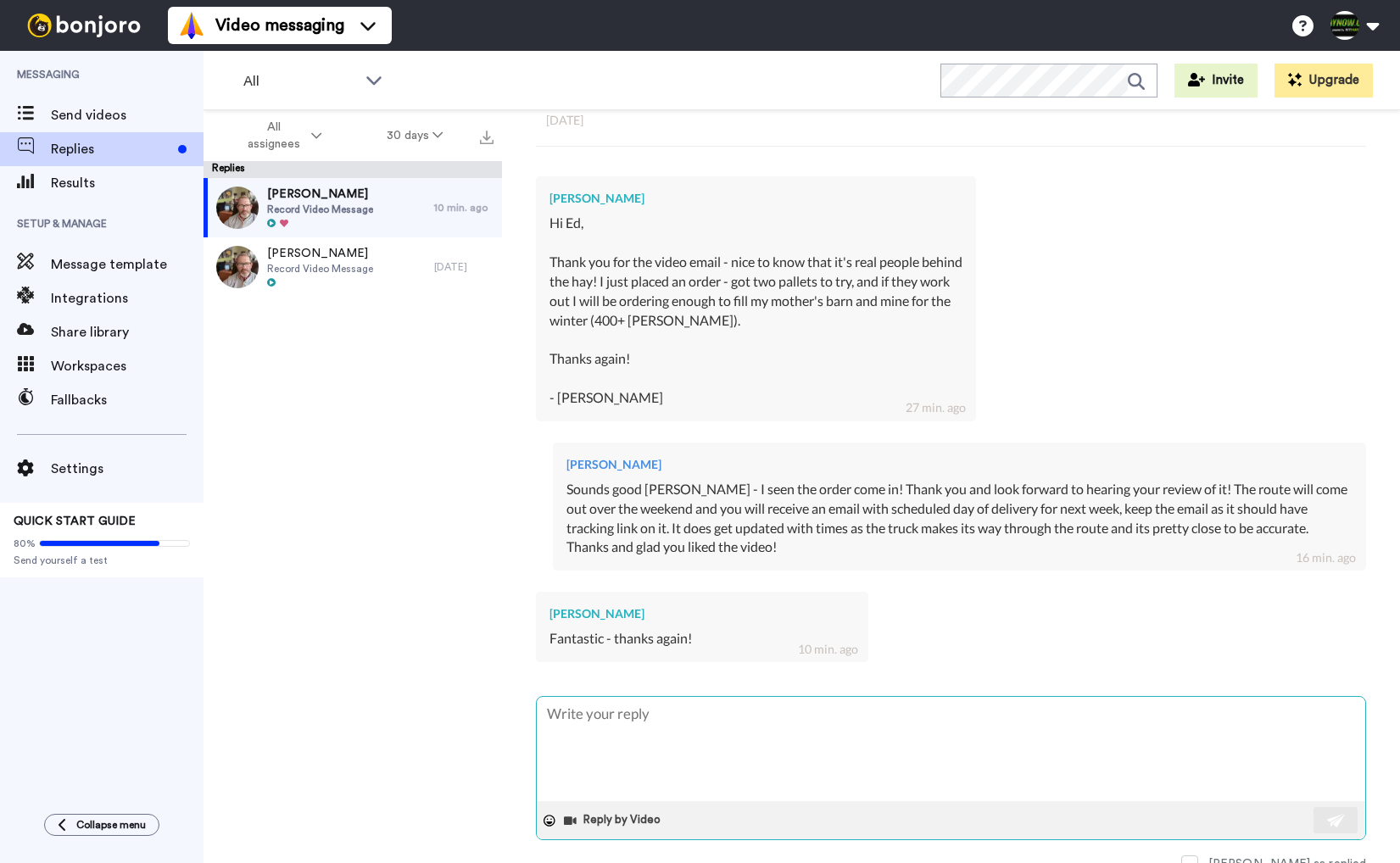
click at [856, 729] on textarea at bounding box center [951, 749] width 829 height 104
type textarea "Y"
type textarea "x"
type textarea "Yo"
type textarea "x"
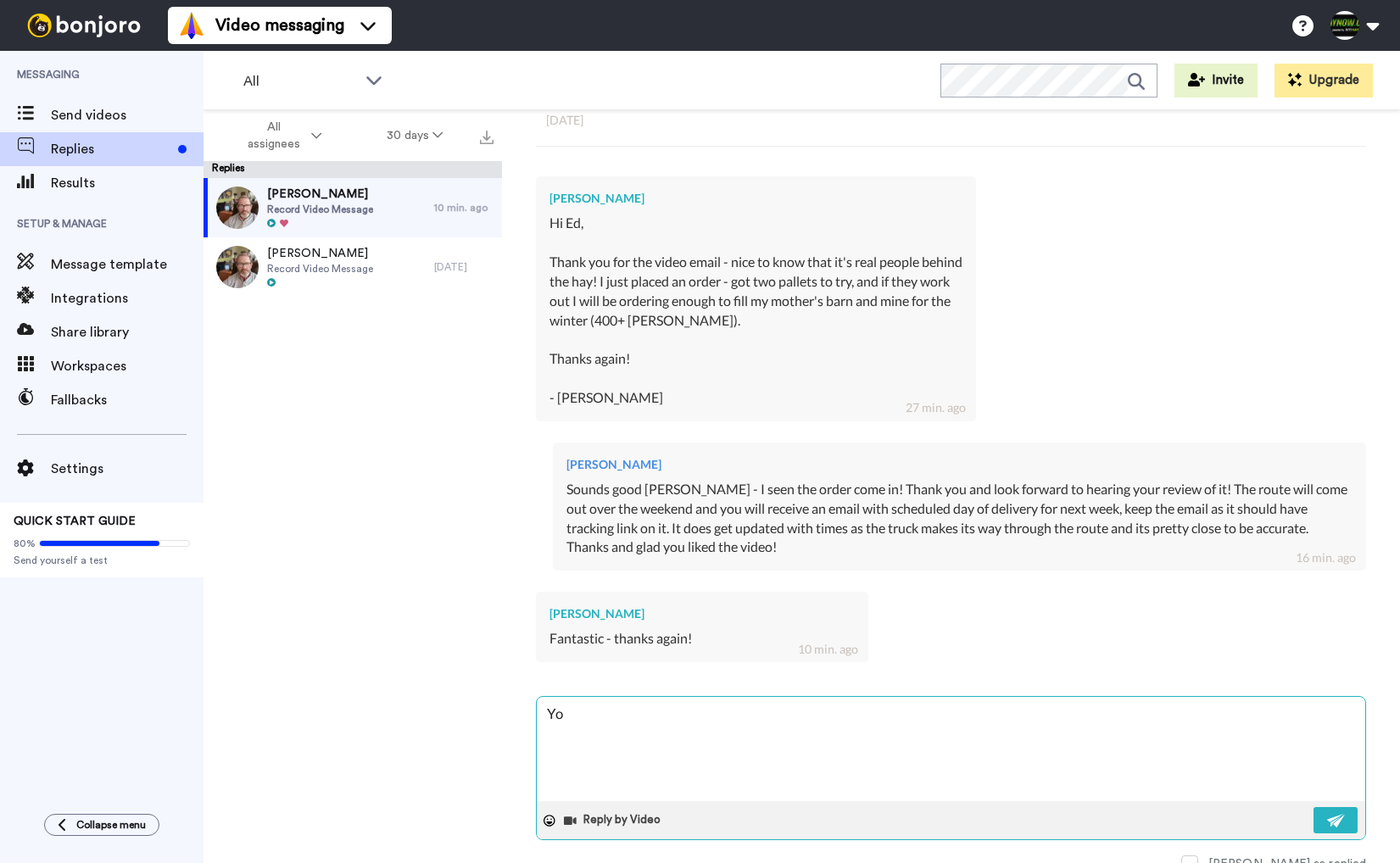
type textarea "You"
type textarea "x"
type textarea "You'"
type textarea "x"
type textarea "You'r"
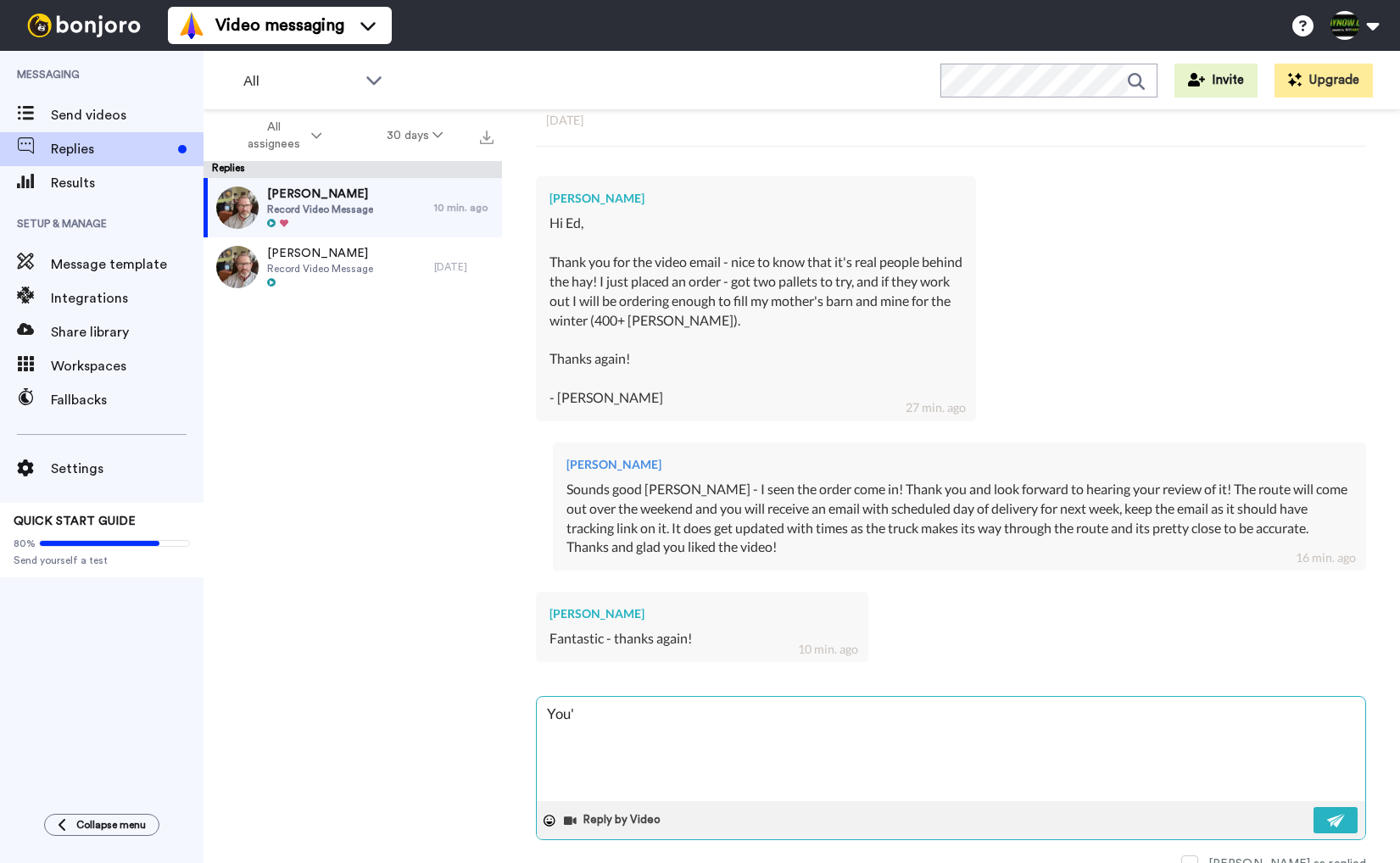
type textarea "x"
type textarea "You're"
type textarea "x"
type textarea "You're"
type textarea "x"
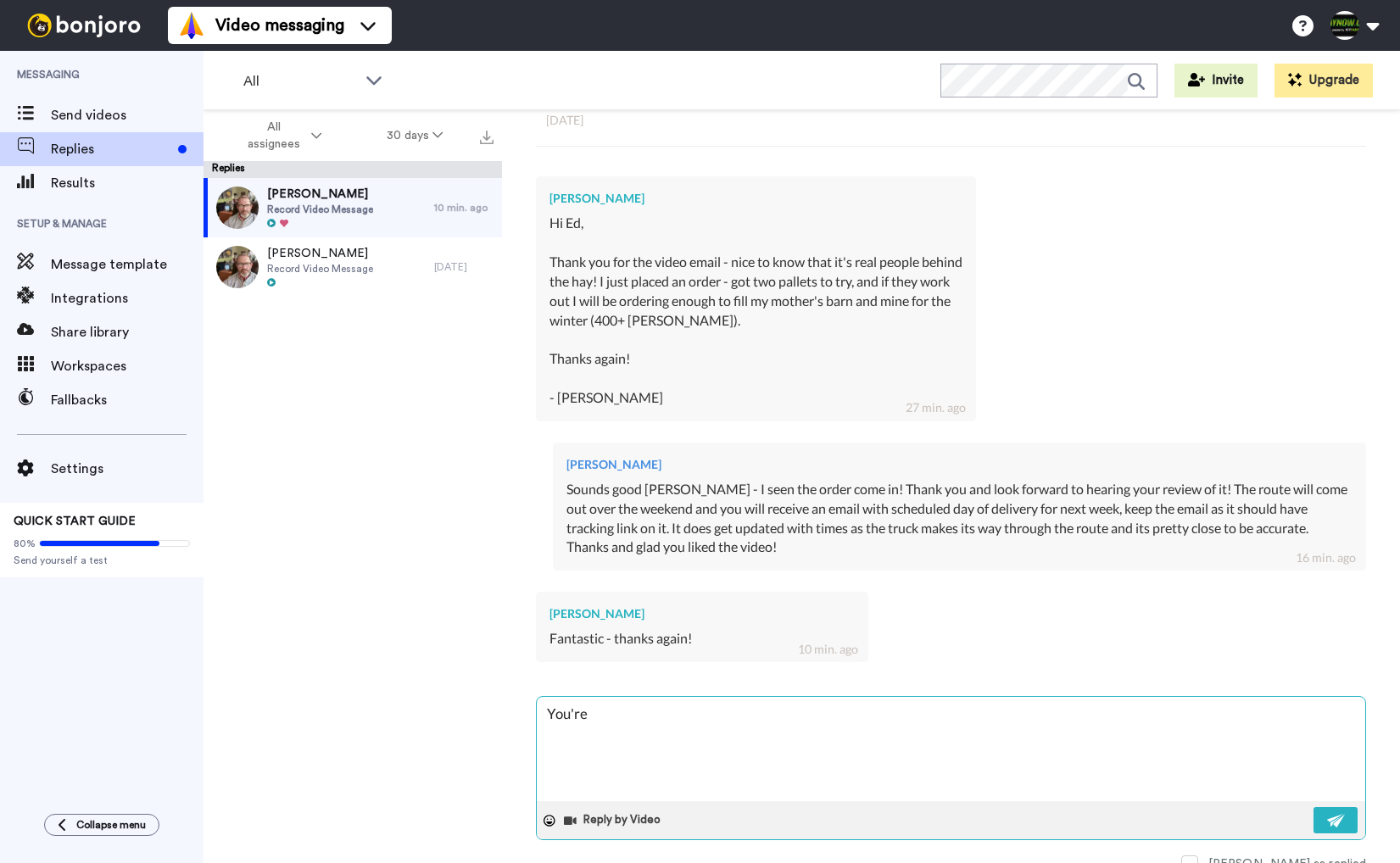
type textarea "You're w"
type textarea "x"
type textarea "You're we"
type textarea "x"
type textarea "You're wel"
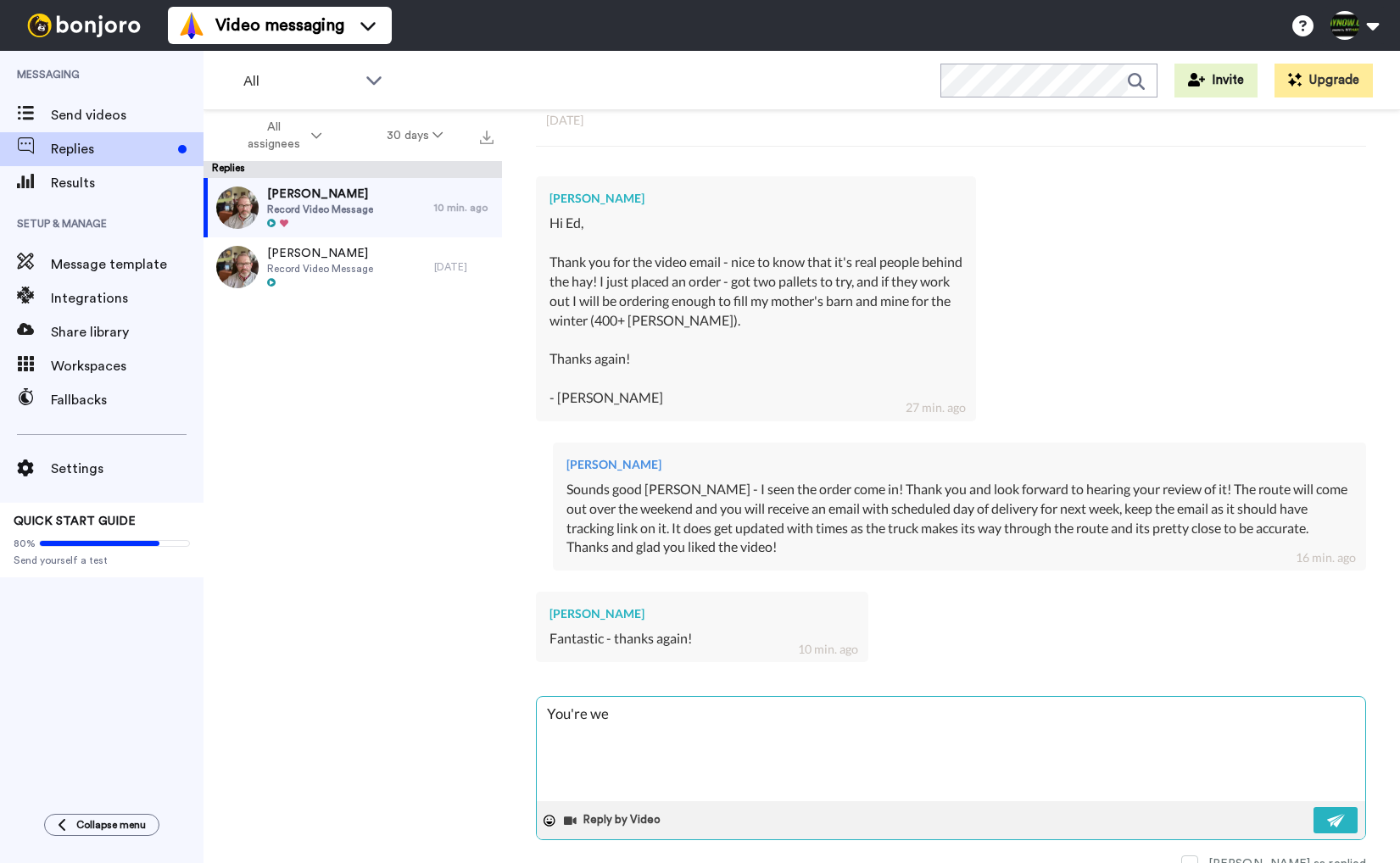
type textarea "x"
type textarea "You're welc"
type textarea "x"
type textarea "You're welco"
type textarea "x"
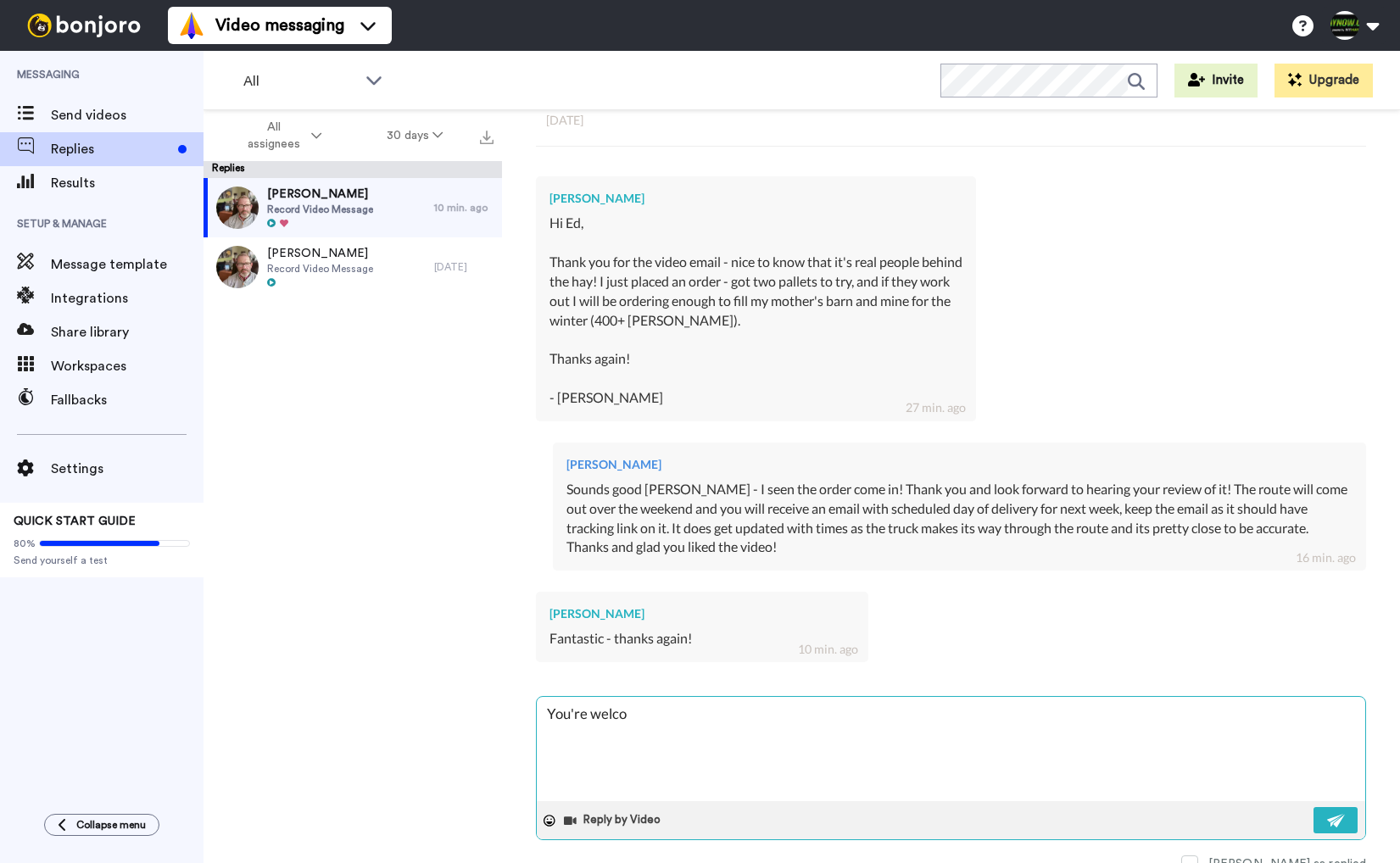
type textarea "You're welcom"
type textarea "x"
type textarea "You're welcome"
type textarea "x"
type textarea "You're welcome"
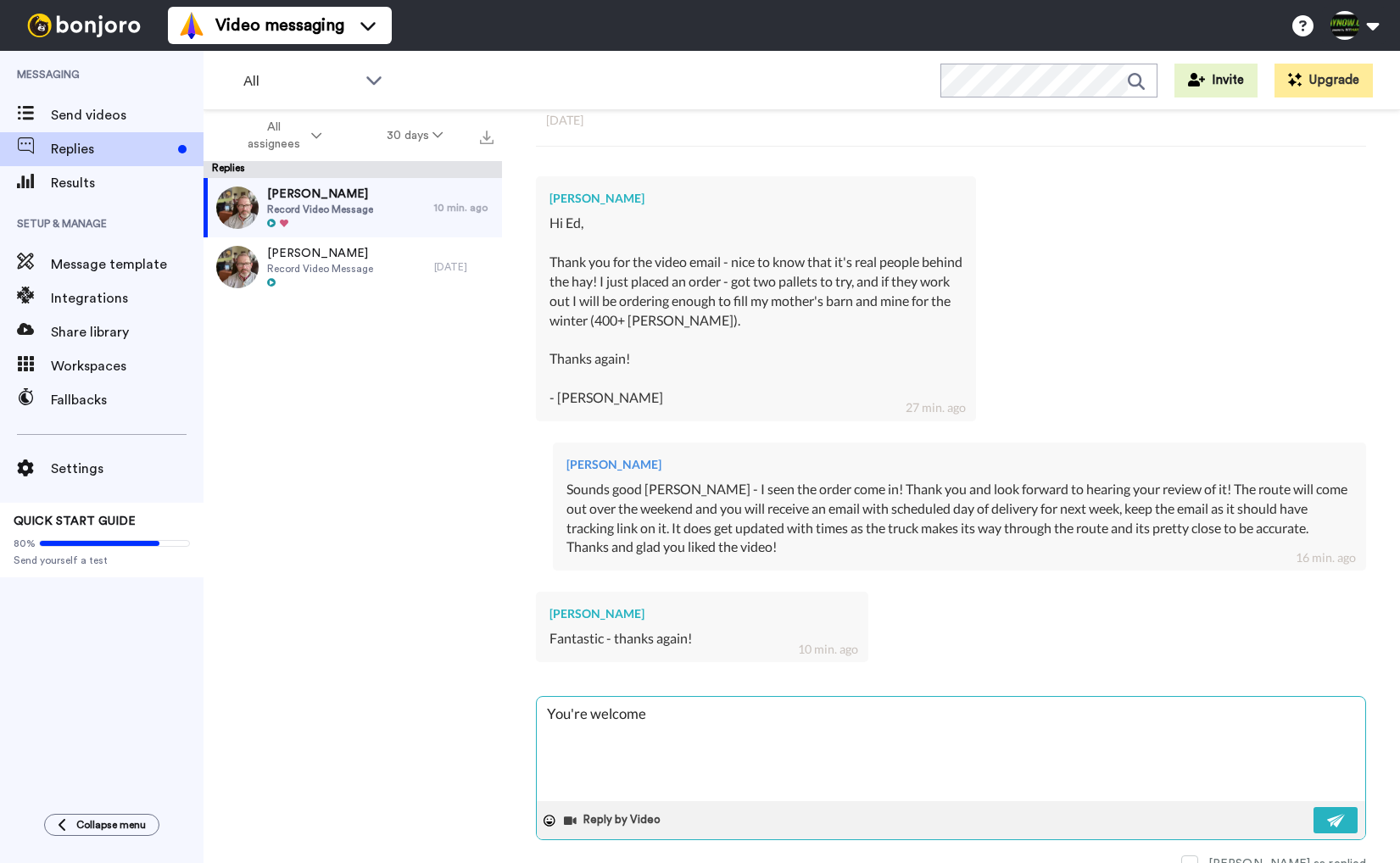
type textarea "x"
type textarea "You're welcome -"
type textarea "x"
type textarea "You're welcome -"
type textarea "x"
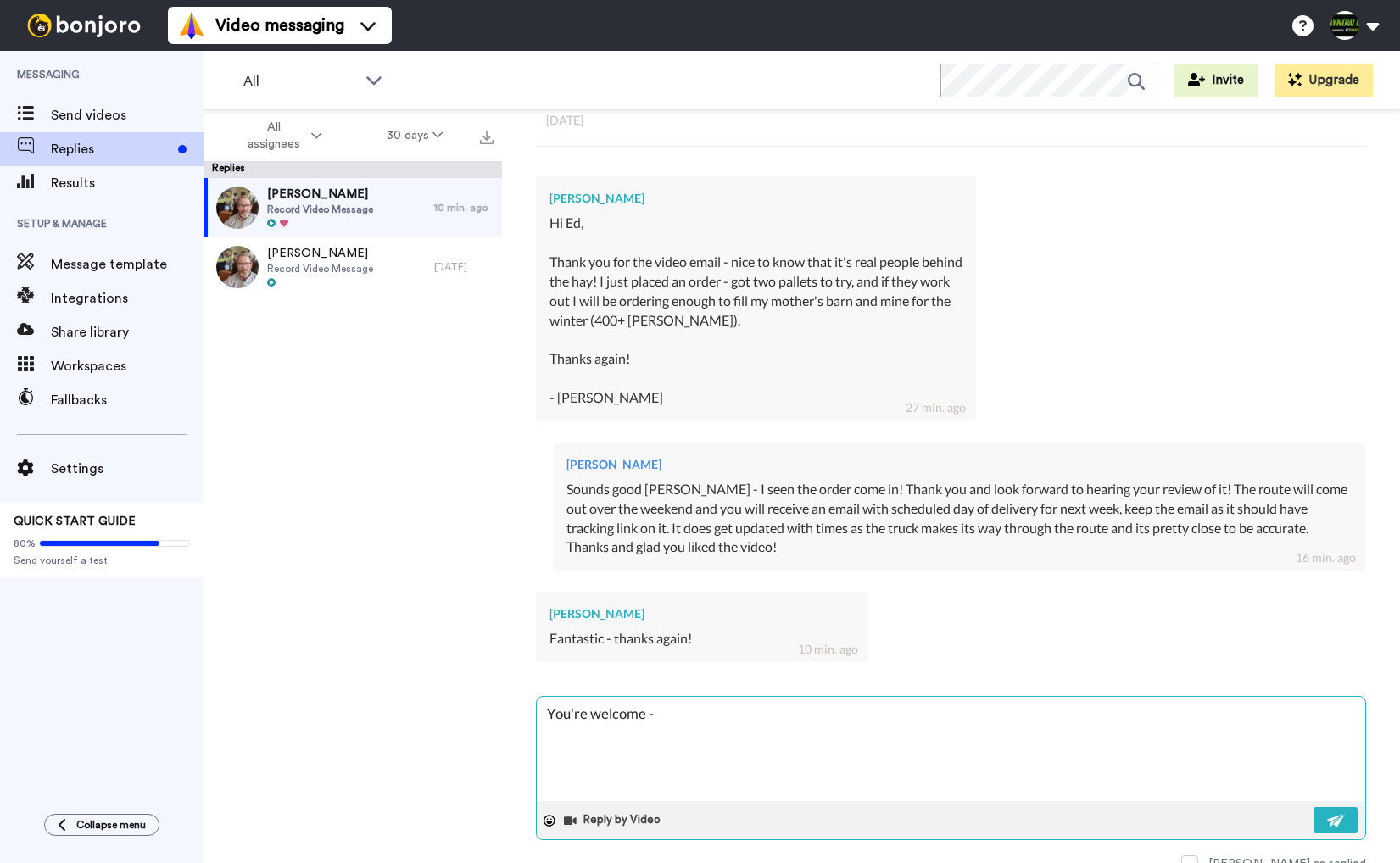
type textarea "You're welcome - m"
type textarea "x"
type textarea "You're welcome - my"
type textarea "x"
type textarea "You're welcome - my"
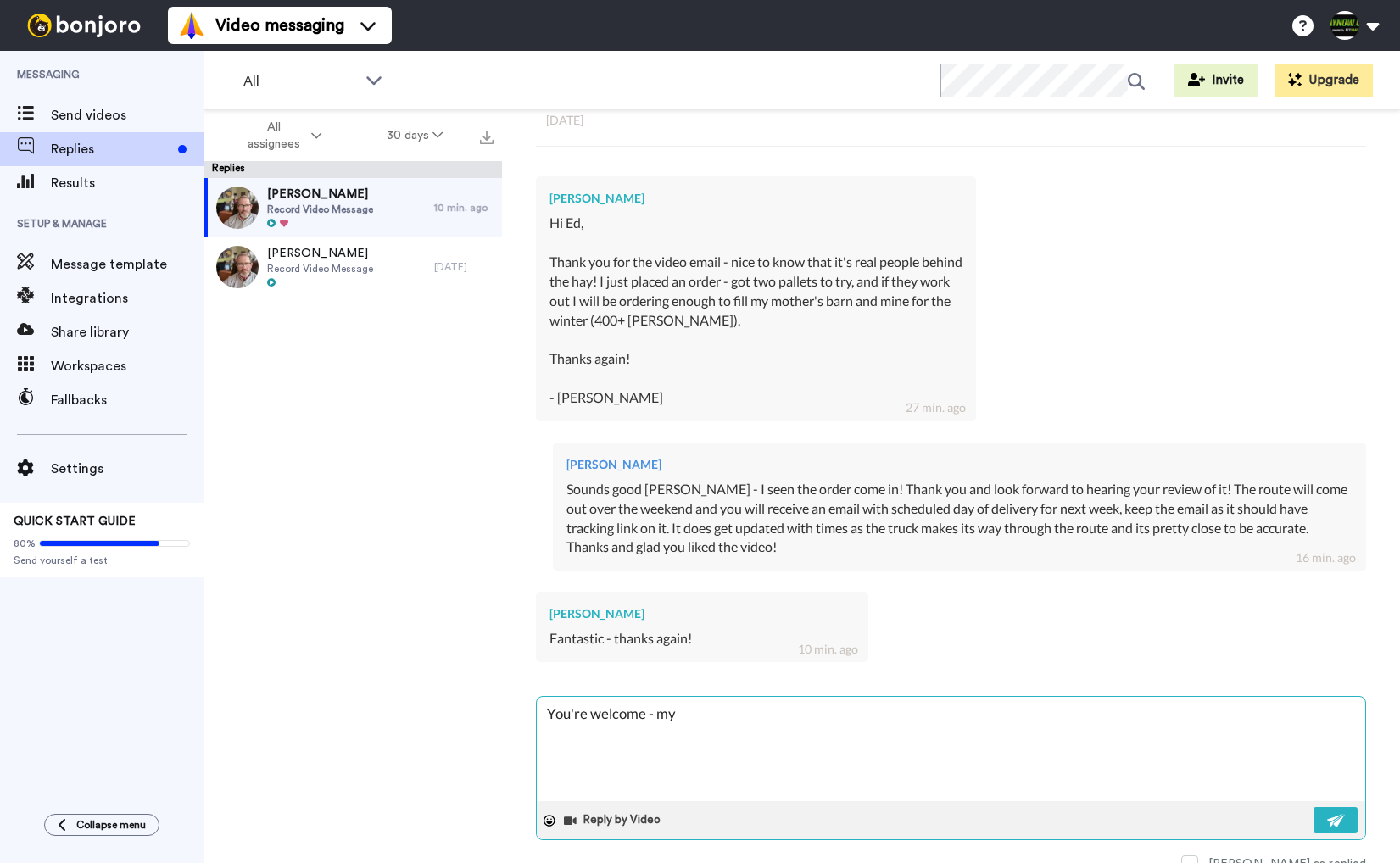
type textarea "x"
type textarea "You're welcome - my p"
type textarea "x"
type textarea "You're welcome - my pe"
type textarea "x"
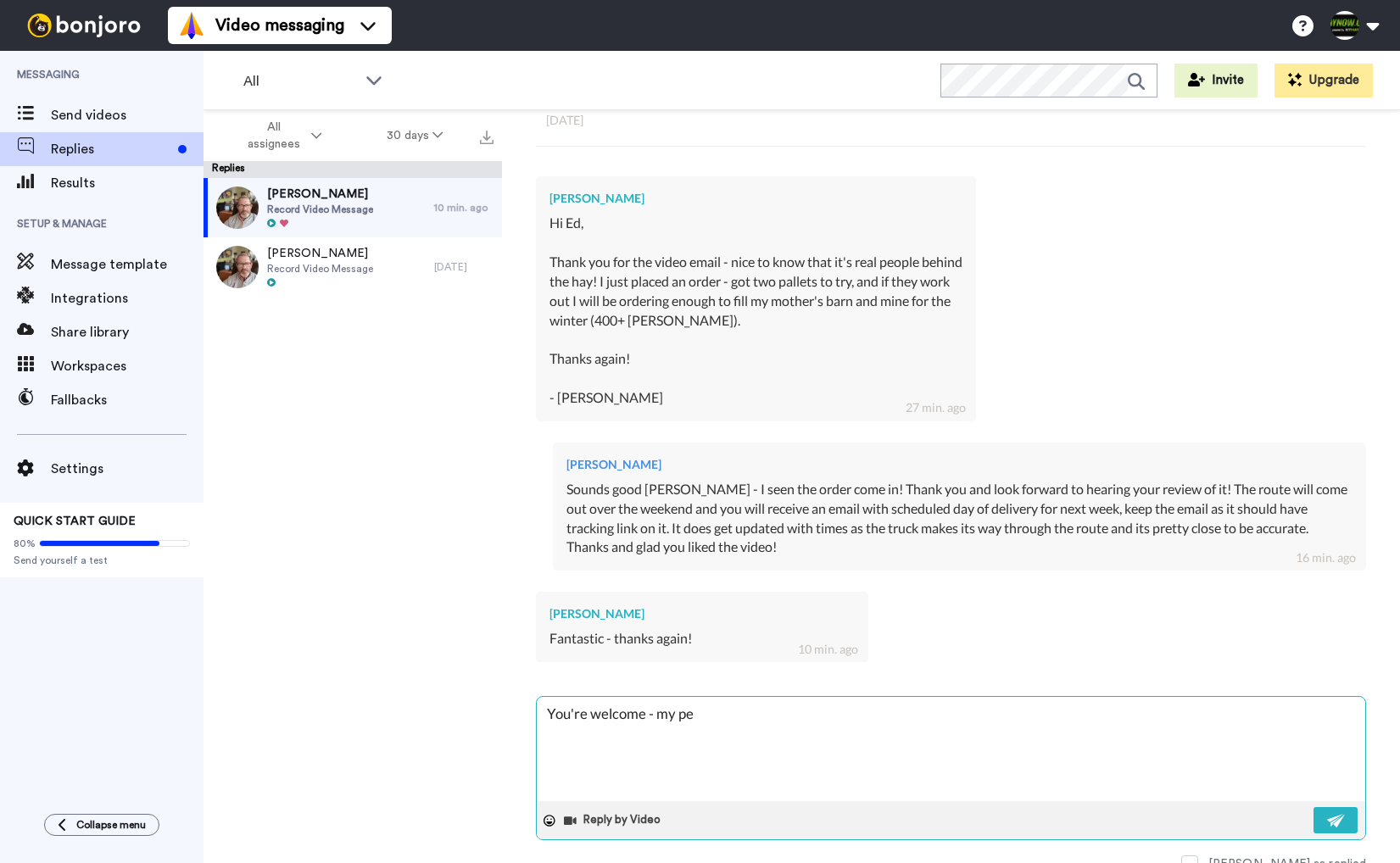
type textarea "You're welcome - my pel"
type textarea "x"
type textarea "You're welcome - my pela"
type textarea "x"
type textarea "You're welcome - my pelas"
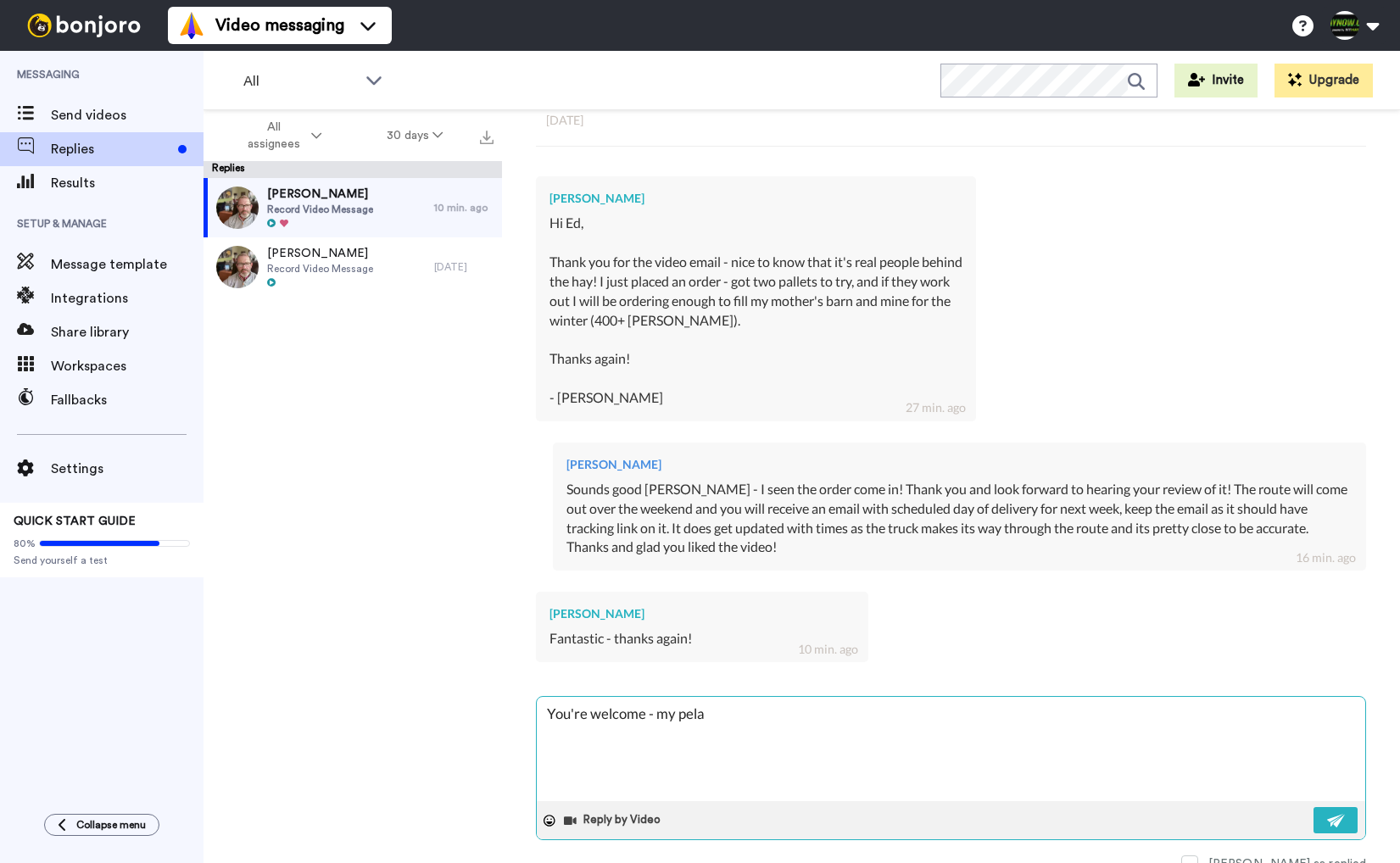
type textarea "x"
type textarea "You're welcome - my pela"
type textarea "x"
type textarea "You're welcome - my pel"
type textarea "x"
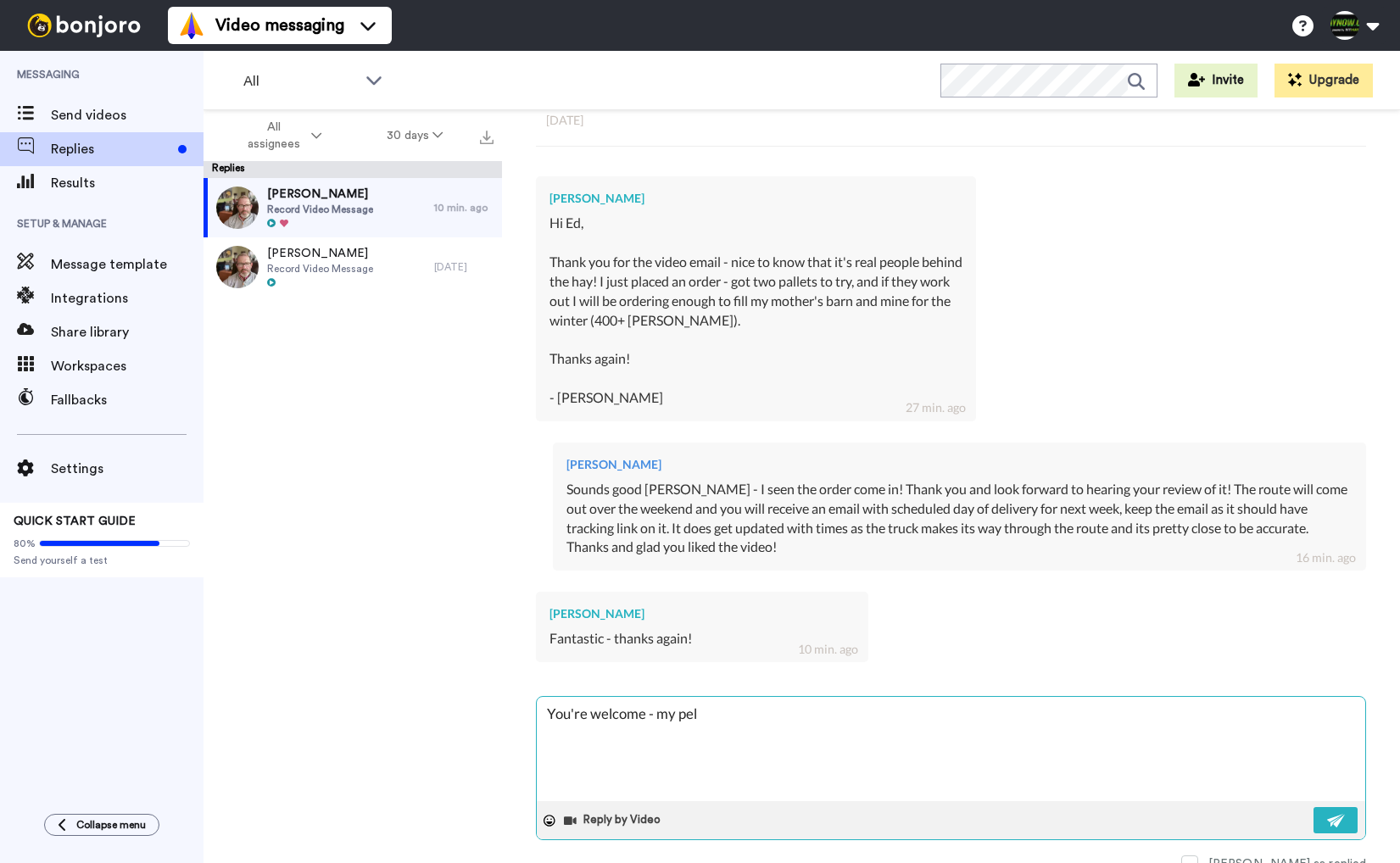
type textarea "You're welcome - my pe"
type textarea "x"
type textarea "You're welcome - my pel"
type textarea "x"
type textarea "You're welcome - my pe"
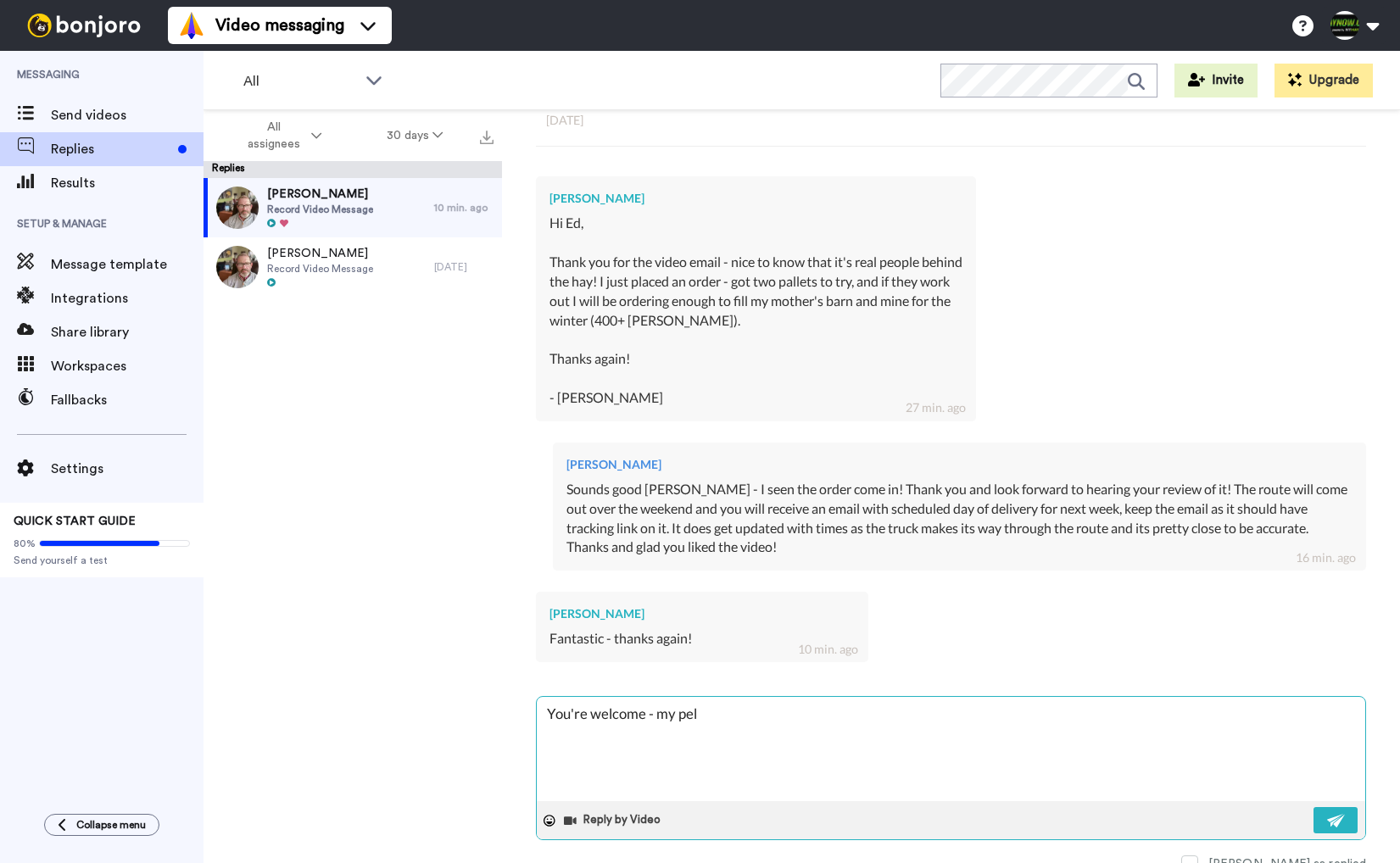
type textarea "x"
type textarea "You're welcome - my p"
type textarea "x"
type textarea "You're welcome - my pl"
type textarea "x"
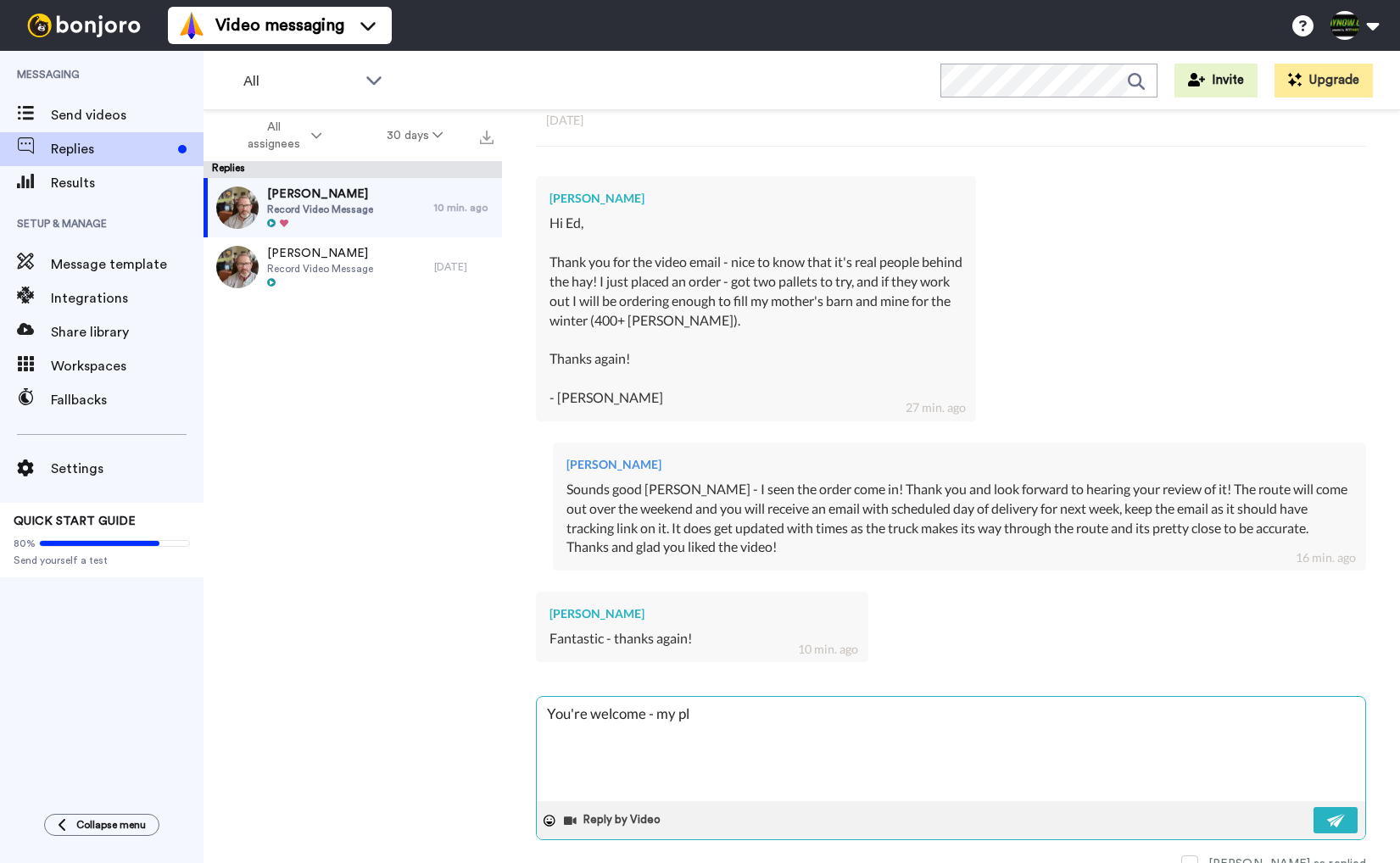
type textarea "You're welcome - my ple"
type textarea "x"
type textarea "You're welcome - my plea"
type textarea "x"
type textarea "You're welcome - my pleas"
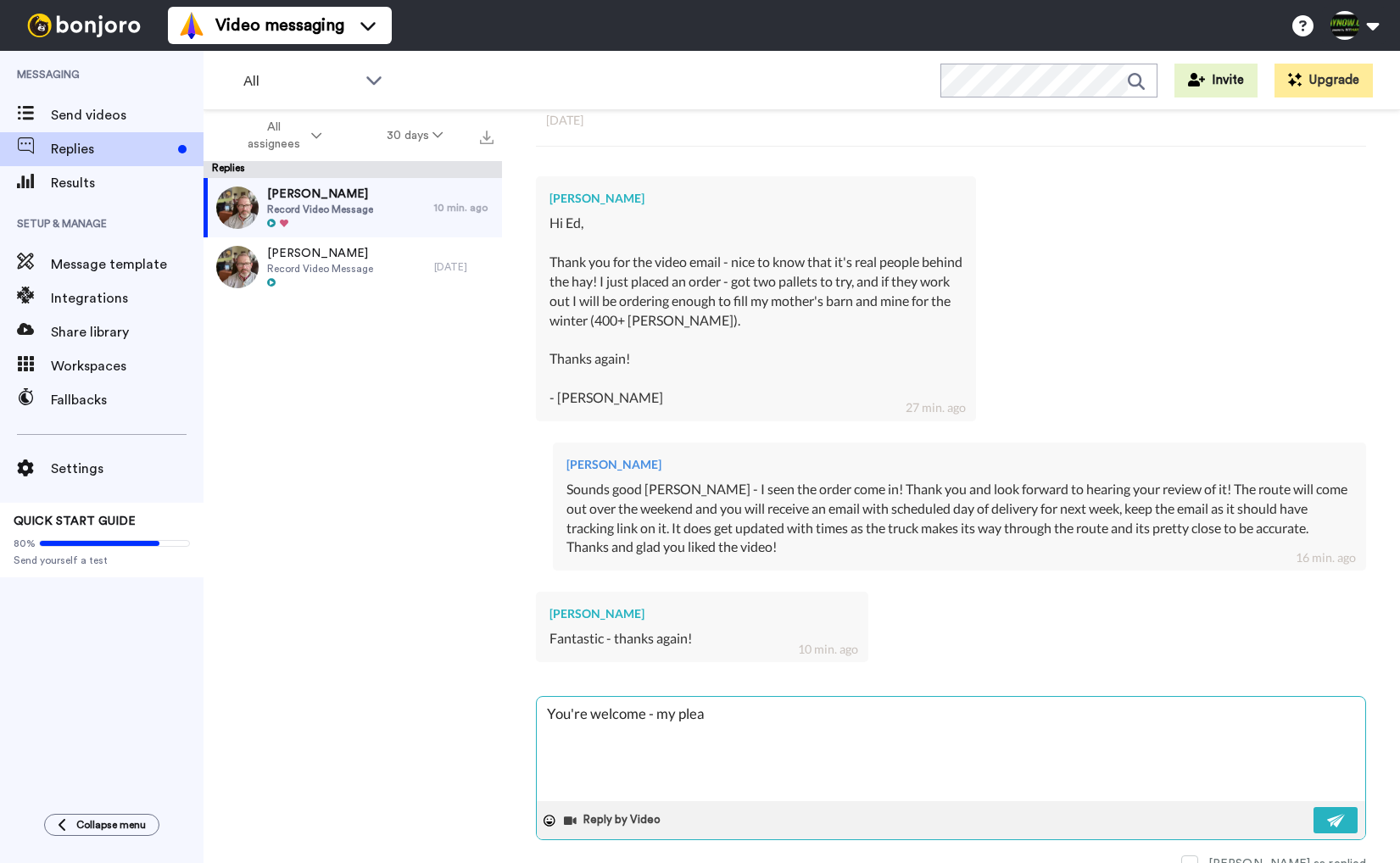
type textarea "x"
type textarea "You're welcome - my pleasu"
type textarea "x"
type textarea "You're welcome - my pleasur"
type textarea "x"
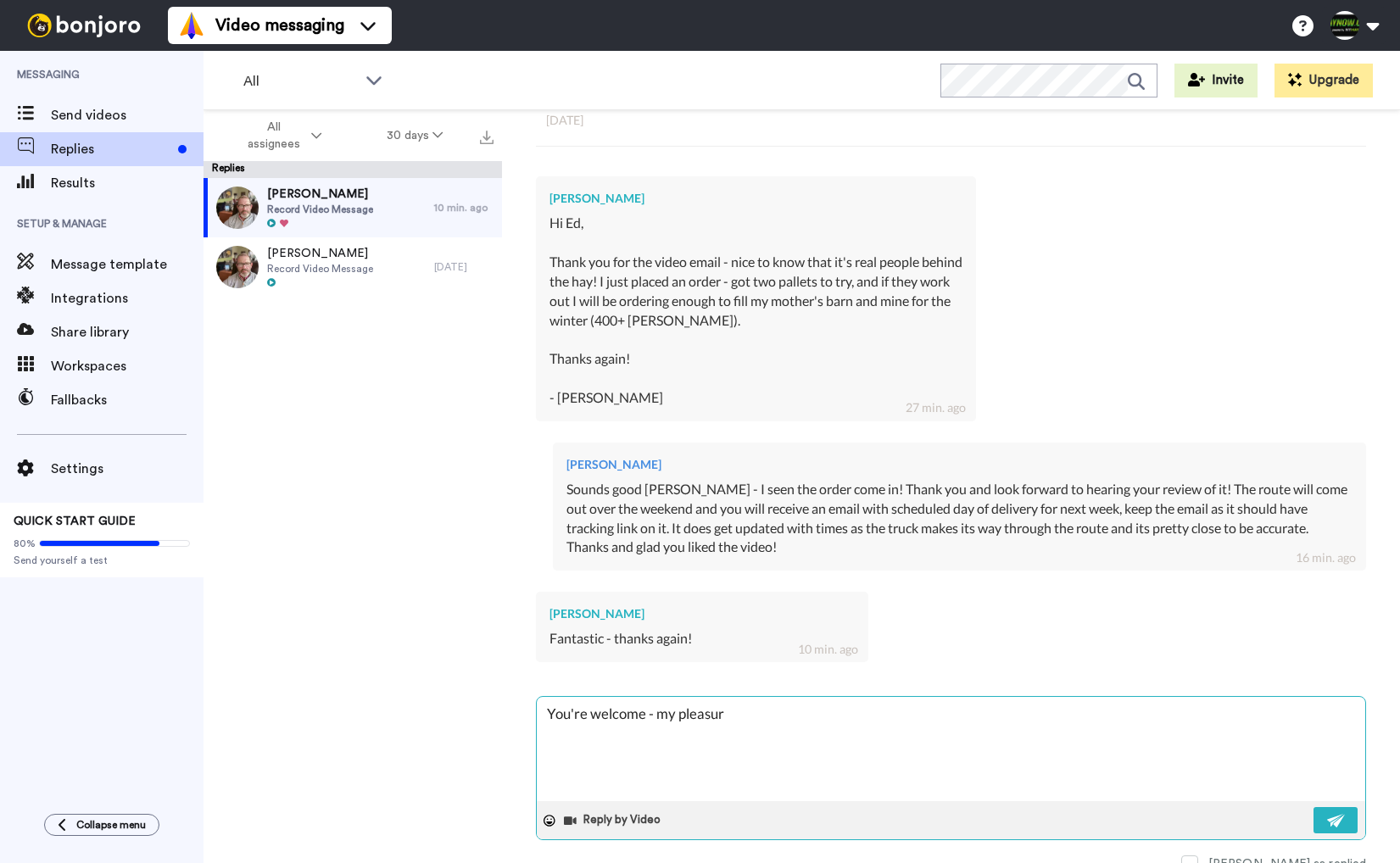
type textarea "You're welcome - my pleasure"
type textarea "x"
type textarea "You're welcome - my pleasure!"
type textarea "x"
type textarea "You're welcome - my pleasure!"
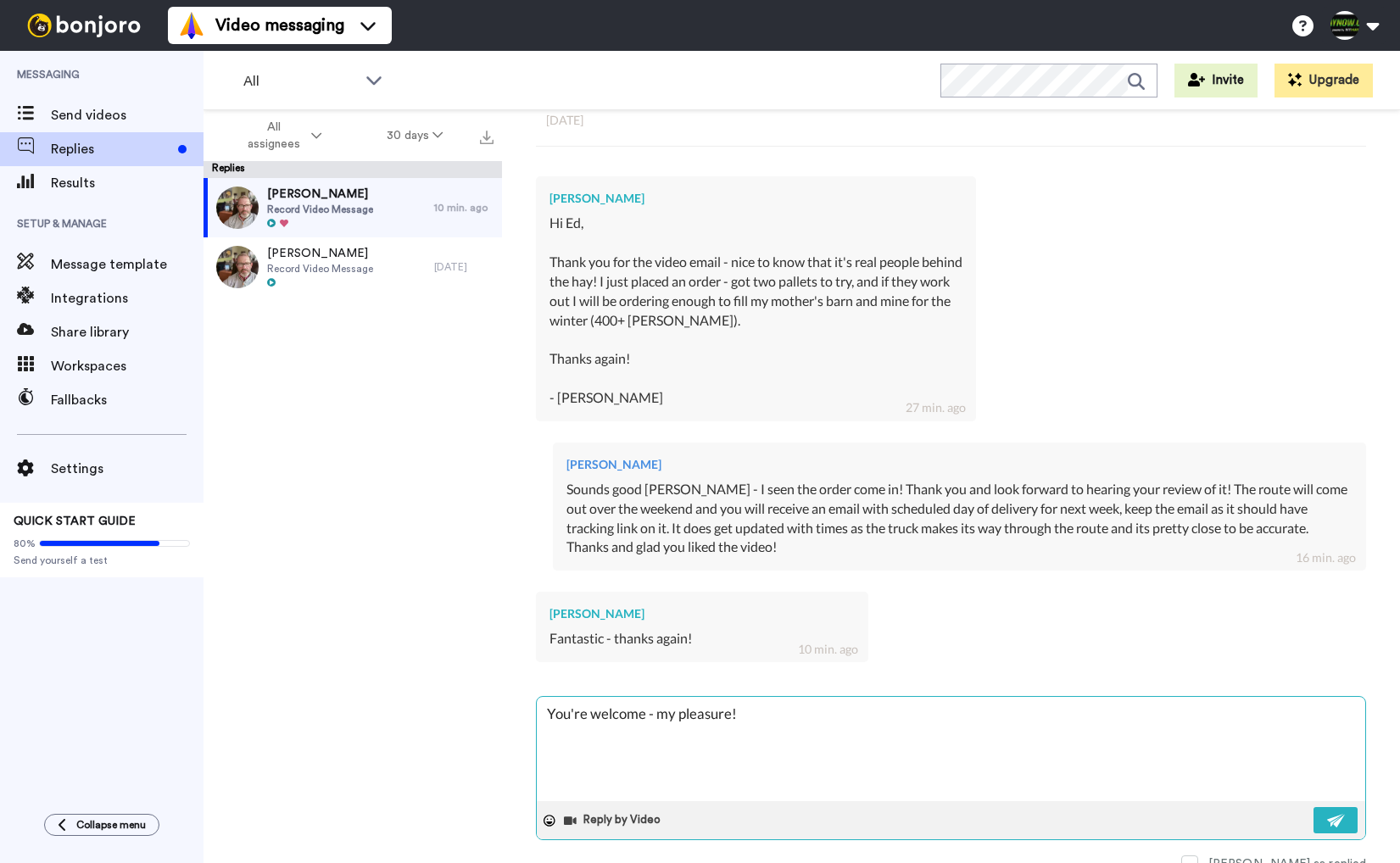
type textarea "x"
type textarea "You're welcome - my pleasure!"
click at [1334, 807] on button at bounding box center [1336, 819] width 44 height 26
type textarea "x"
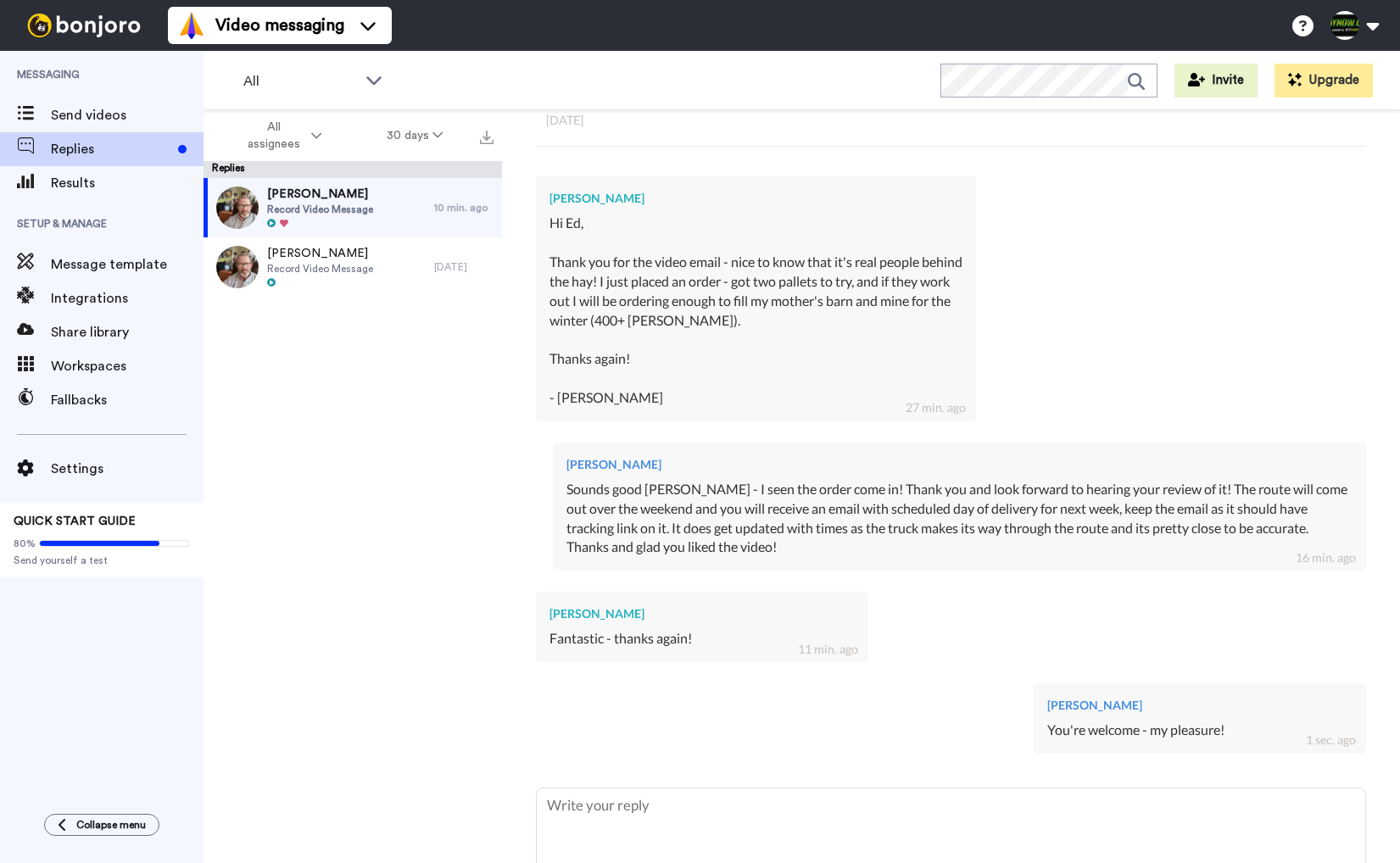
type textarea "x"
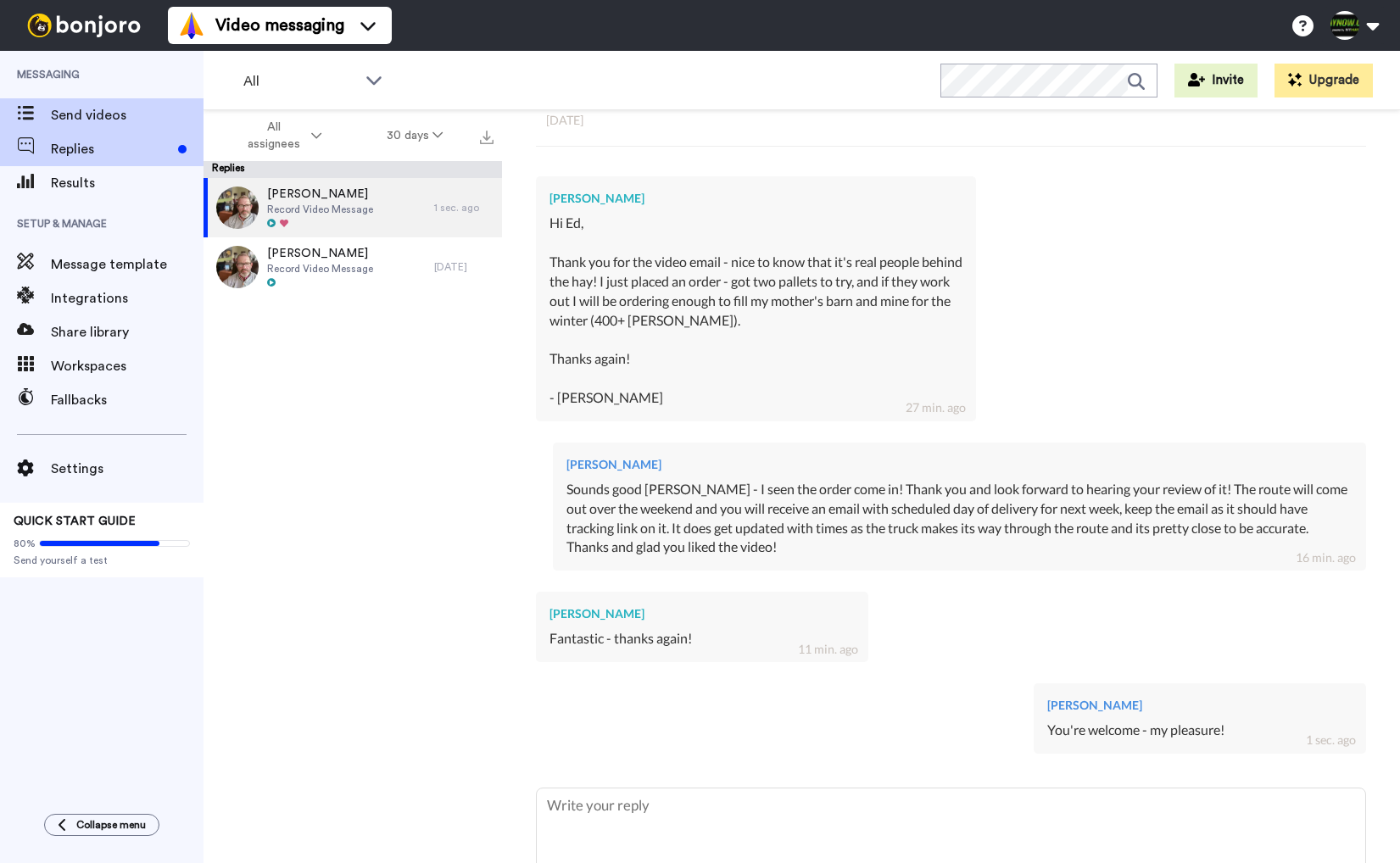
click at [76, 112] on span "Send videos" at bounding box center [127, 115] width 153 height 20
